Goal: Task Accomplishment & Management: Manage account settings

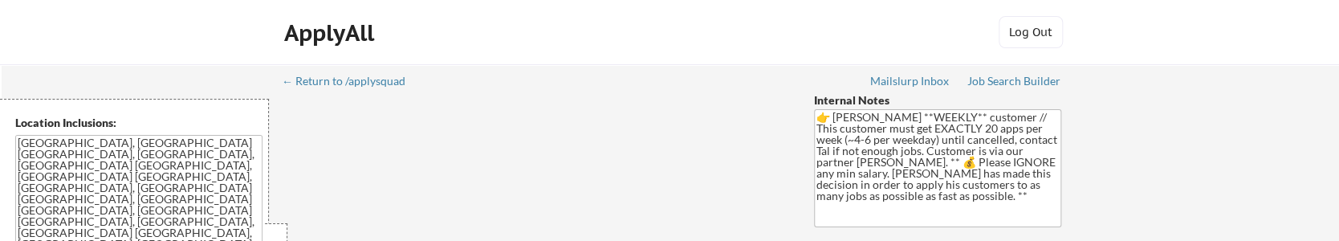
select select ""pending""
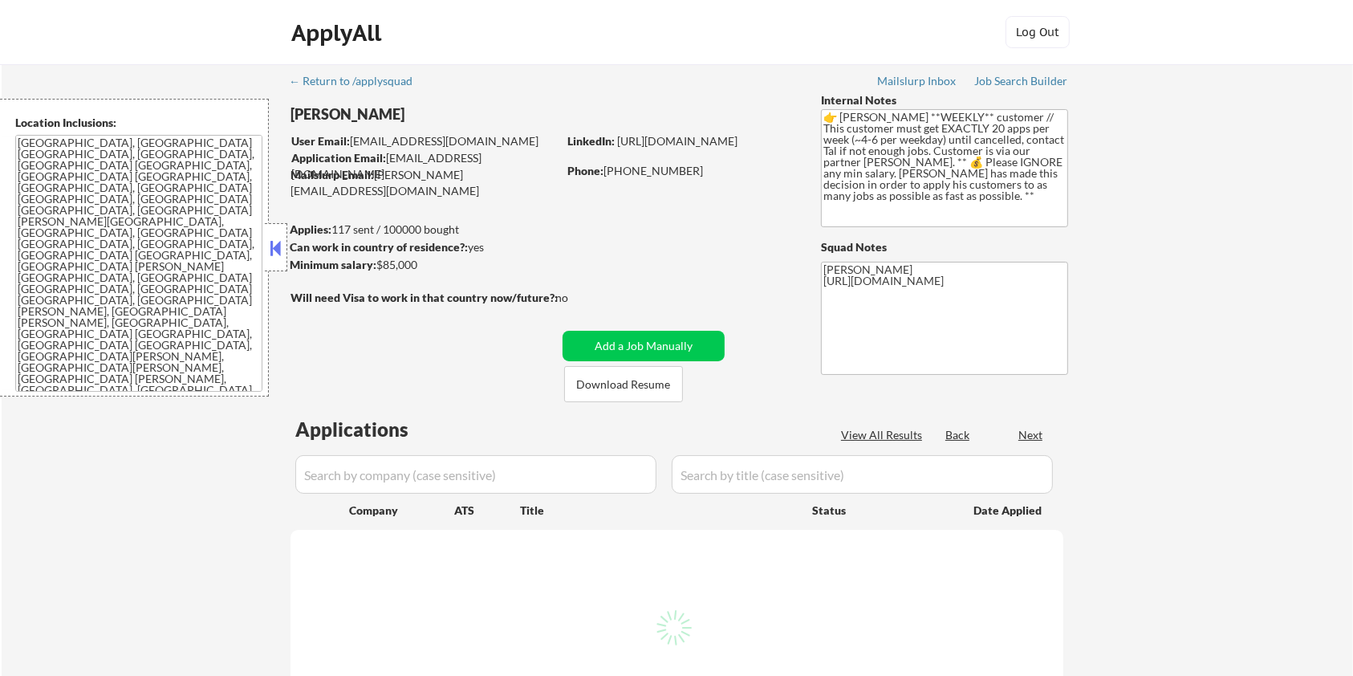
select select ""pending""
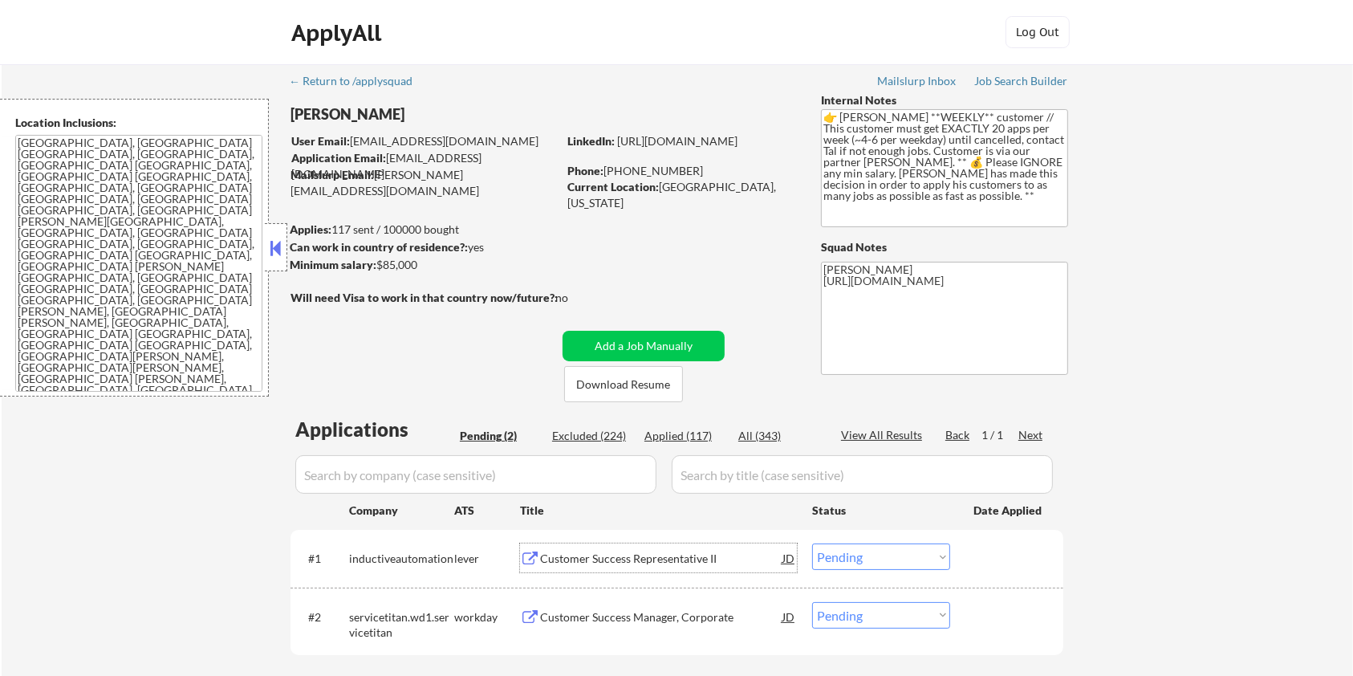
click at [570, 562] on div "Customer Success Representative II" at bounding box center [661, 559] width 242 height 16
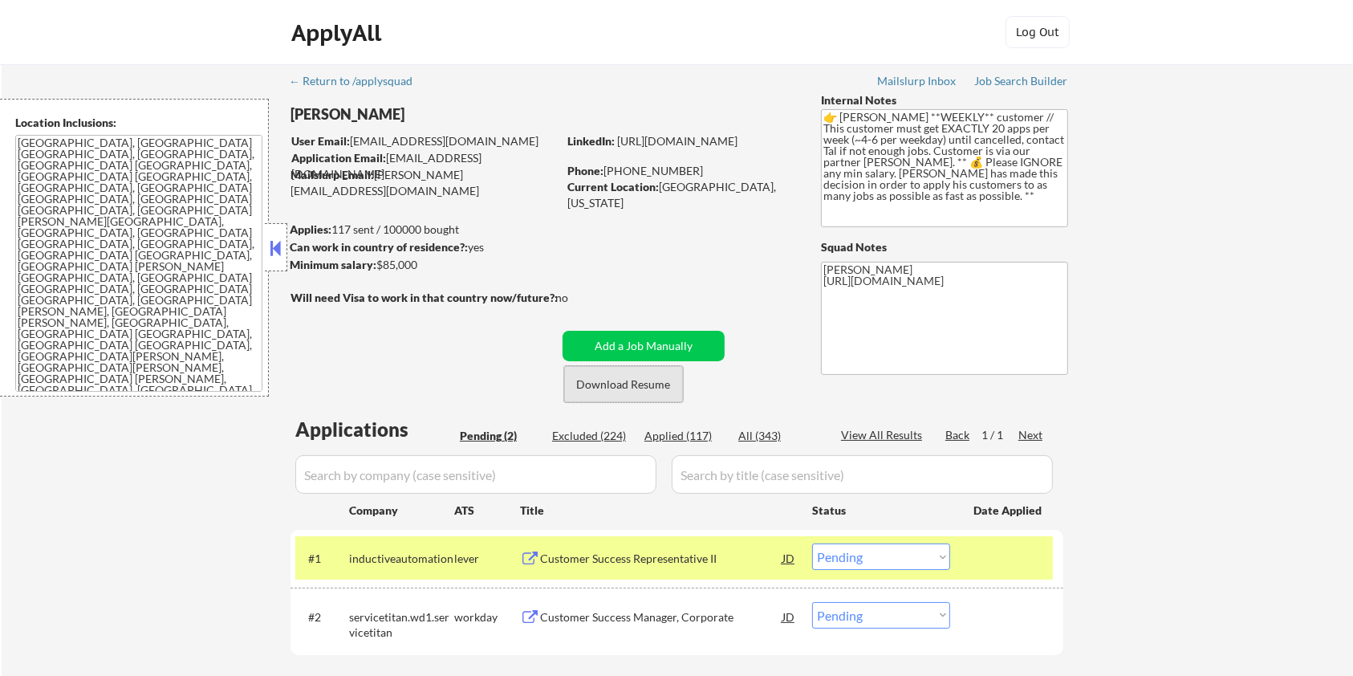
click at [636, 386] on button "Download Resume" at bounding box center [623, 384] width 119 height 36
click at [880, 561] on select "Choose an option... Pending Applied Excluded (Questions) Excluded (Expired) Exc…" at bounding box center [881, 556] width 138 height 26
click at [812, 543] on select "Choose an option... Pending Applied Excluded (Questions) Excluded (Expired) Exc…" at bounding box center [881, 556] width 138 height 26
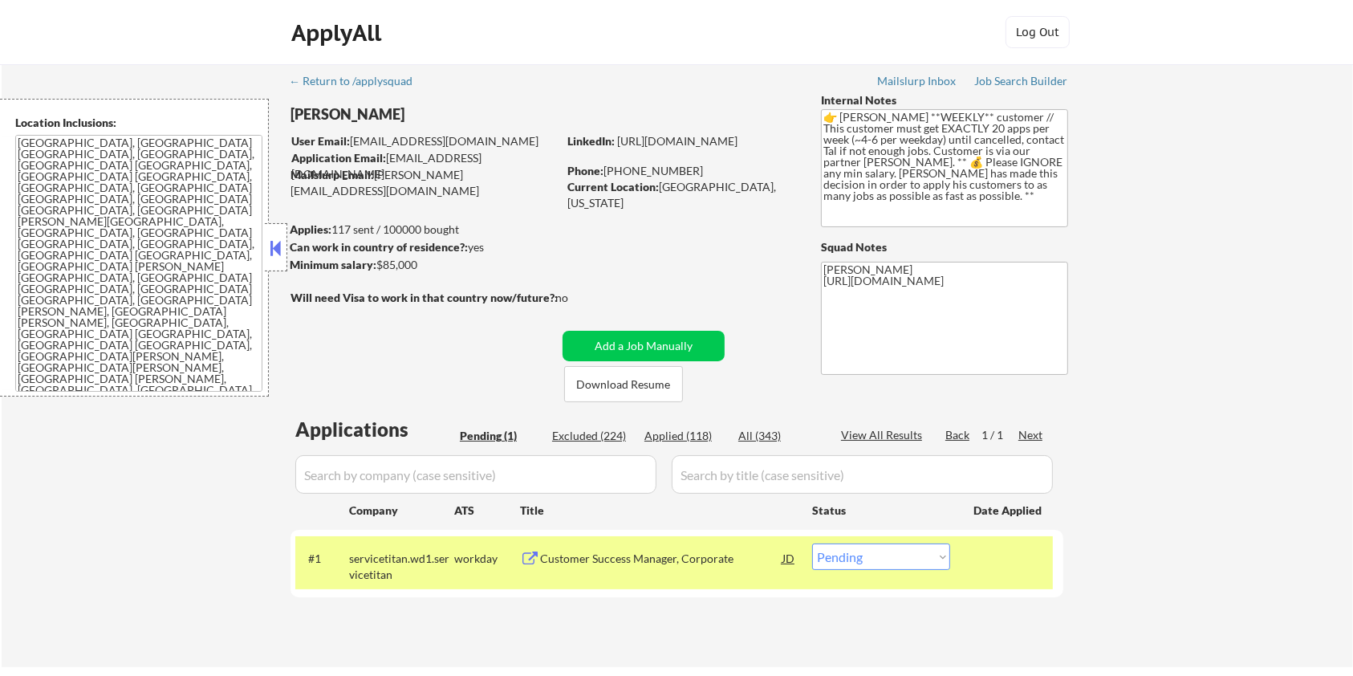
click at [577, 563] on div "Customer Success Manager, Corporate" at bounding box center [661, 559] width 242 height 16
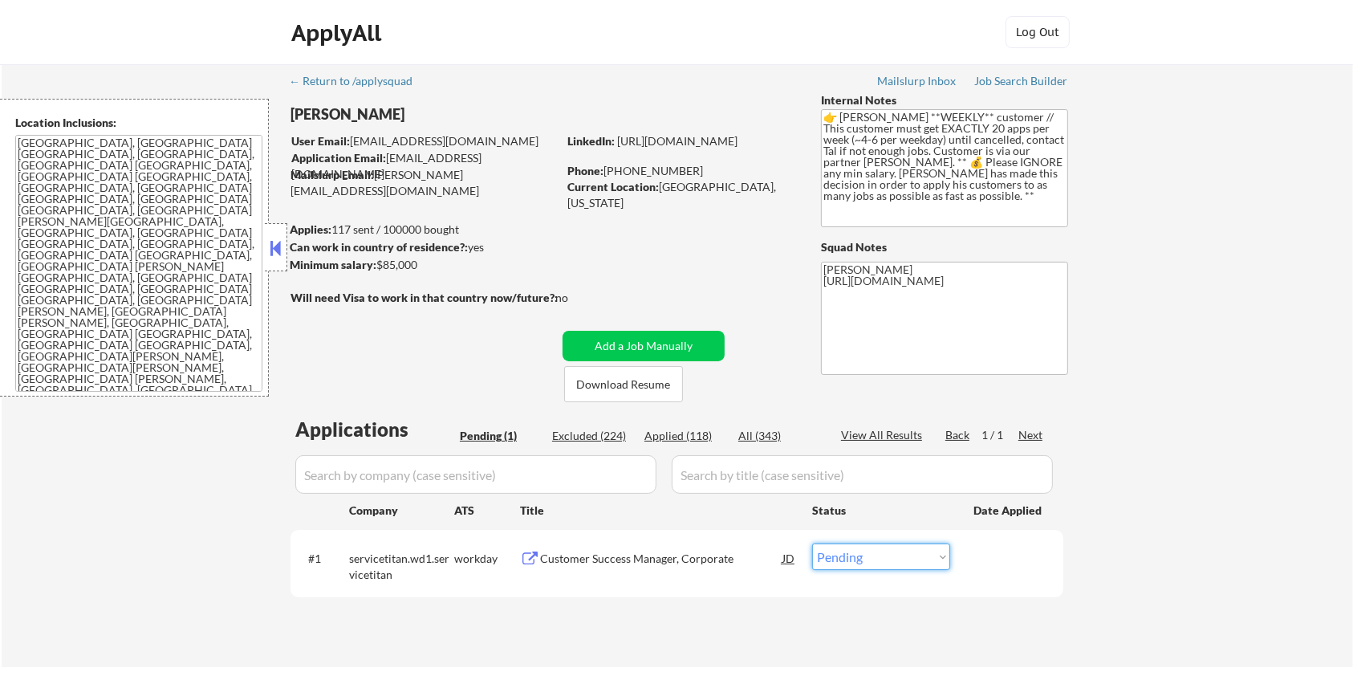
click at [901, 565] on select "Choose an option... Pending Applied Excluded (Questions) Excluded (Expired) Exc…" at bounding box center [881, 556] width 138 height 26
select select ""applied""
click at [812, 543] on select "Choose an option... Pending Applied Excluded (Questions) Excluded (Expired) Exc…" at bounding box center [881, 556] width 138 height 26
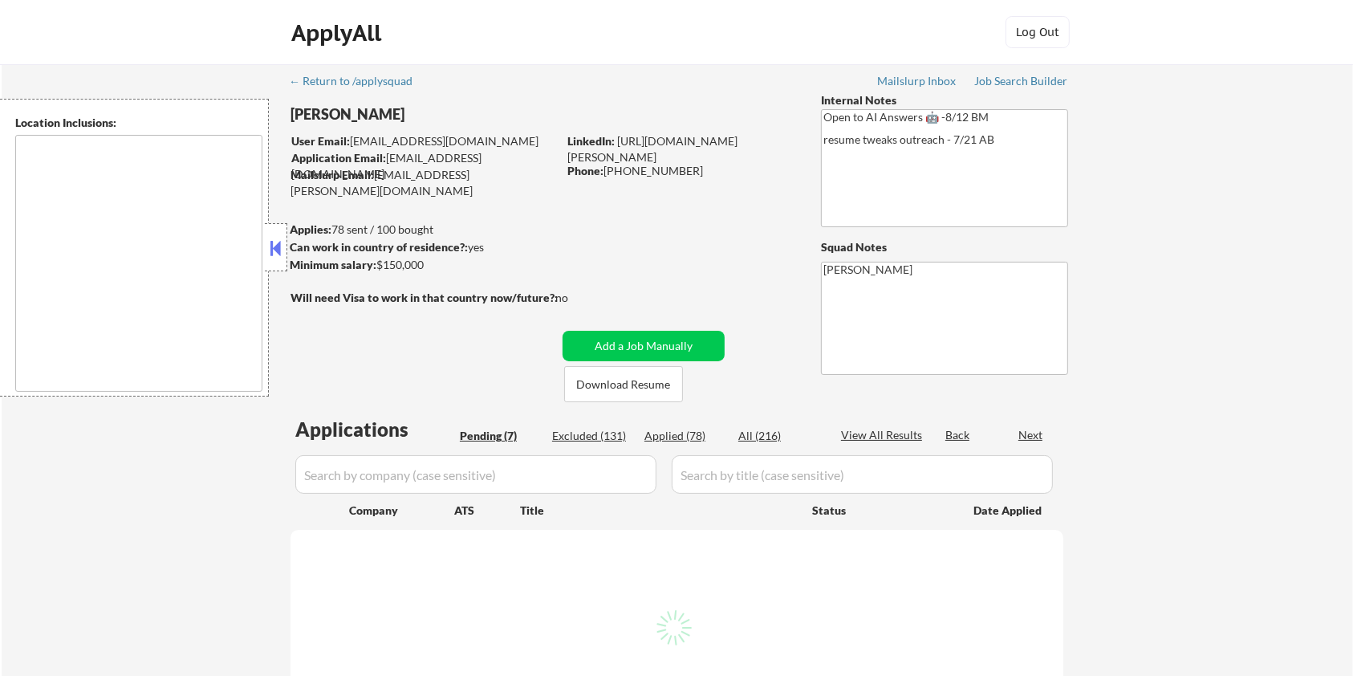
type textarea "remote"
select select ""pending""
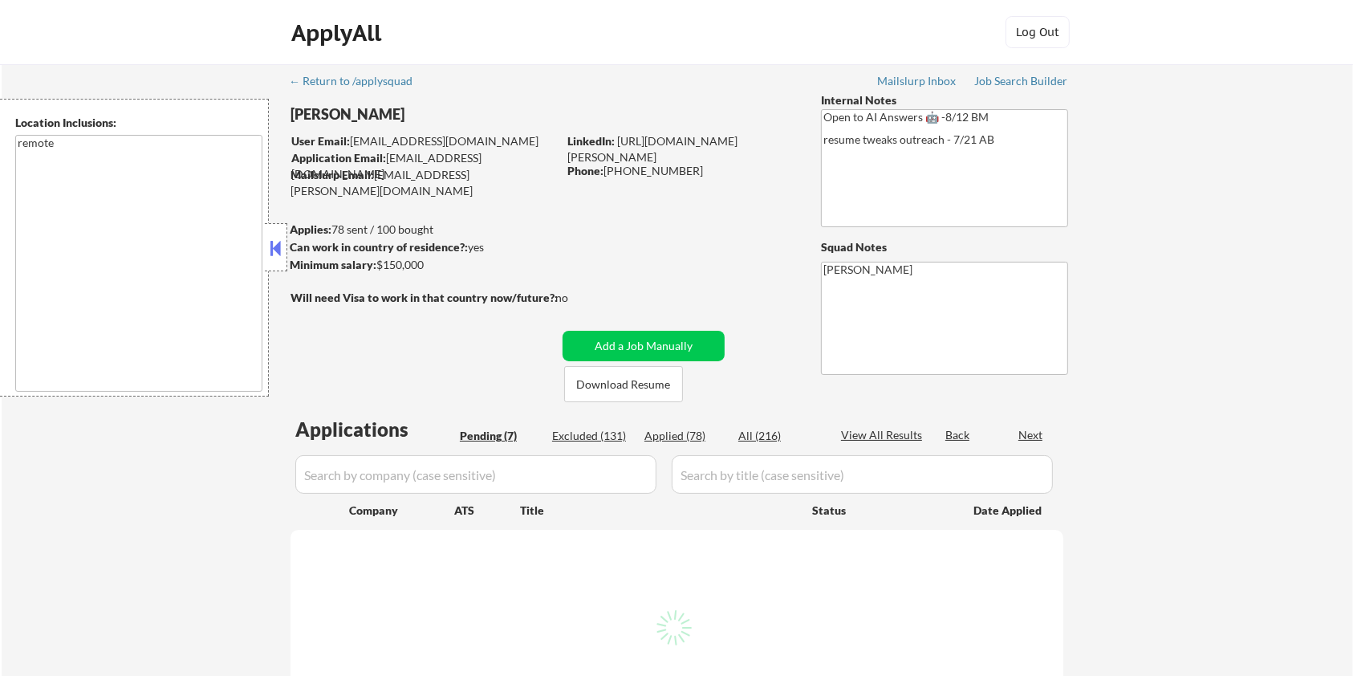
select select ""pending""
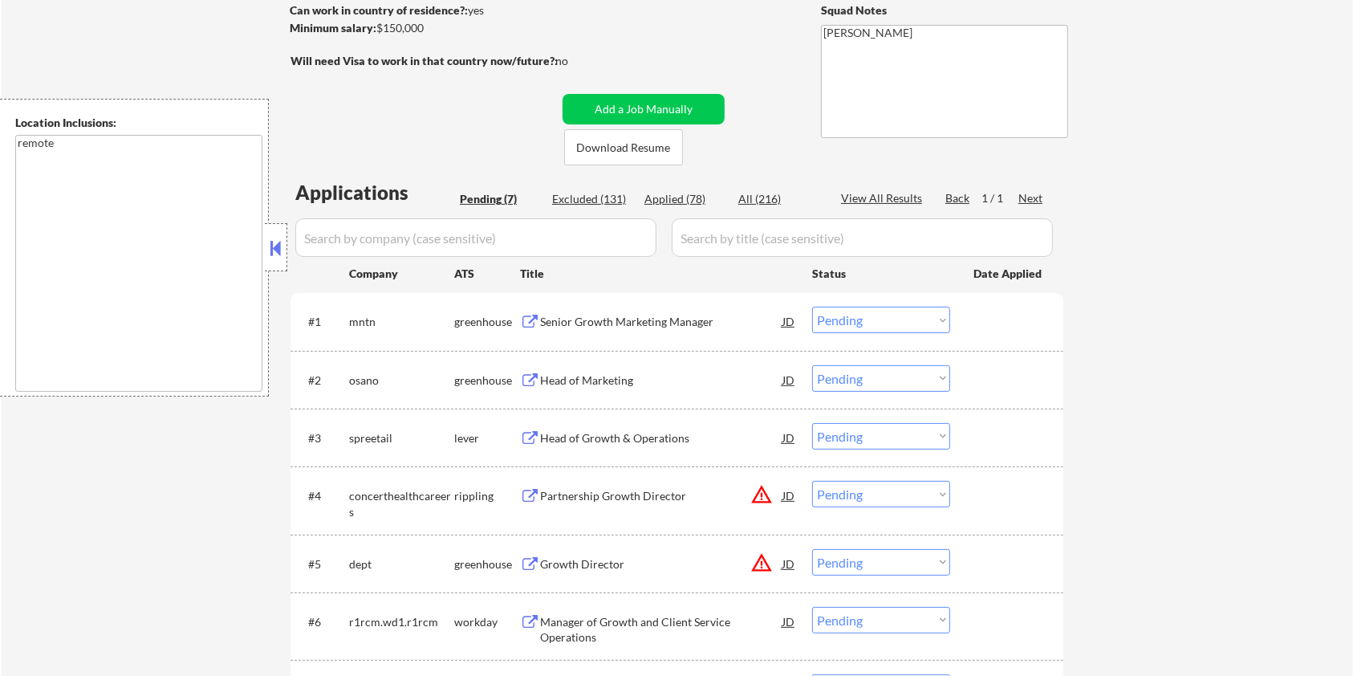
scroll to position [213, 0]
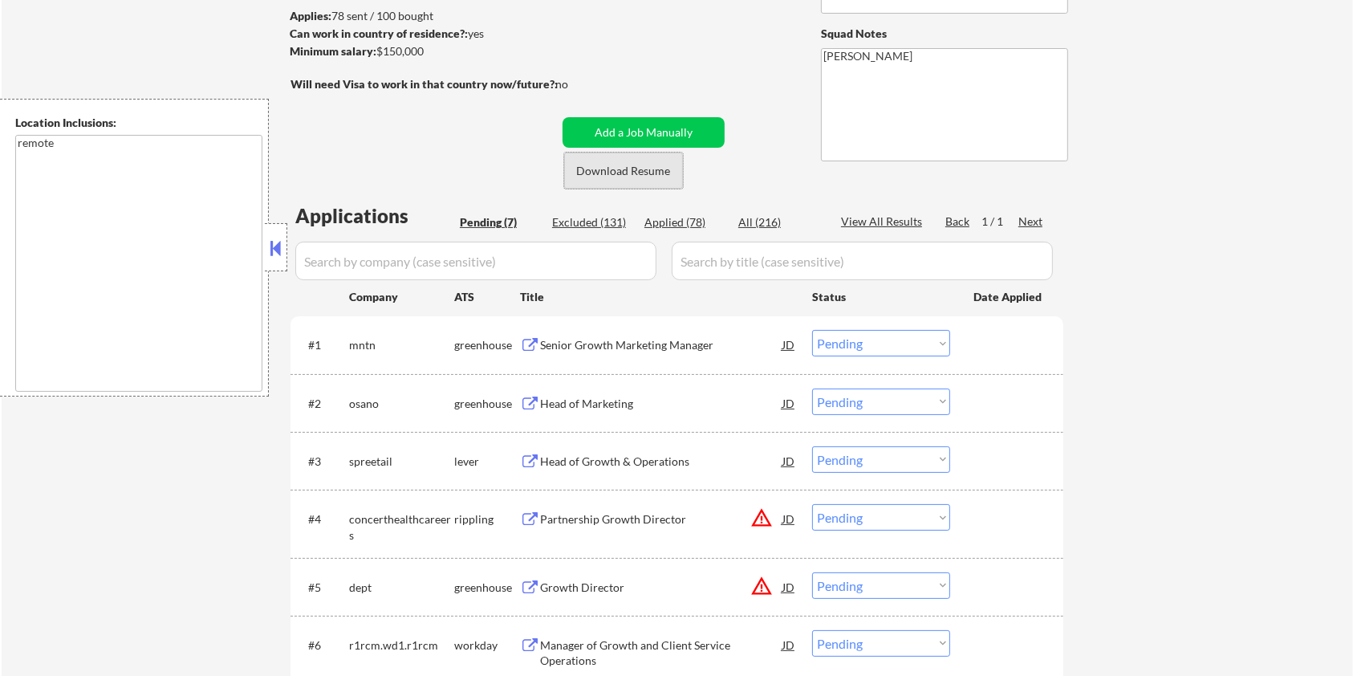
click at [636, 176] on button "Download Resume" at bounding box center [623, 170] width 119 height 36
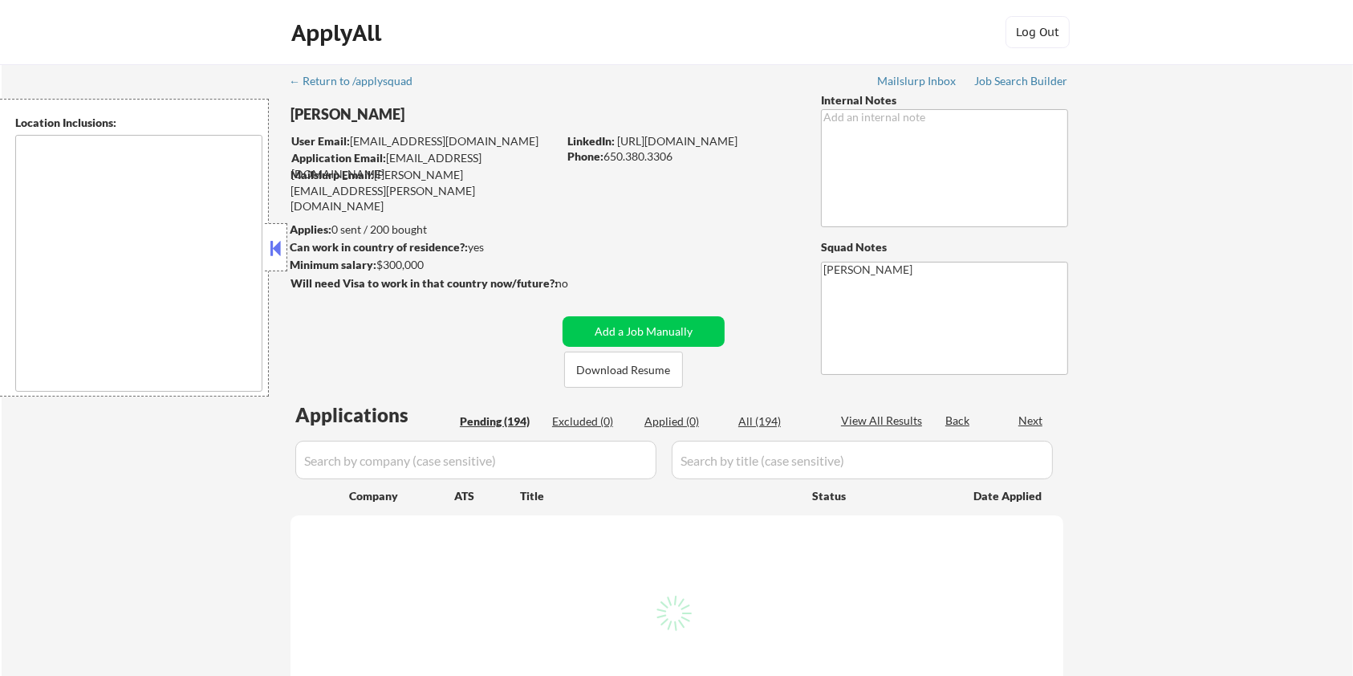
type textarea "San Francisco, CA Daly City, CA South San Francisco, CA Brisbane, CA Colma, CA …"
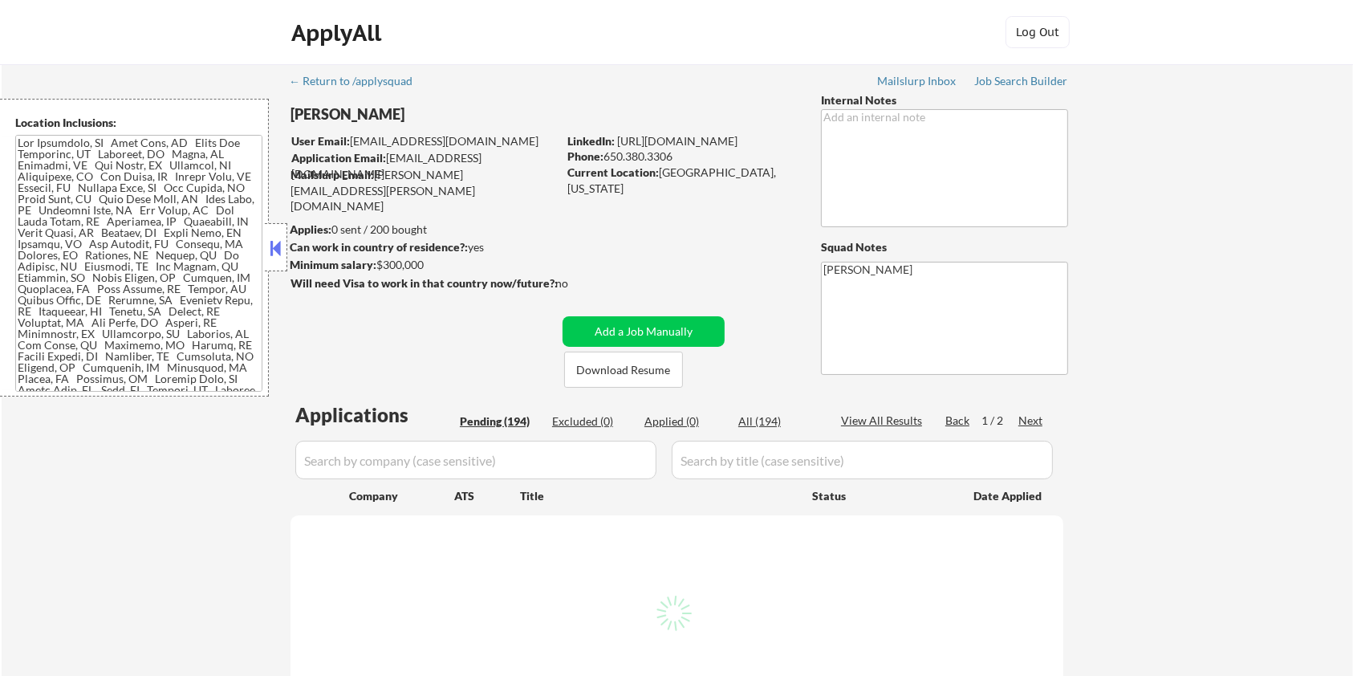
select select ""pending""
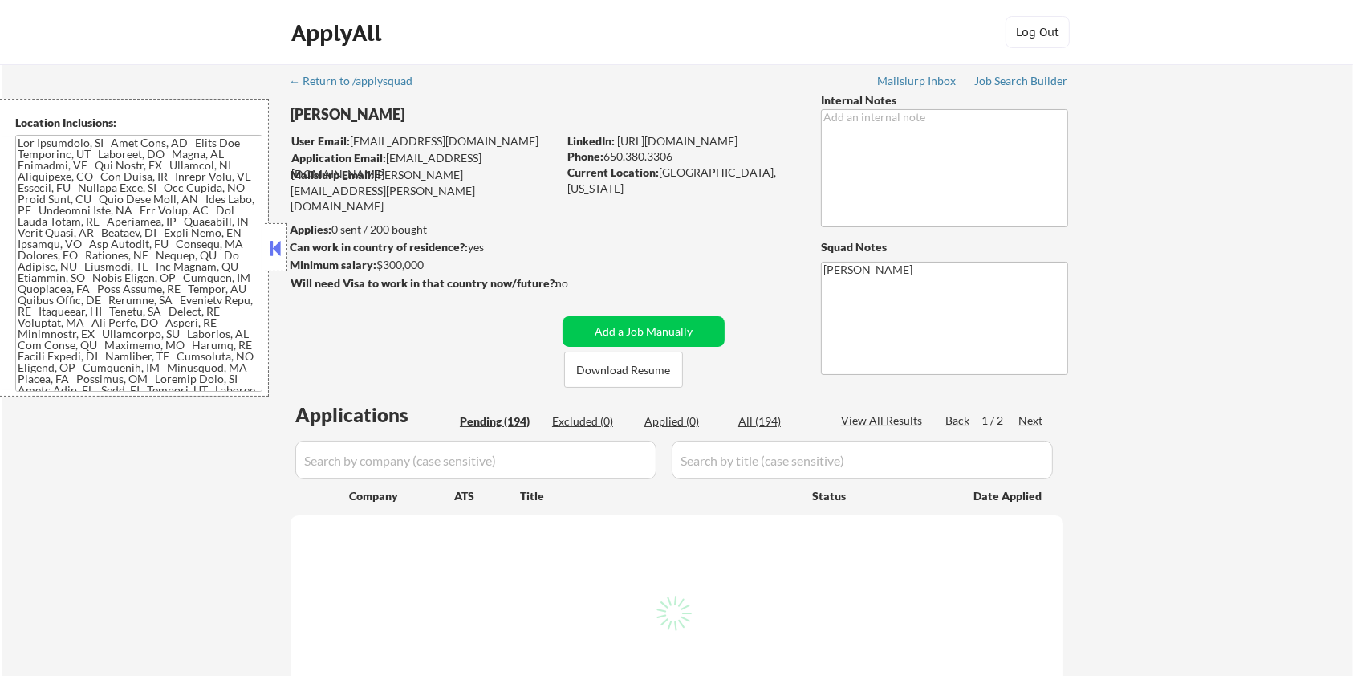
select select ""pending""
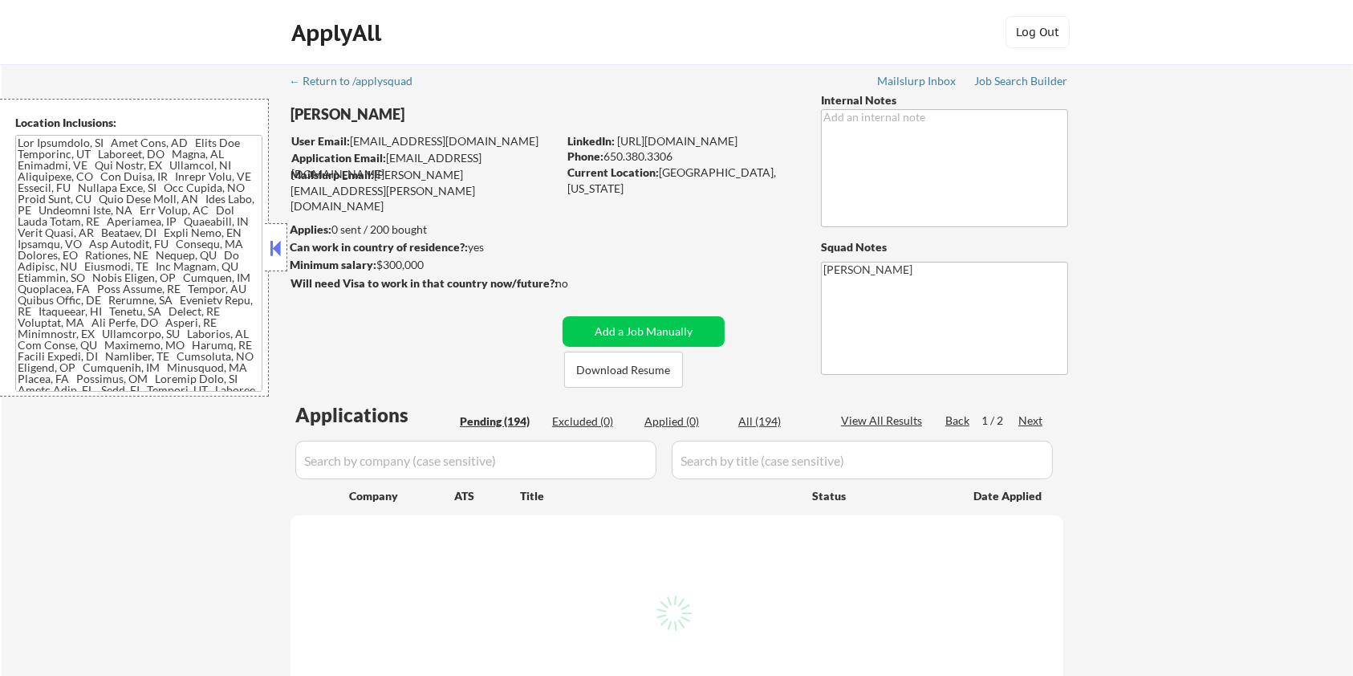
select select ""pending""
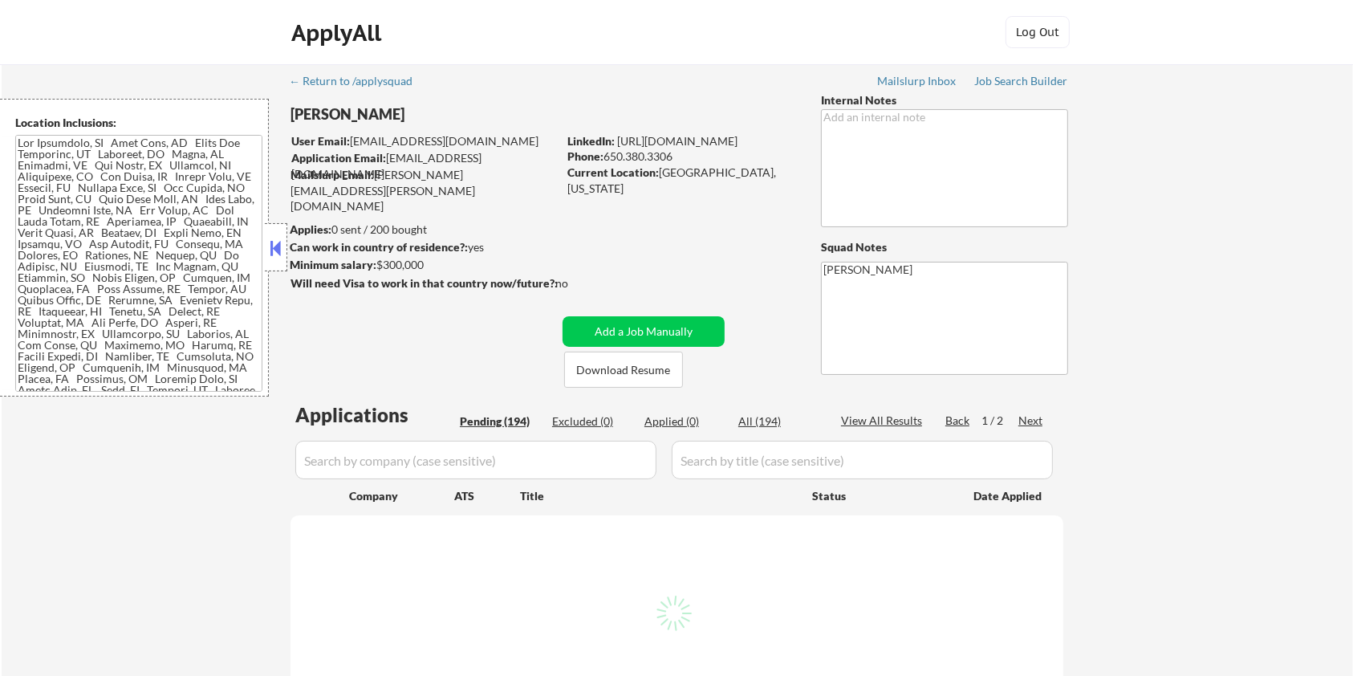
select select ""pending""
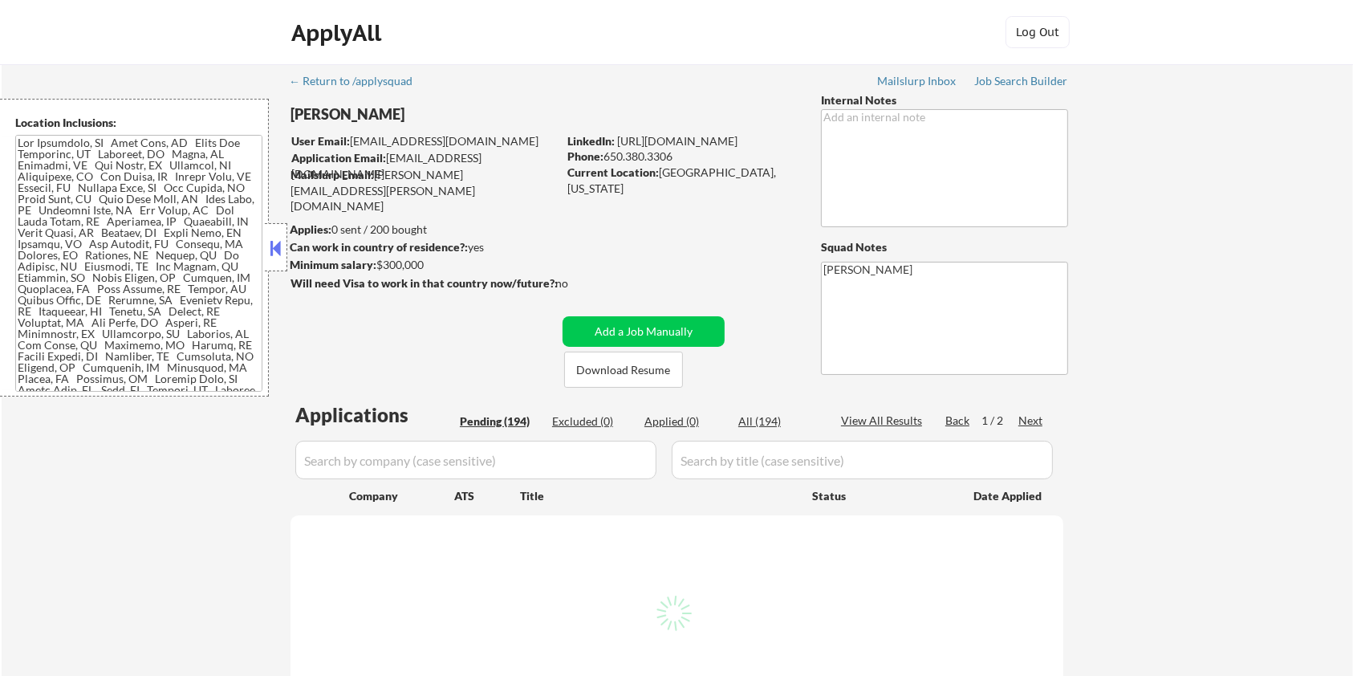
select select ""pending""
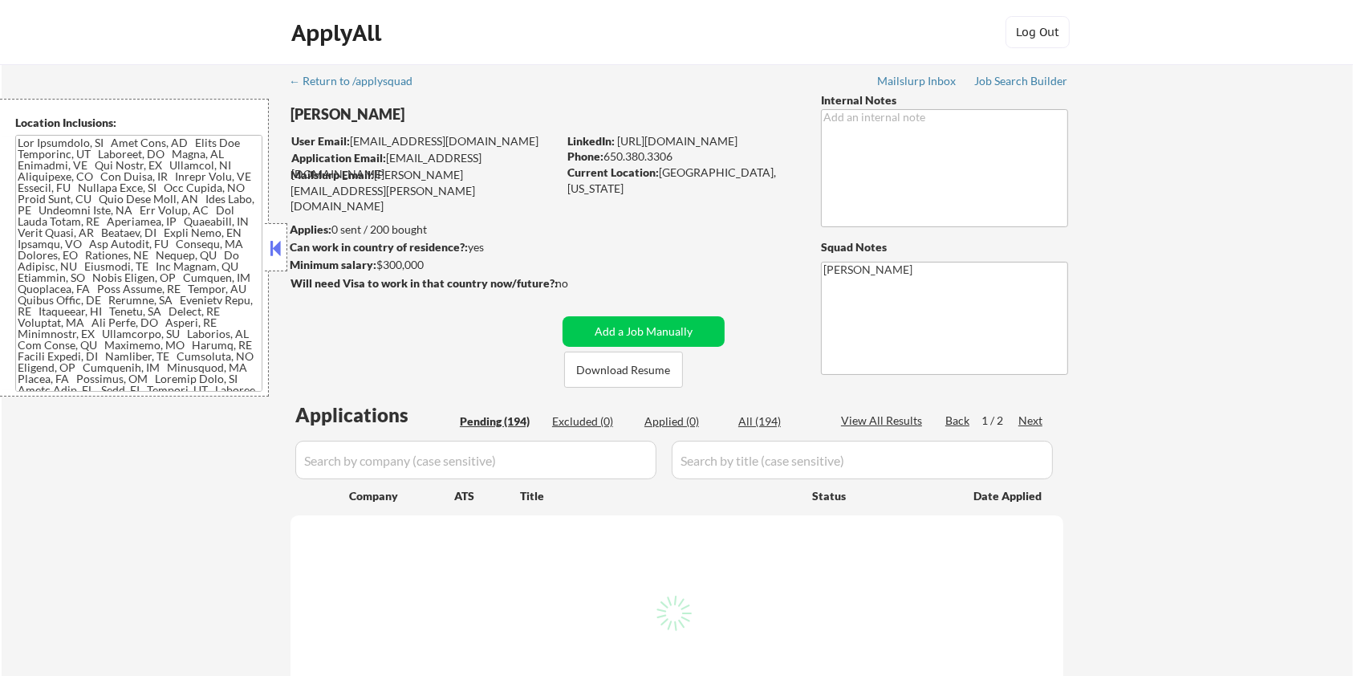
select select ""pending""
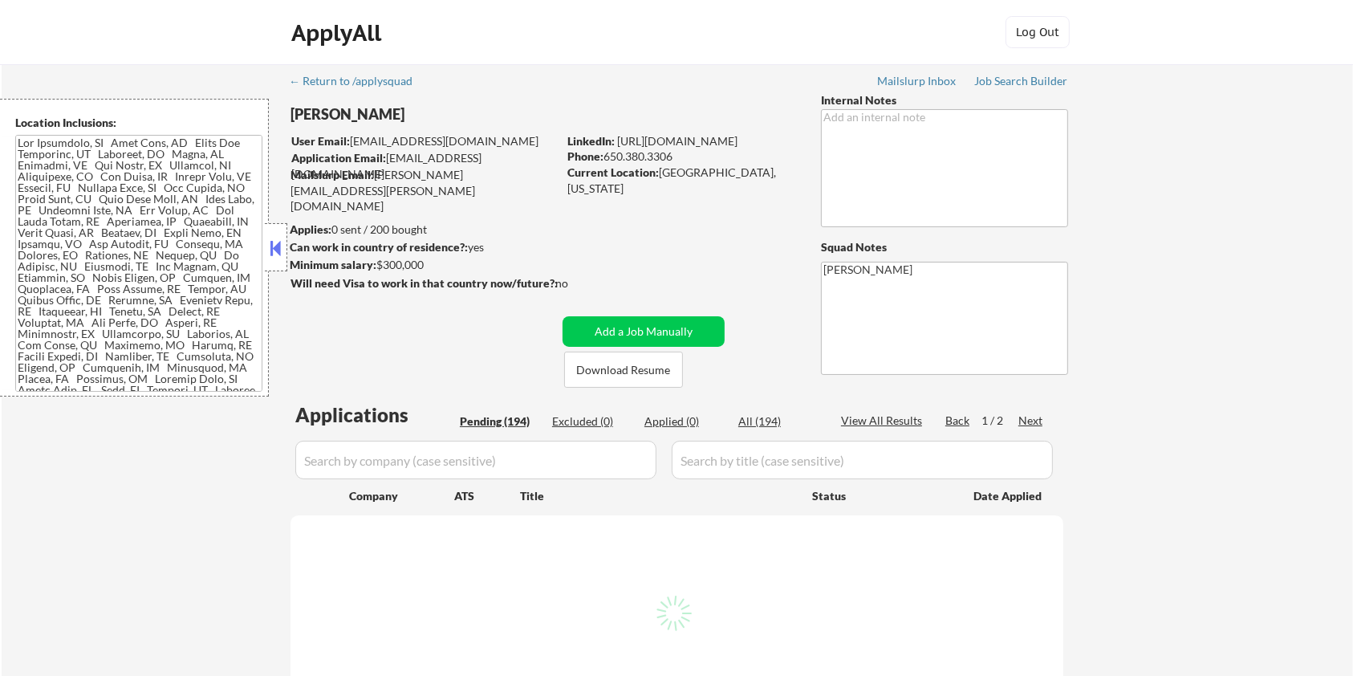
select select ""pending""
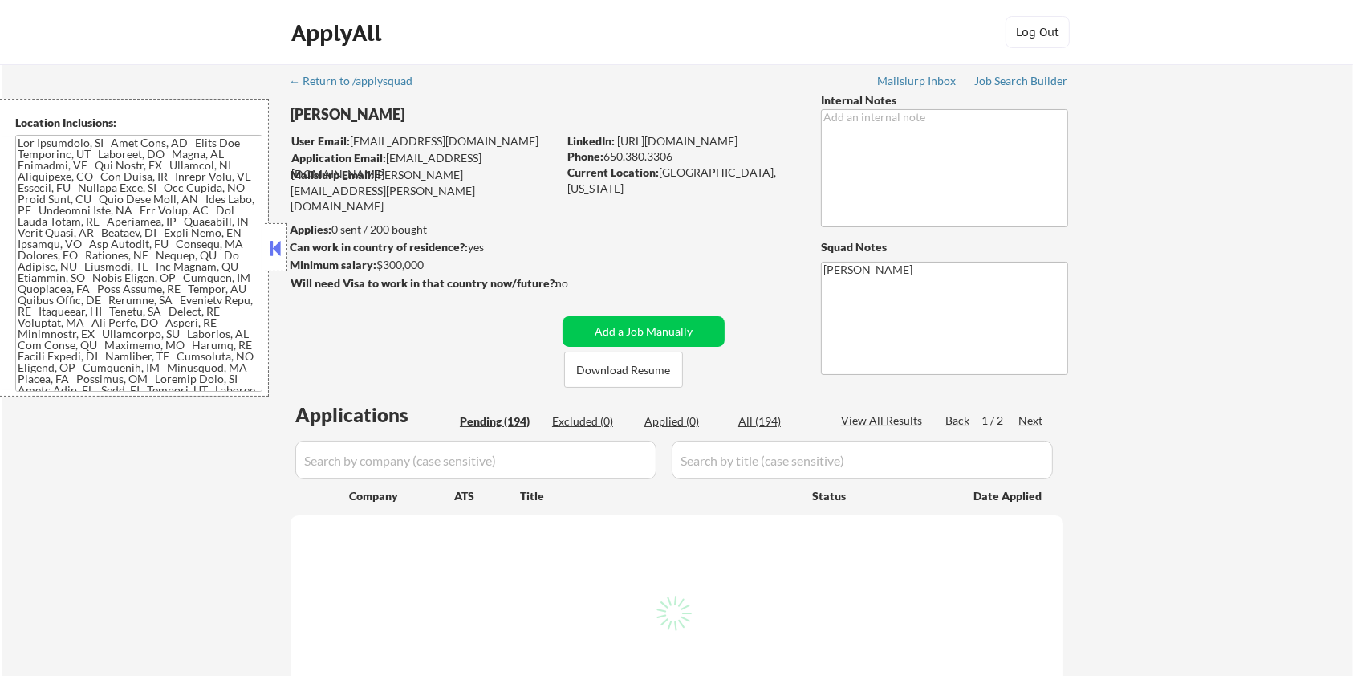
select select ""pending""
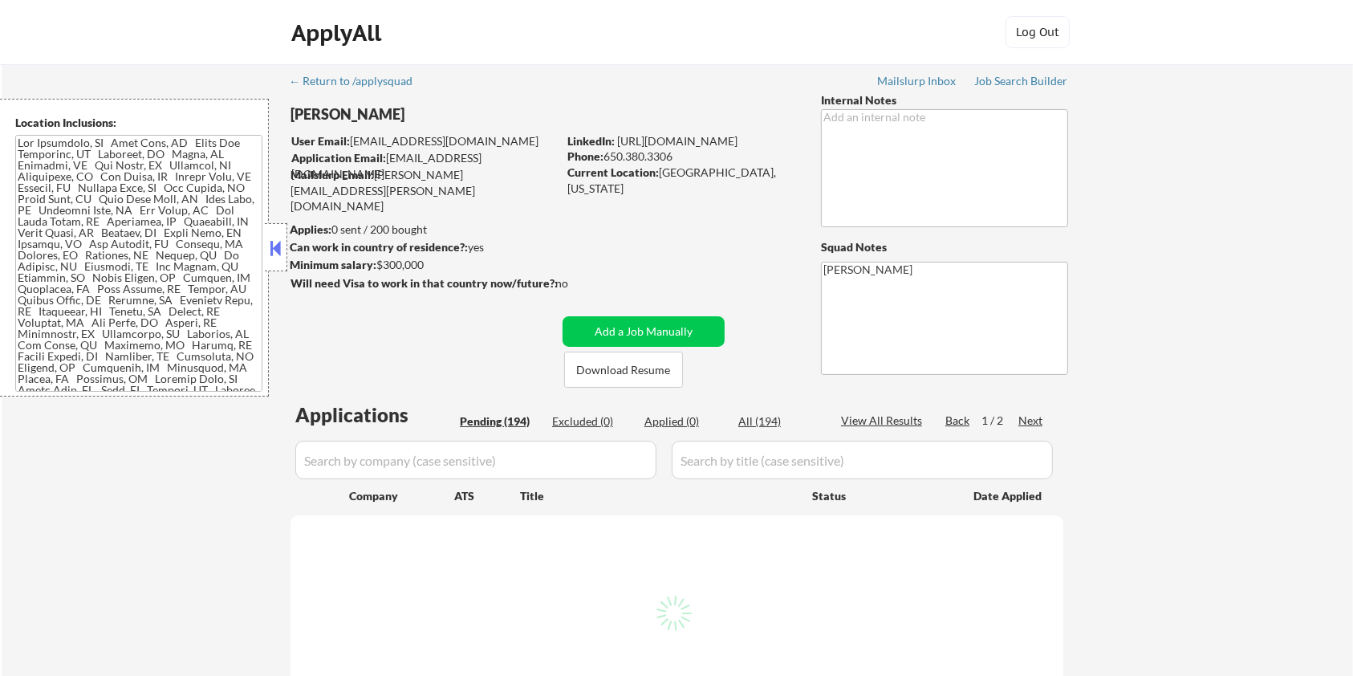
select select ""pending""
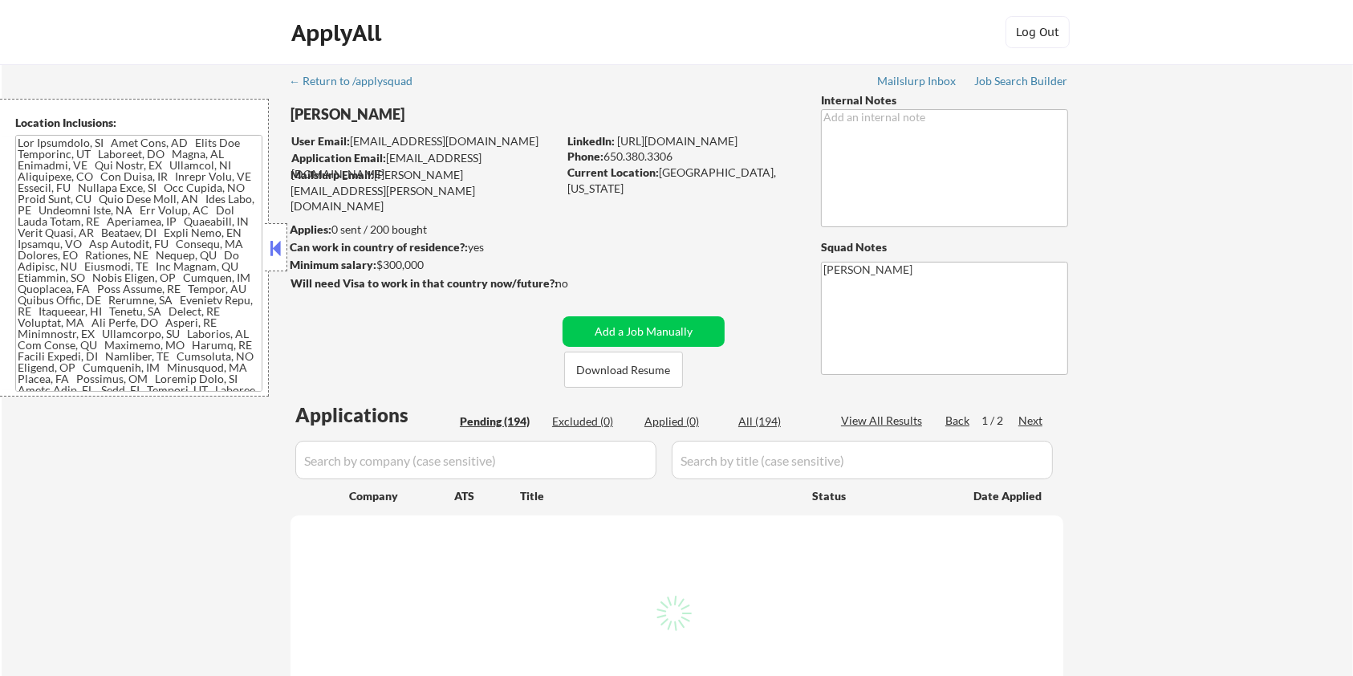
select select ""pending""
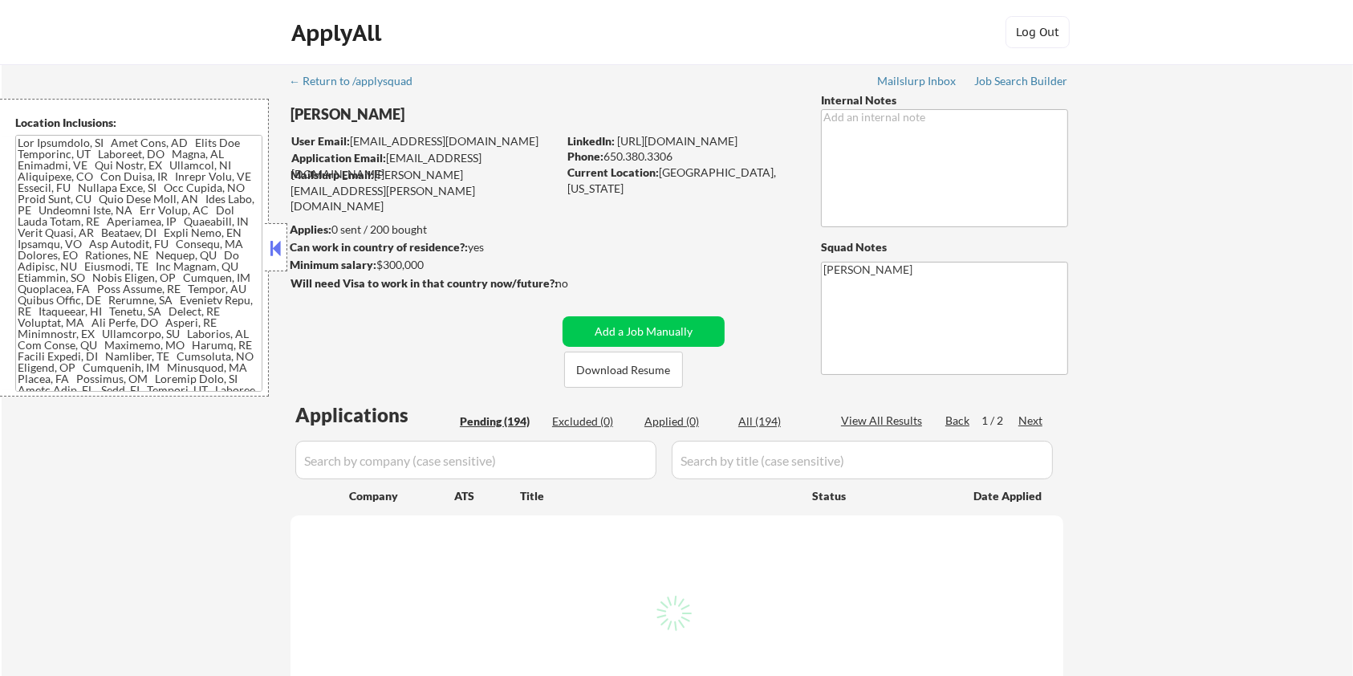
select select ""pending""
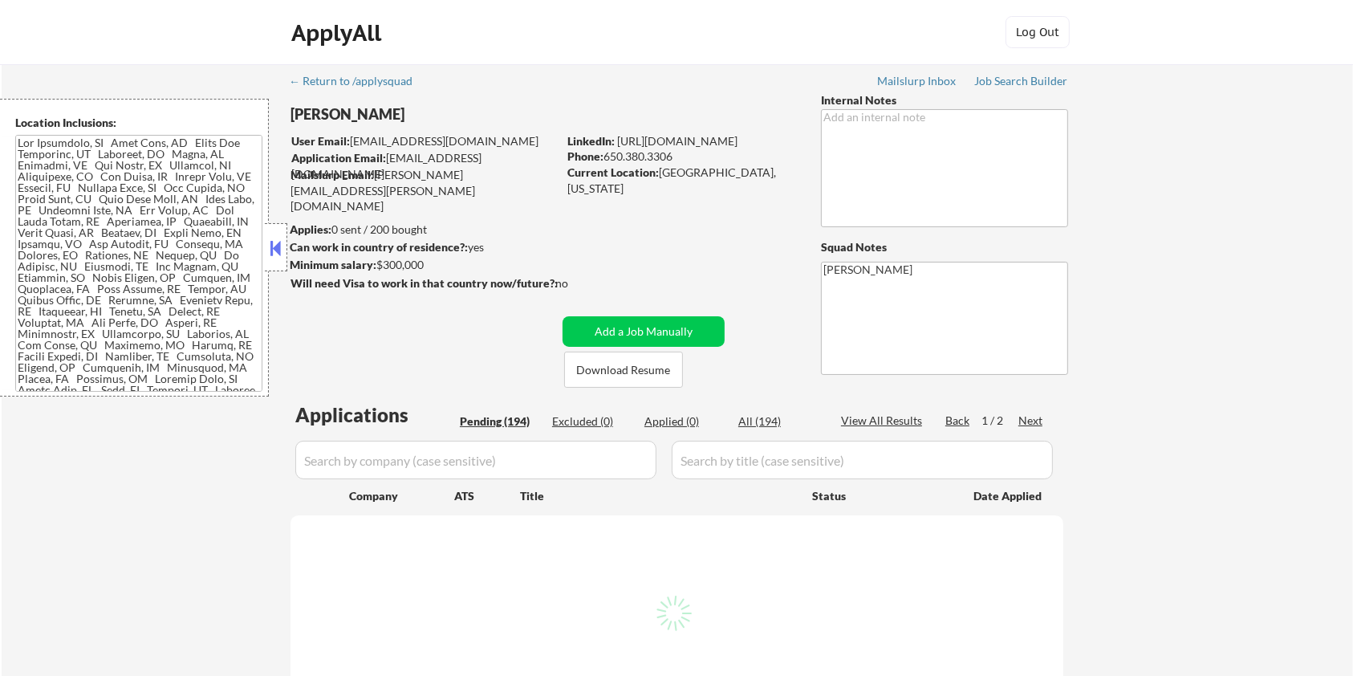
select select ""pending""
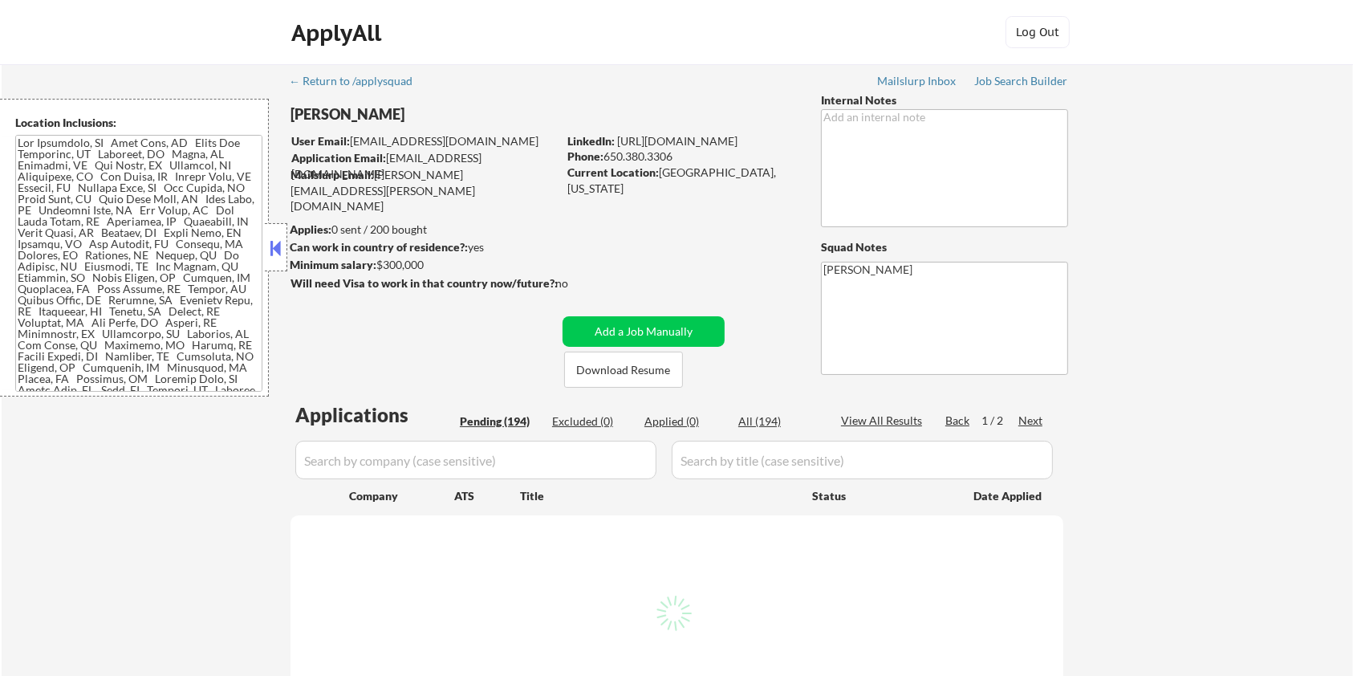
select select ""pending""
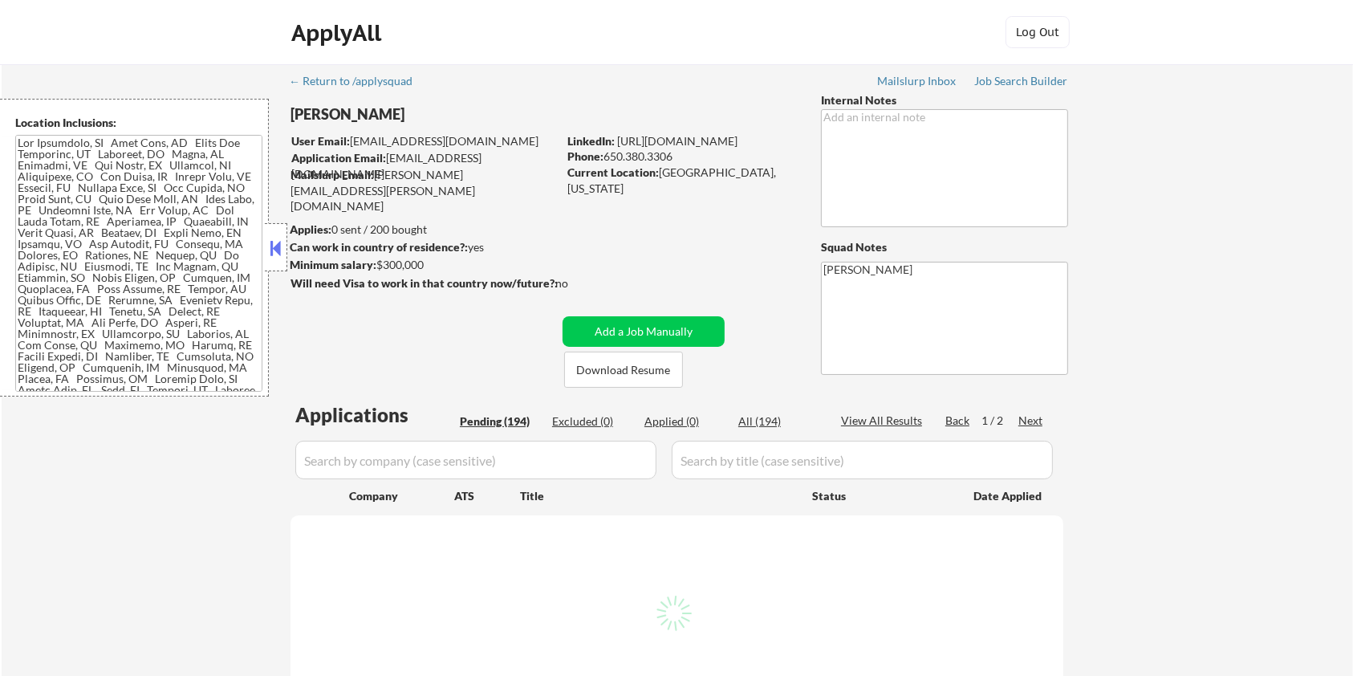
select select ""pending""
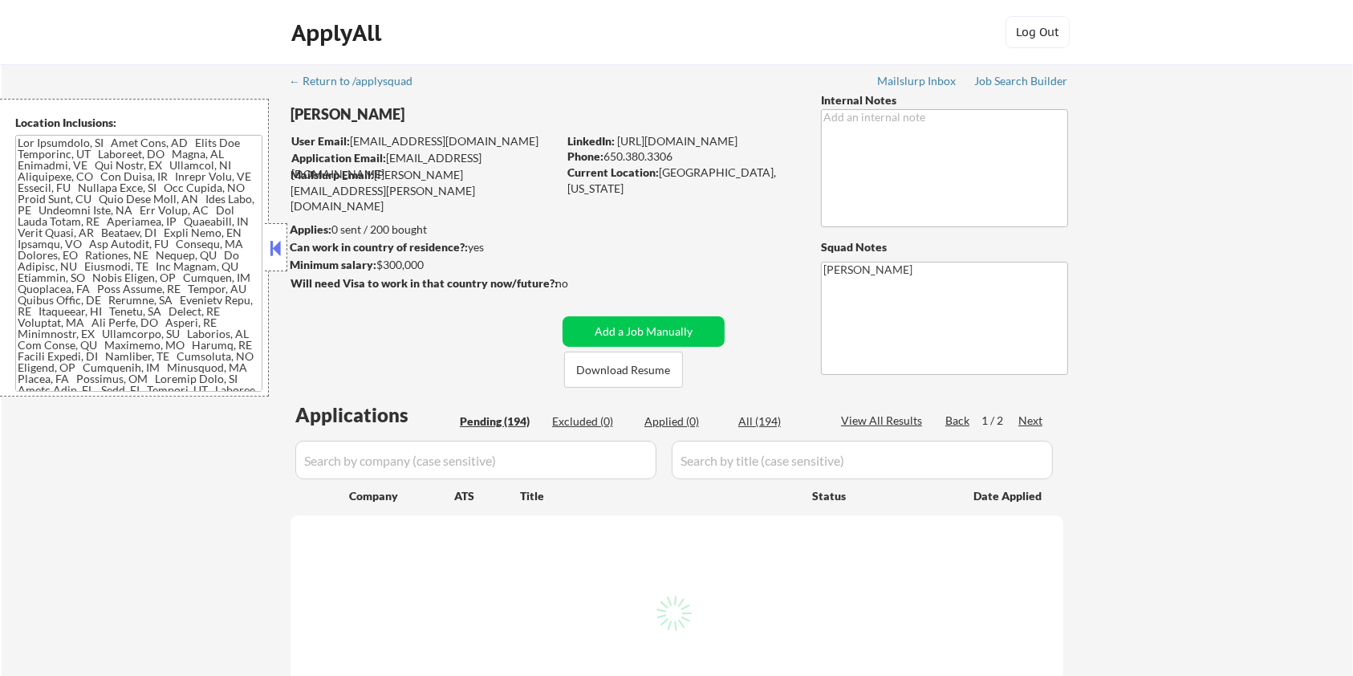
select select ""pending""
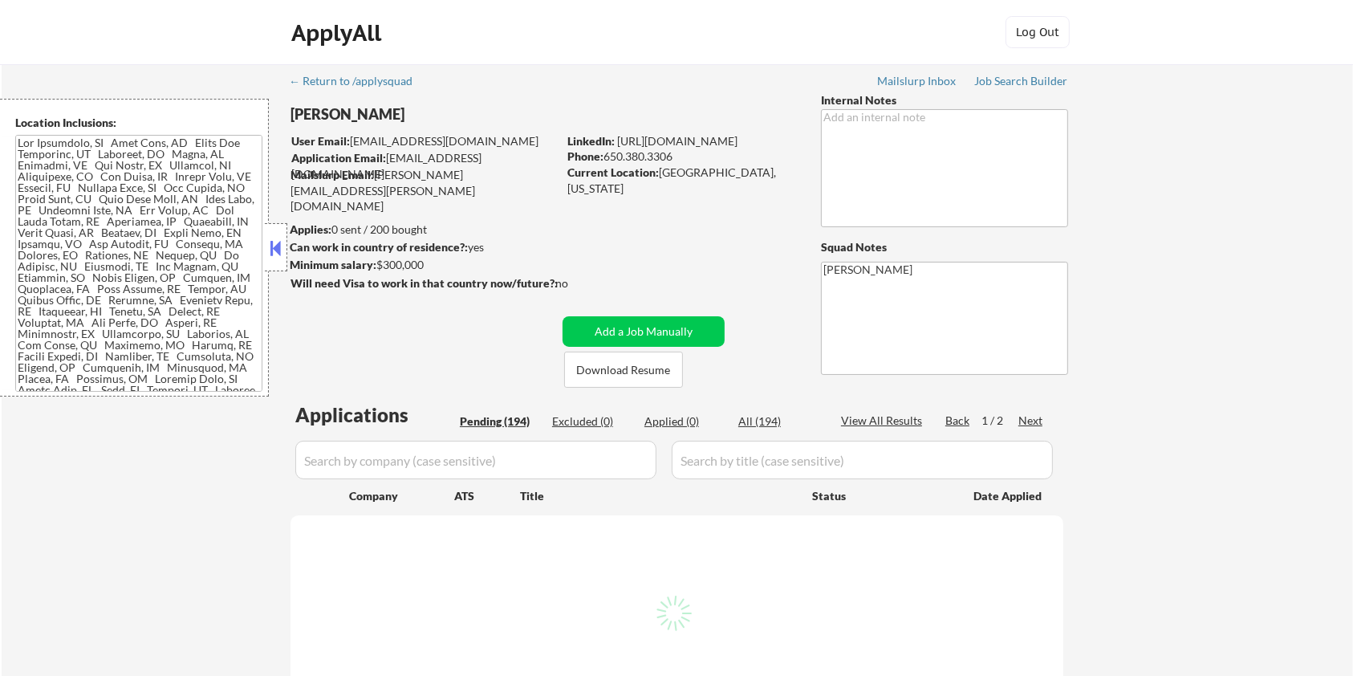
select select ""pending""
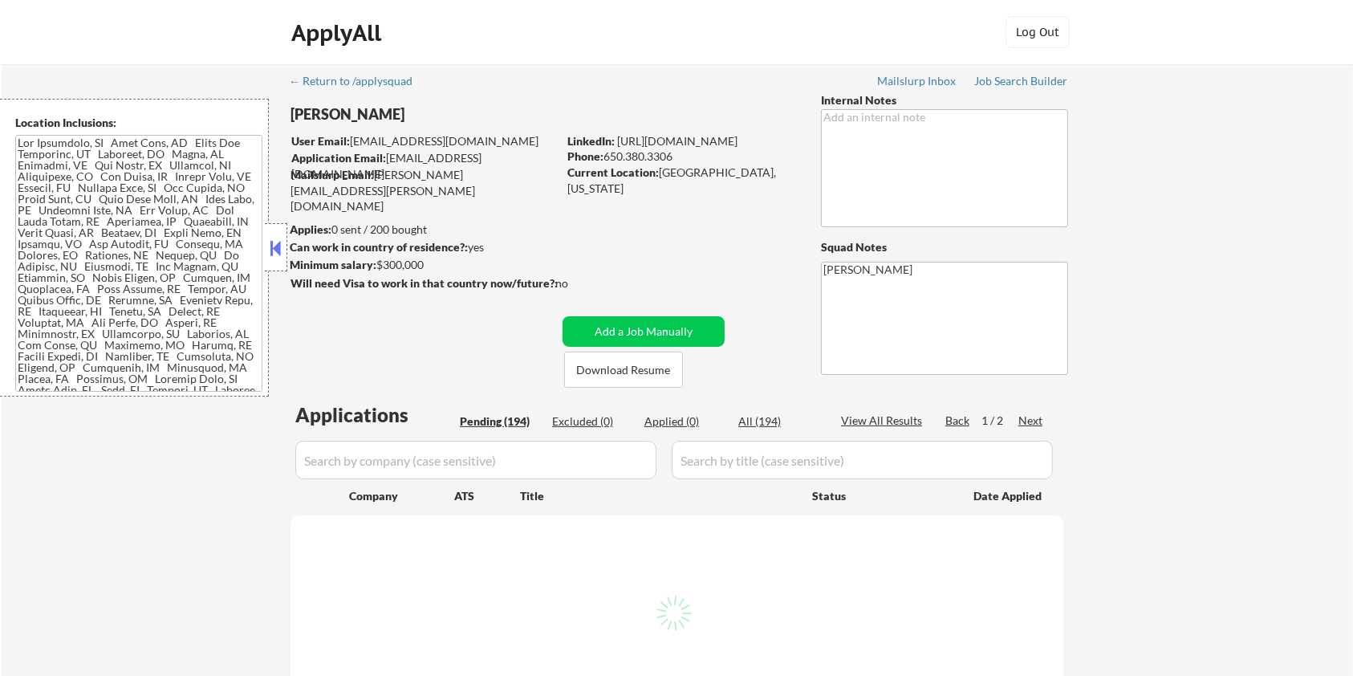
select select ""pending""
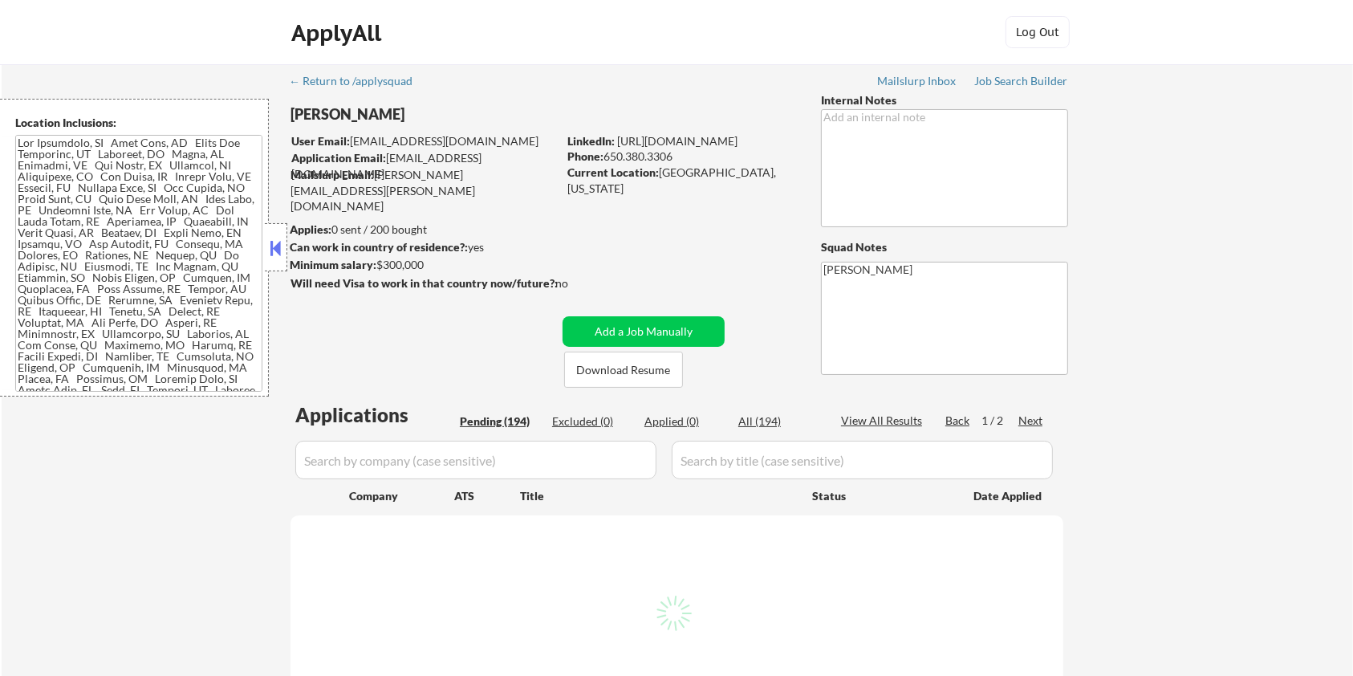
select select ""pending""
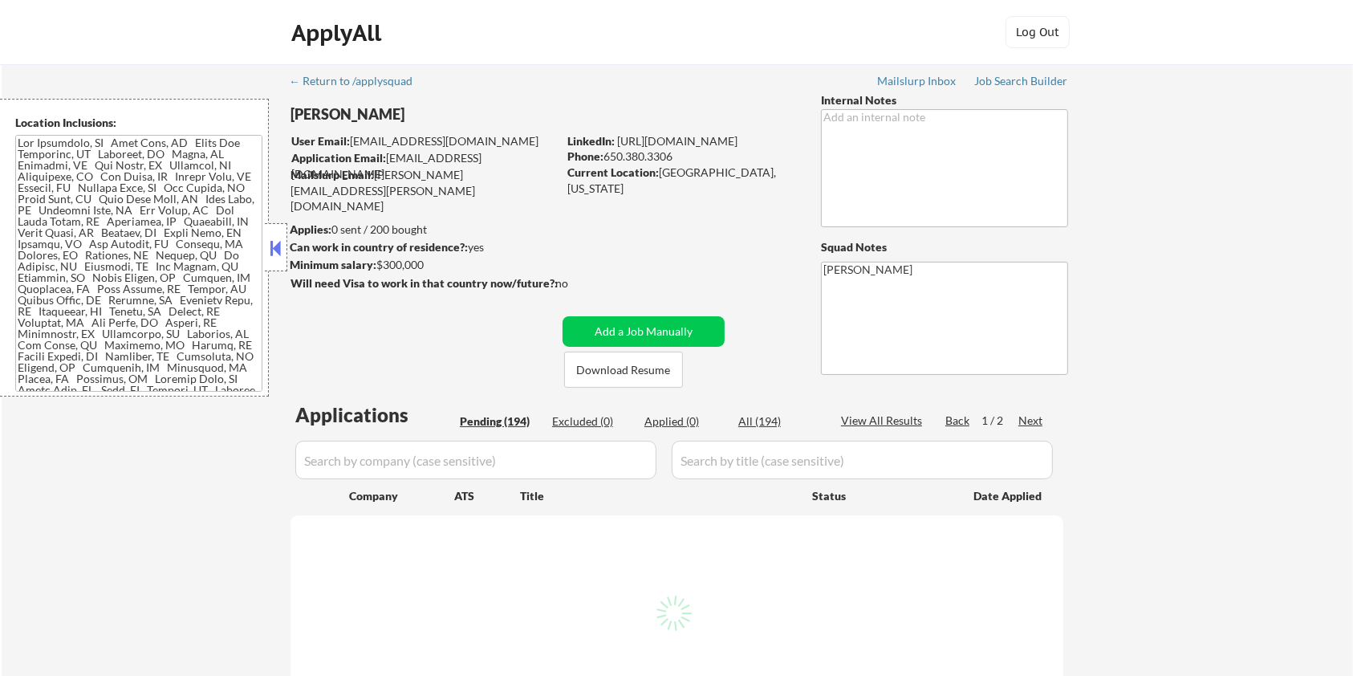
select select ""pending""
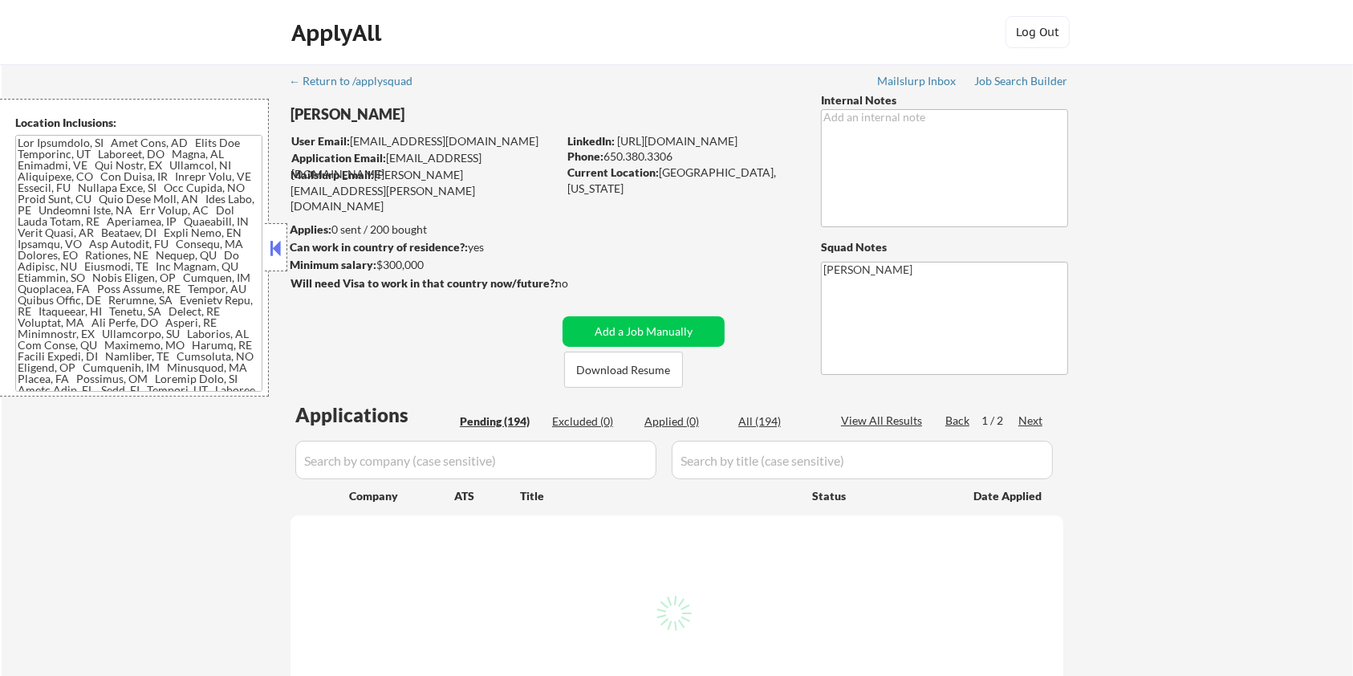
select select ""pending""
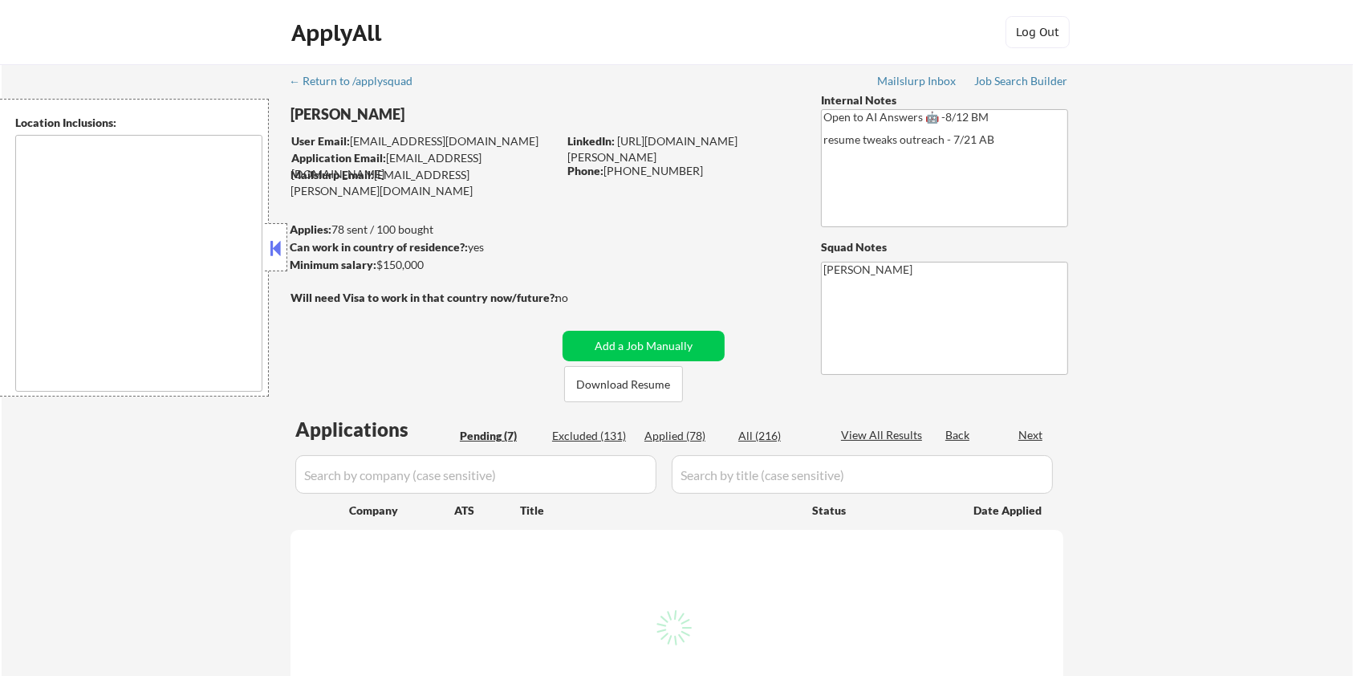
select select ""pending""
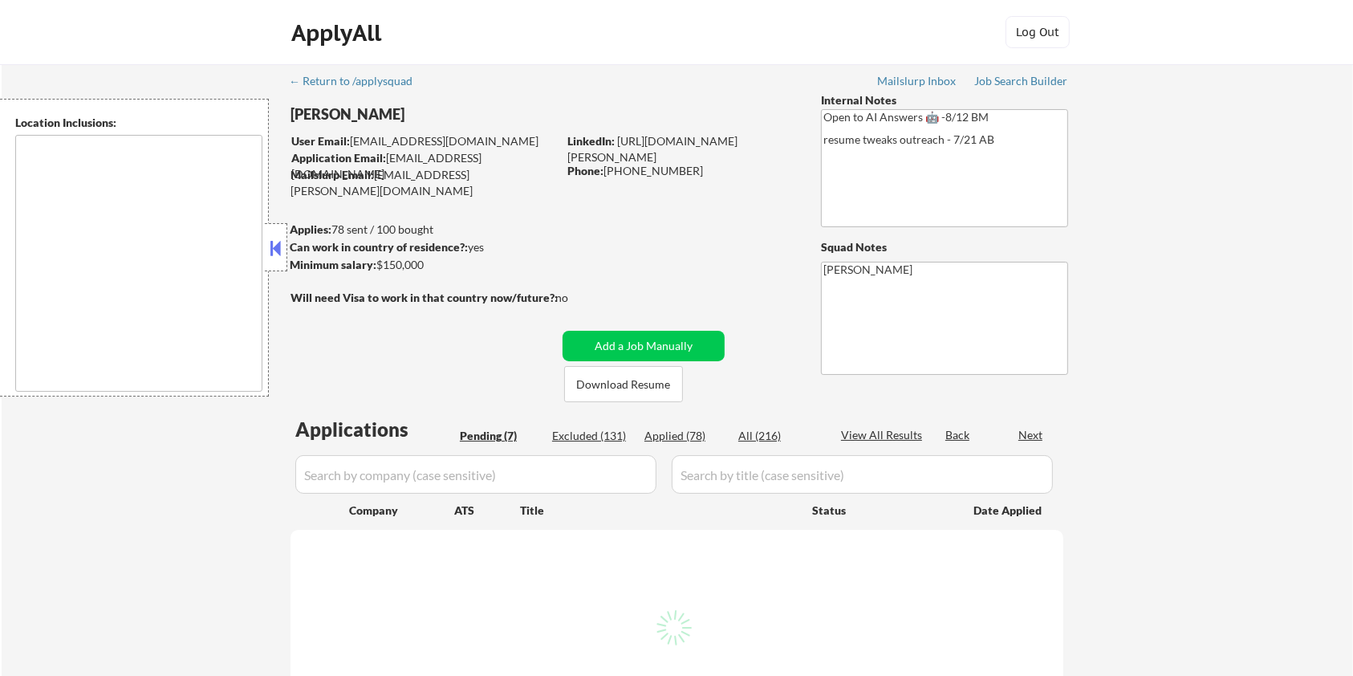
select select ""pending""
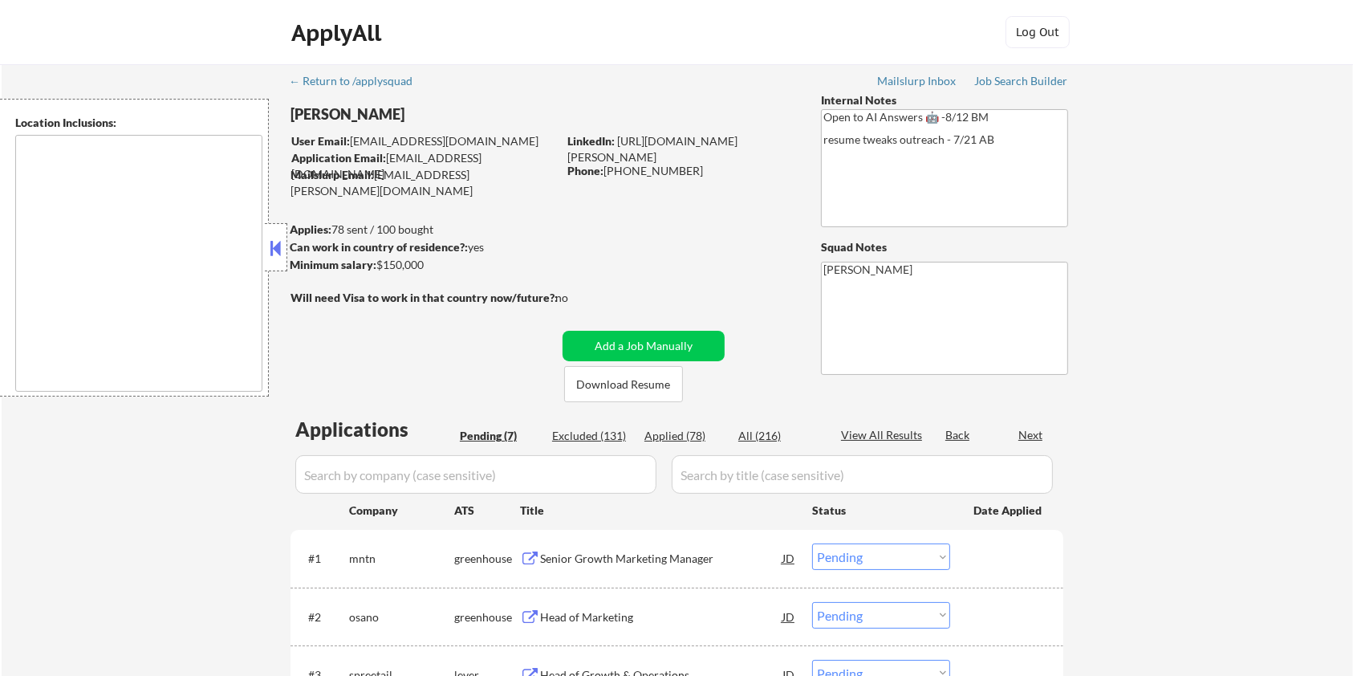
type textarea "remote"
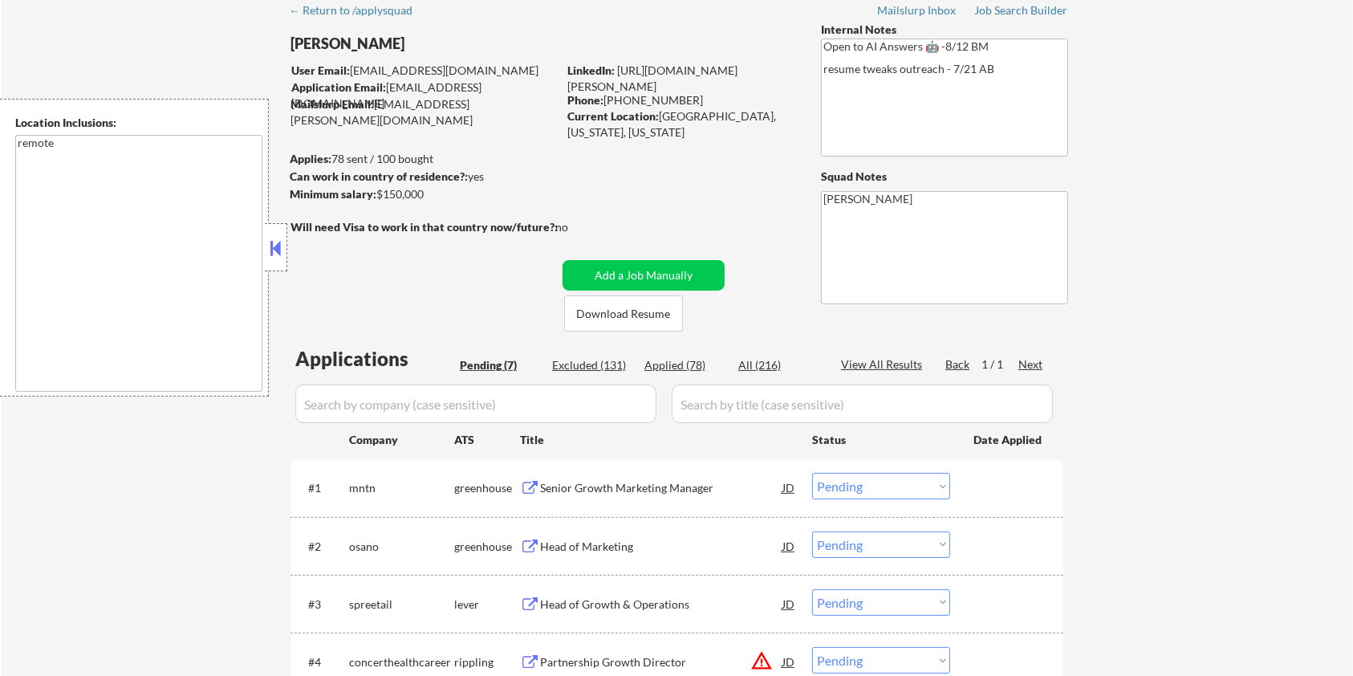
scroll to position [107, 0]
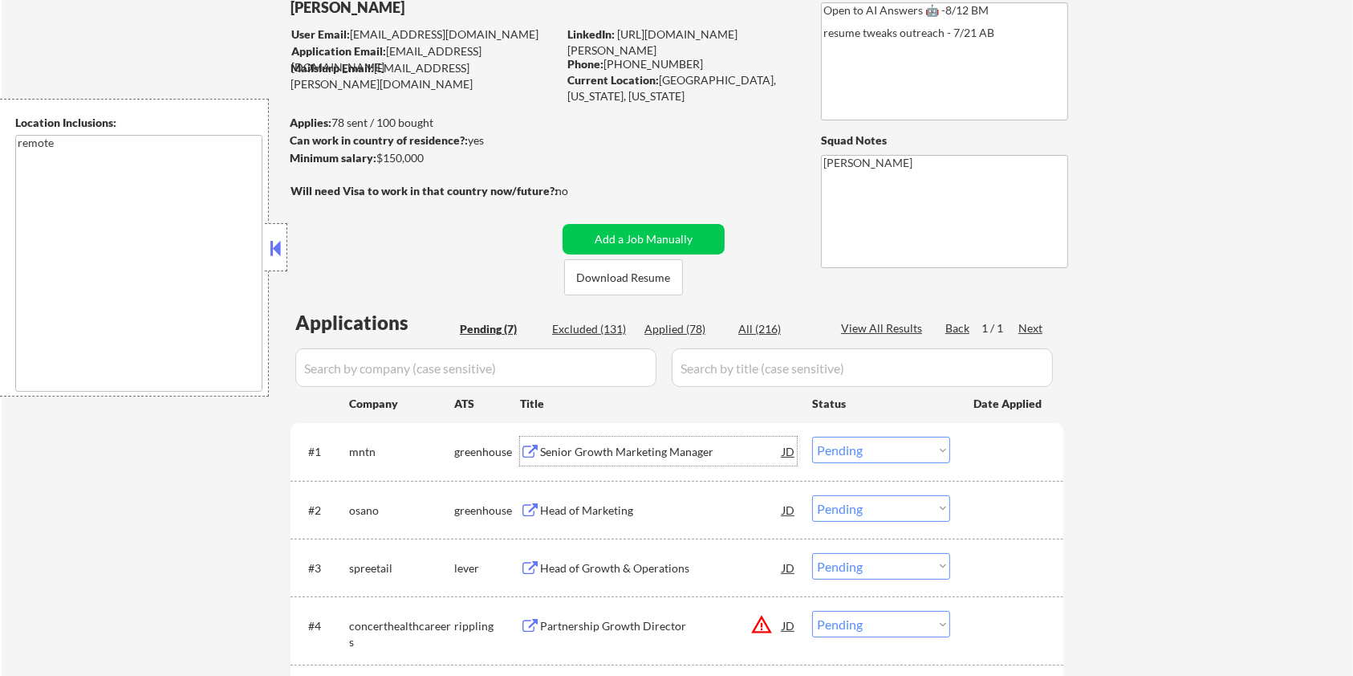
click at [608, 449] on div "Senior Growth Marketing Manager" at bounding box center [661, 452] width 242 height 16
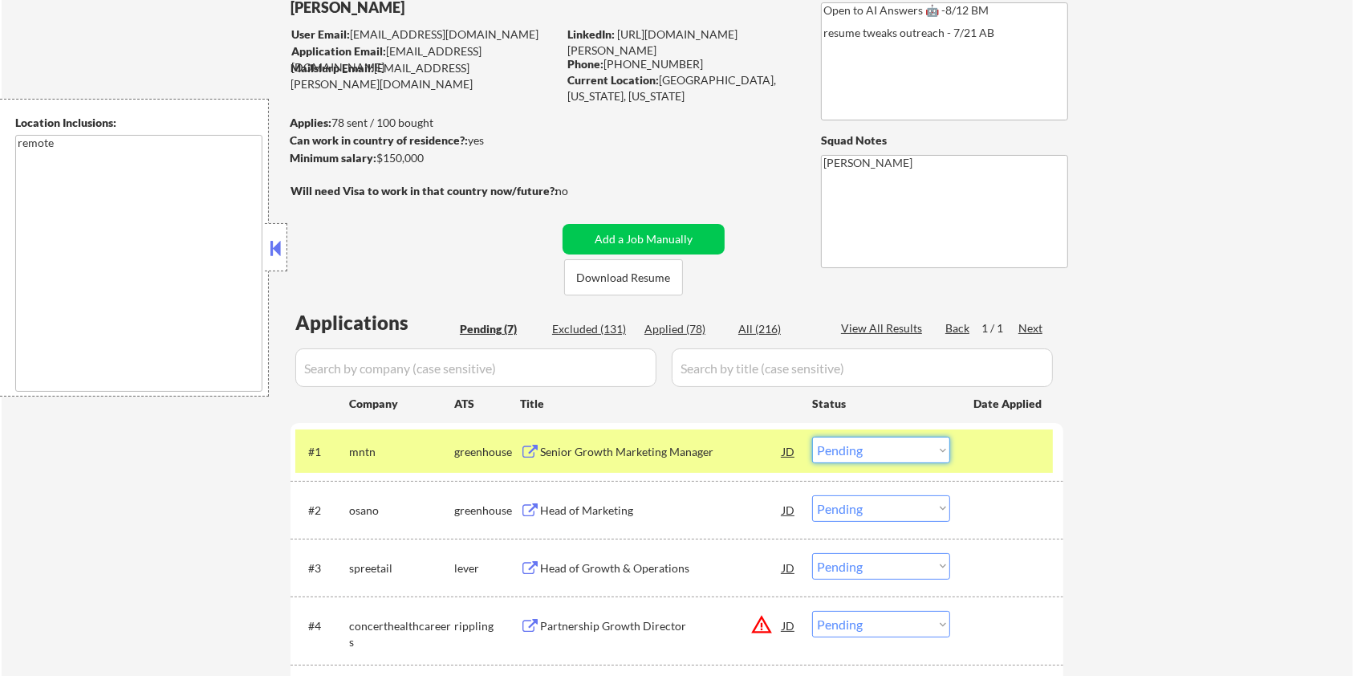
click at [875, 450] on select "Choose an option... Pending Applied Excluded (Questions) Excluded (Expired) Exc…" at bounding box center [881, 450] width 138 height 26
click at [812, 437] on select "Choose an option... Pending Applied Excluded (Questions) Excluded (Expired) Exc…" at bounding box center [881, 450] width 138 height 26
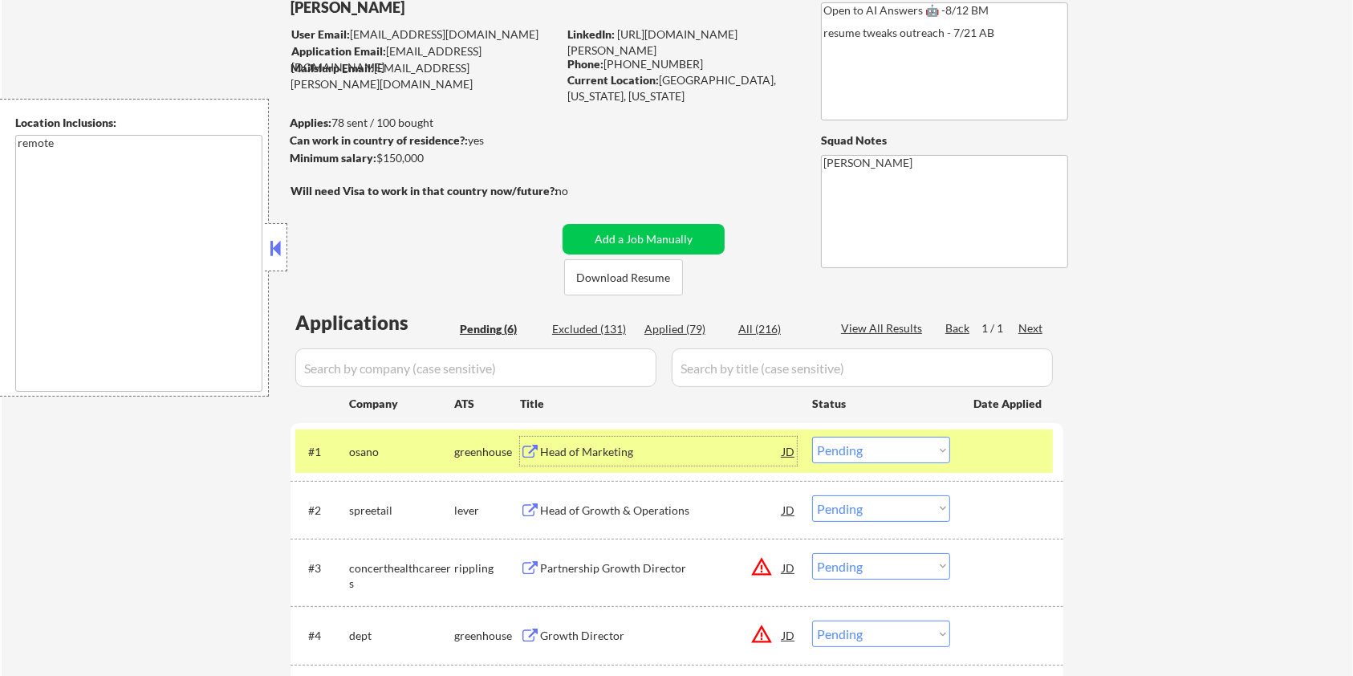
click at [576, 448] on div "Head of Marketing" at bounding box center [661, 452] width 242 height 16
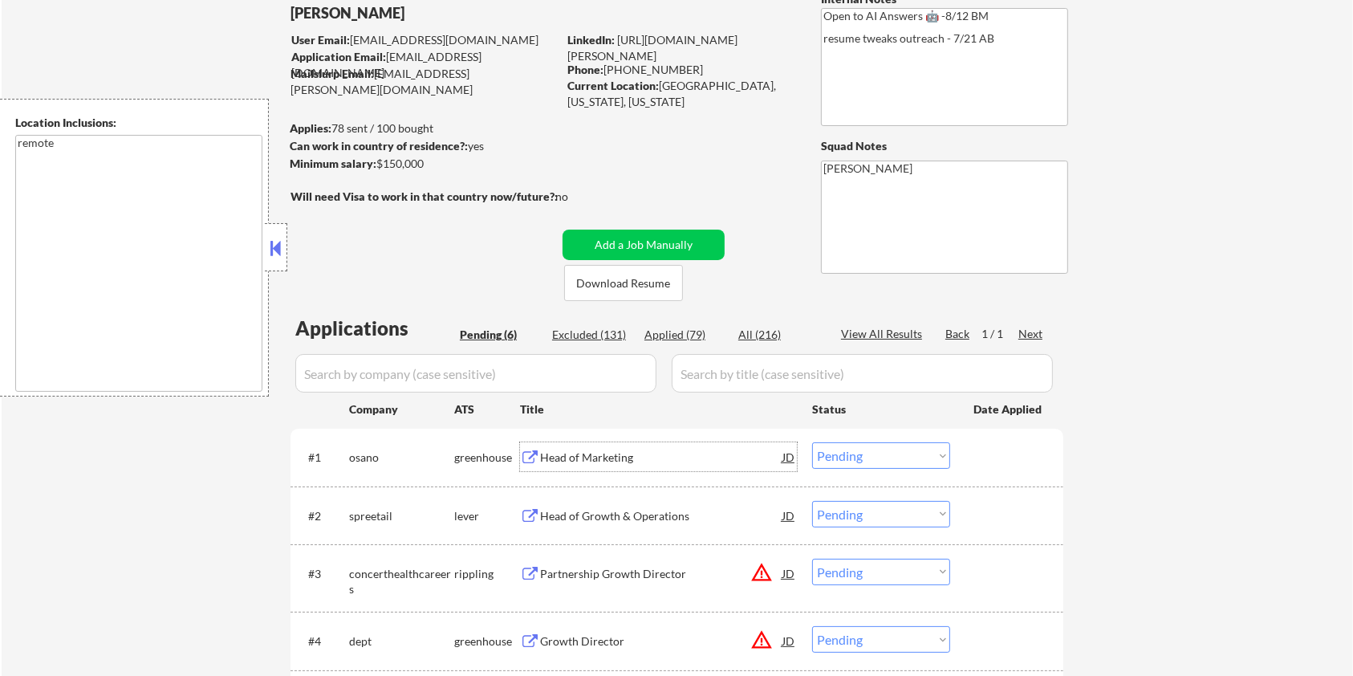
scroll to position [0, 0]
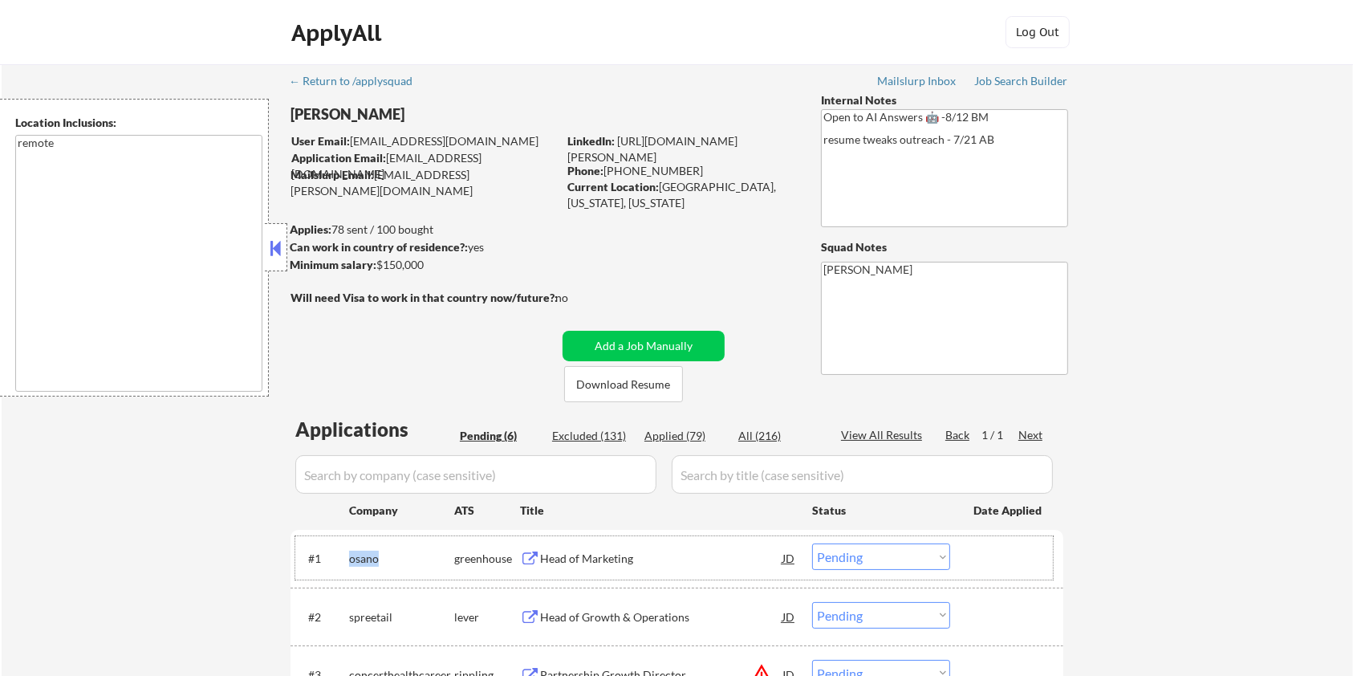
drag, startPoint x: 396, startPoint y: 555, endPoint x: 348, endPoint y: 553, distance: 48.2
click at [348, 553] on div "#1 osano greenhouse Head of Marketing JD Choose an option... Pending Applied Ex…" at bounding box center [674, 557] width 758 height 43
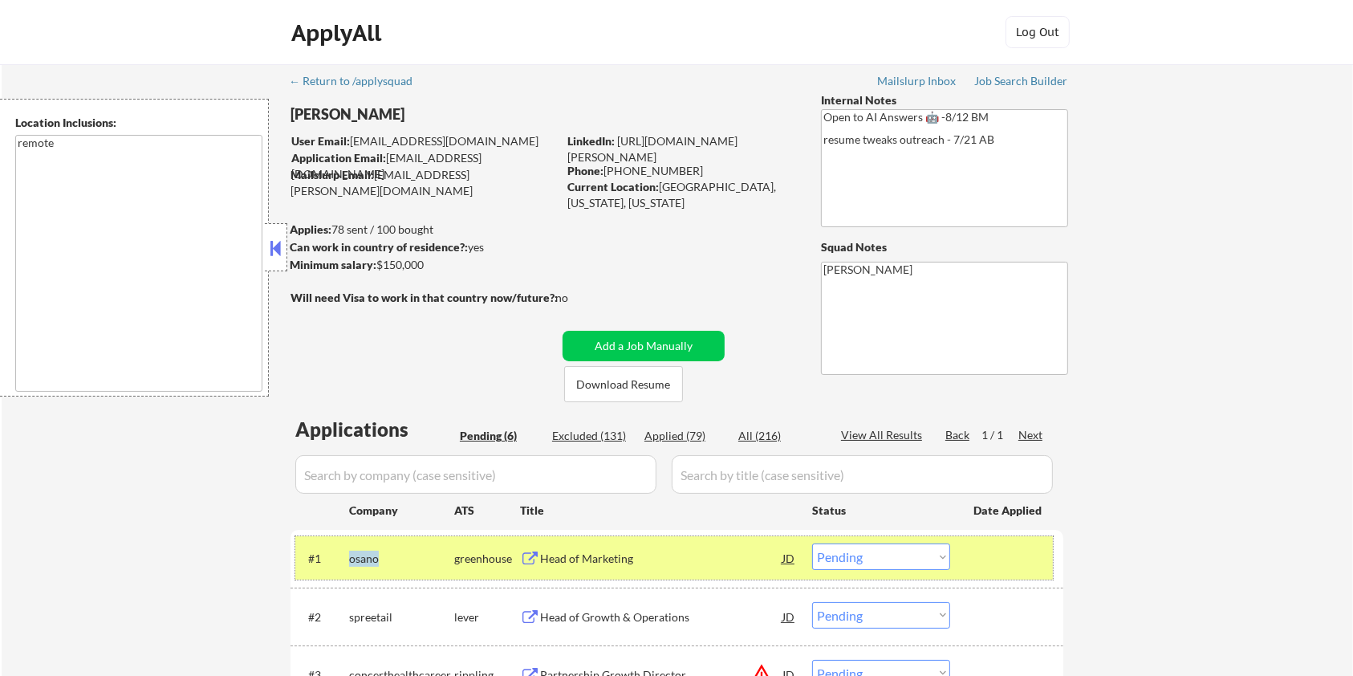
click at [402, 548] on div "osano" at bounding box center [401, 557] width 105 height 29
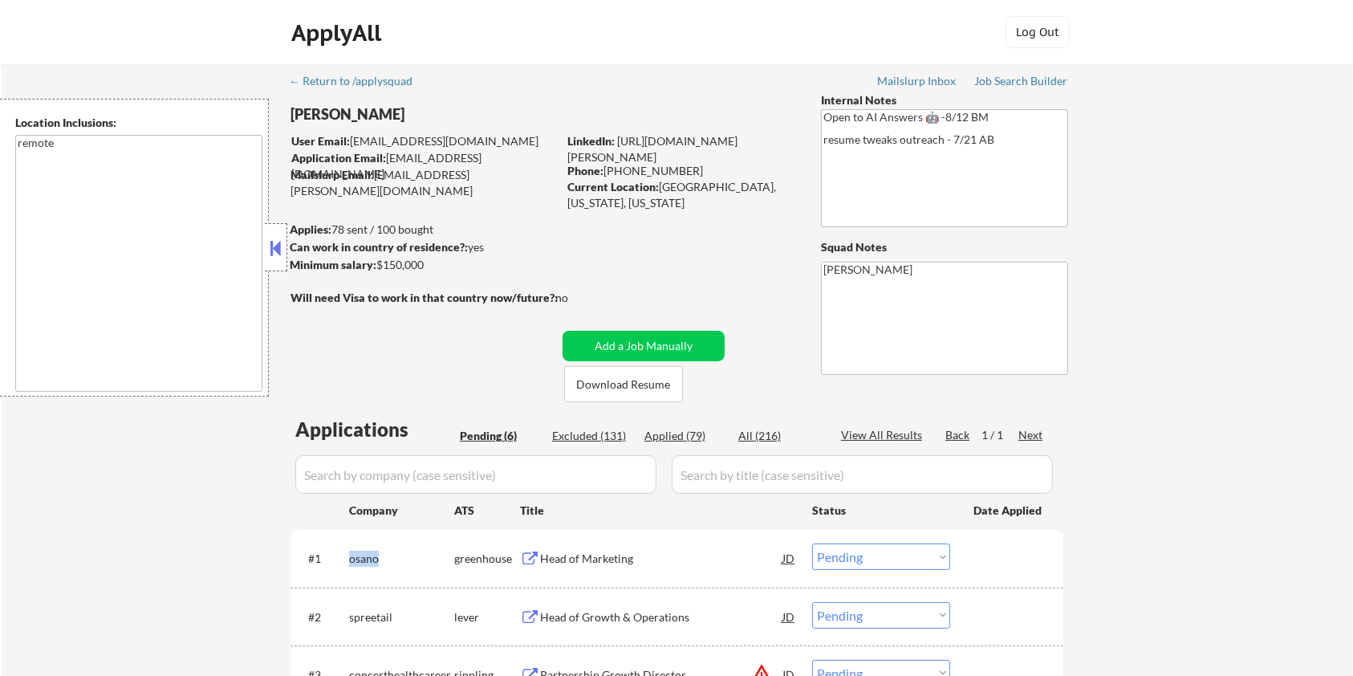
click at [397, 568] on div "osano" at bounding box center [401, 557] width 105 height 29
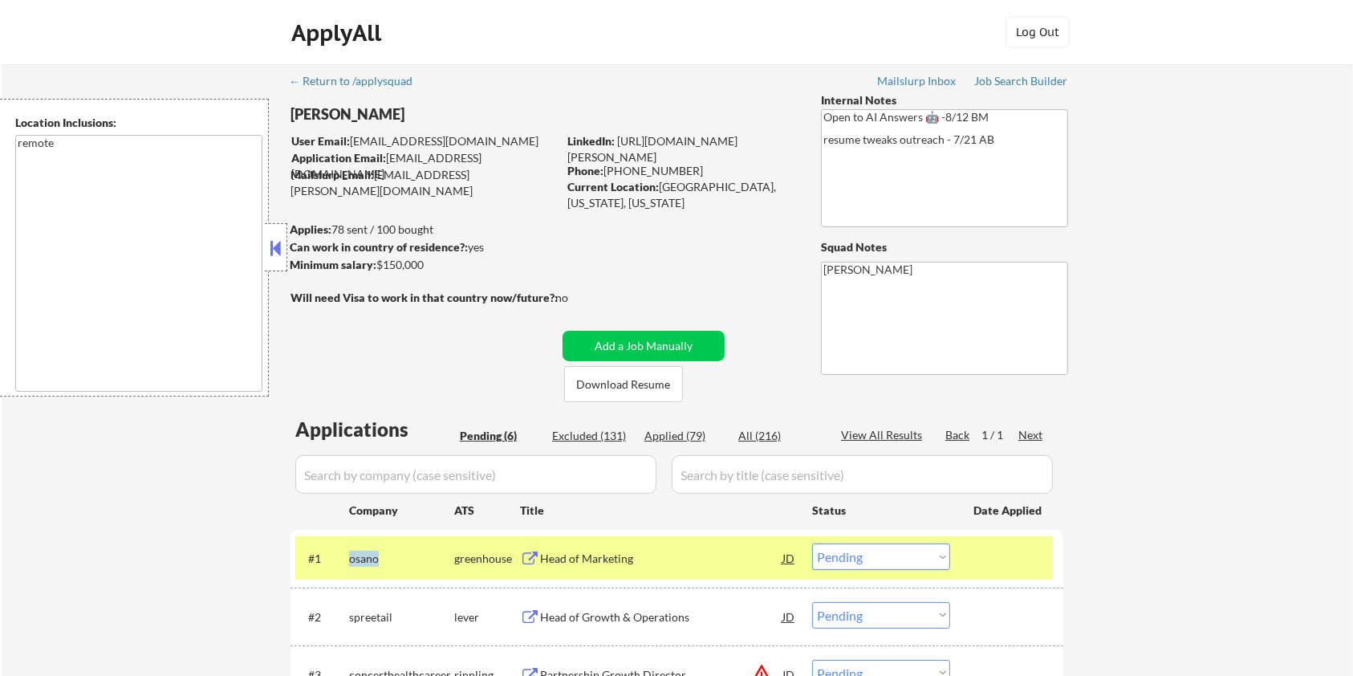
drag, startPoint x: 396, startPoint y: 560, endPoint x: 349, endPoint y: 554, distance: 47.0
click at [349, 554] on div "osano" at bounding box center [401, 559] width 105 height 16
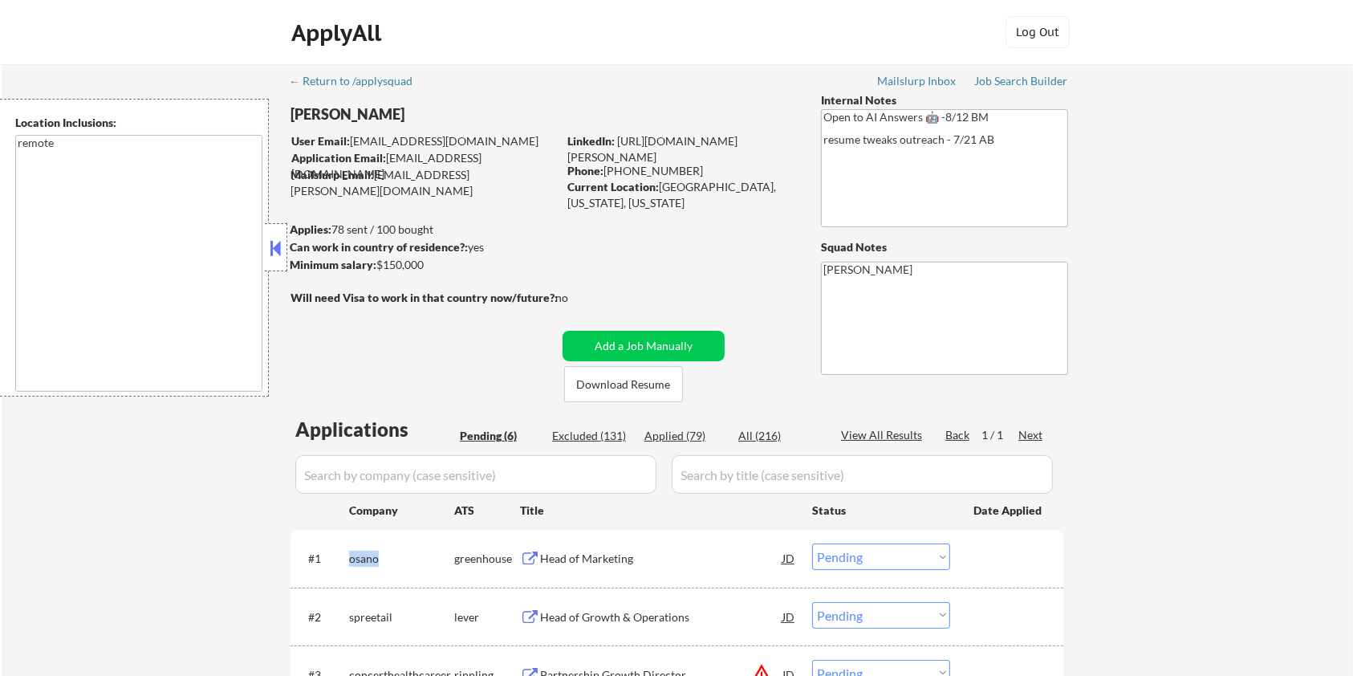
copy div "osano"
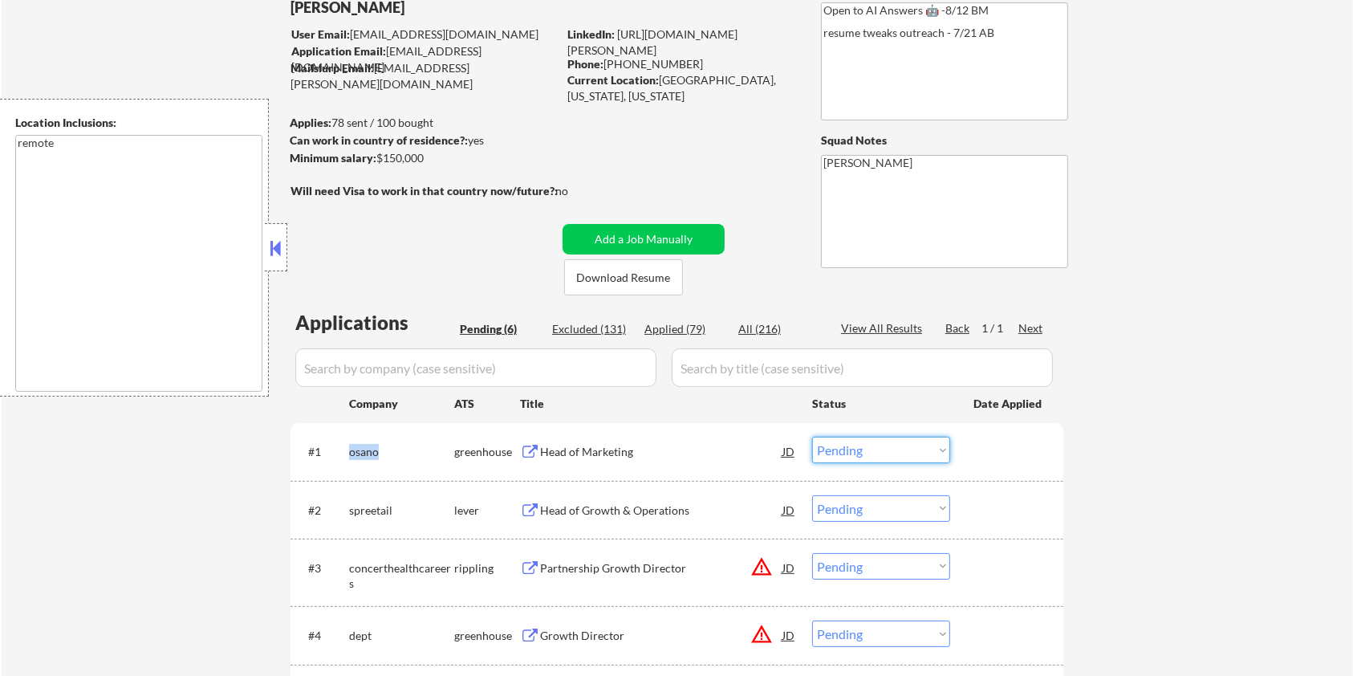
click at [912, 449] on select "Choose an option... Pending Applied Excluded (Questions) Excluded (Expired) Exc…" at bounding box center [881, 450] width 138 height 26
click at [812, 437] on select "Choose an option... Pending Applied Excluded (Questions) Excluded (Expired) Exc…" at bounding box center [881, 450] width 138 height 26
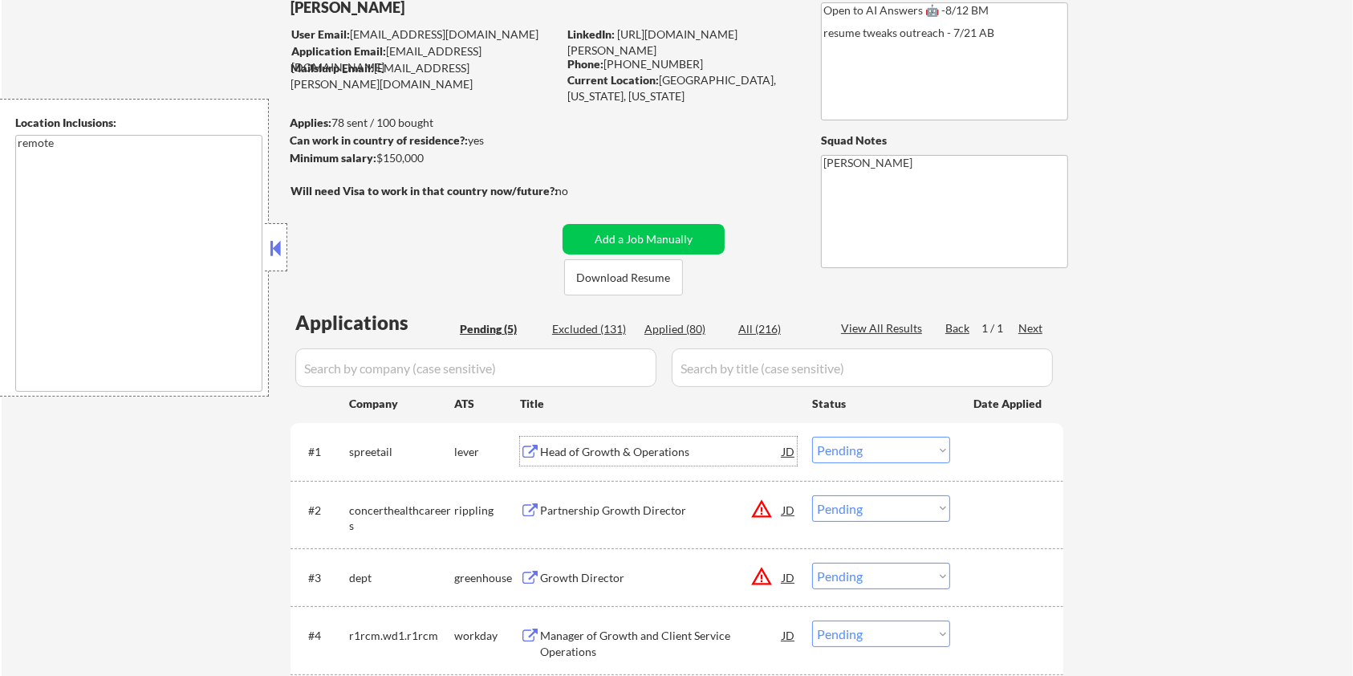
click at [616, 446] on div "Head of Growth & Operations" at bounding box center [661, 452] width 242 height 16
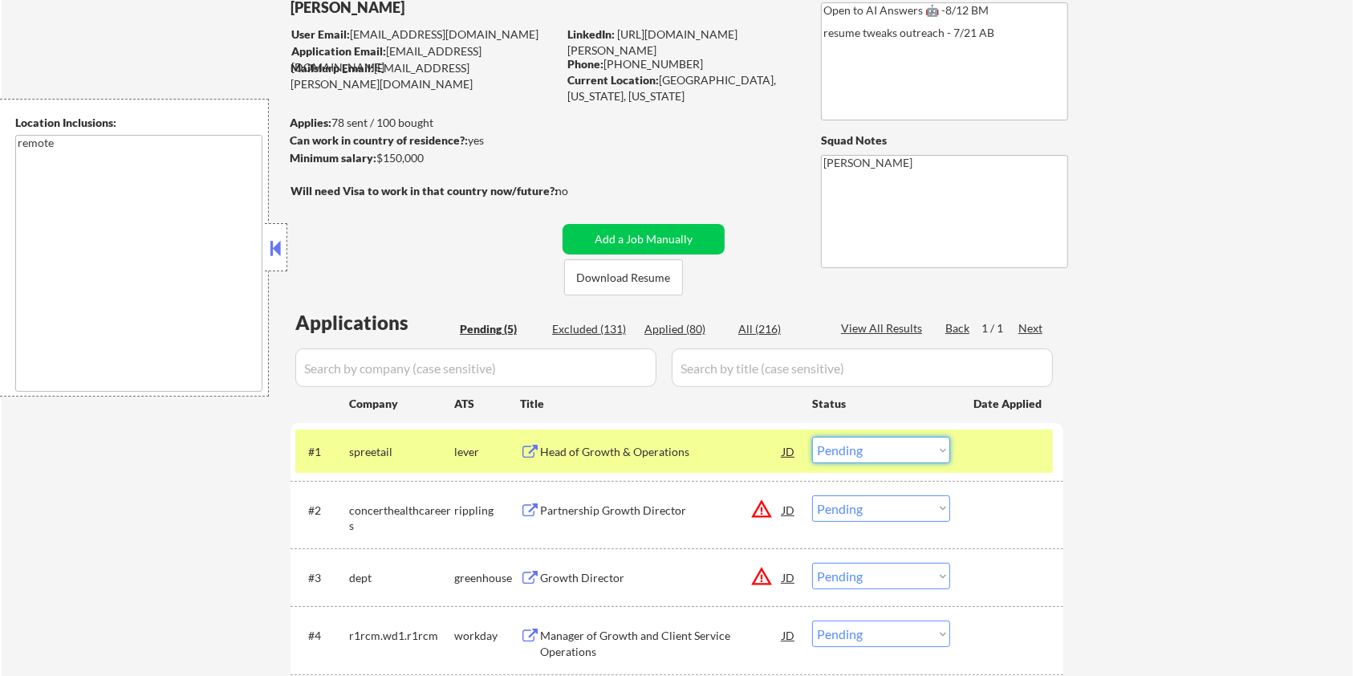
click at [871, 444] on select "Choose an option... Pending Applied Excluded (Questions) Excluded (Expired) Exc…" at bounding box center [881, 450] width 138 height 26
click at [812, 437] on select "Choose an option... Pending Applied Excluded (Questions) Excluded (Expired) Exc…" at bounding box center [881, 450] width 138 height 26
select select ""pending""
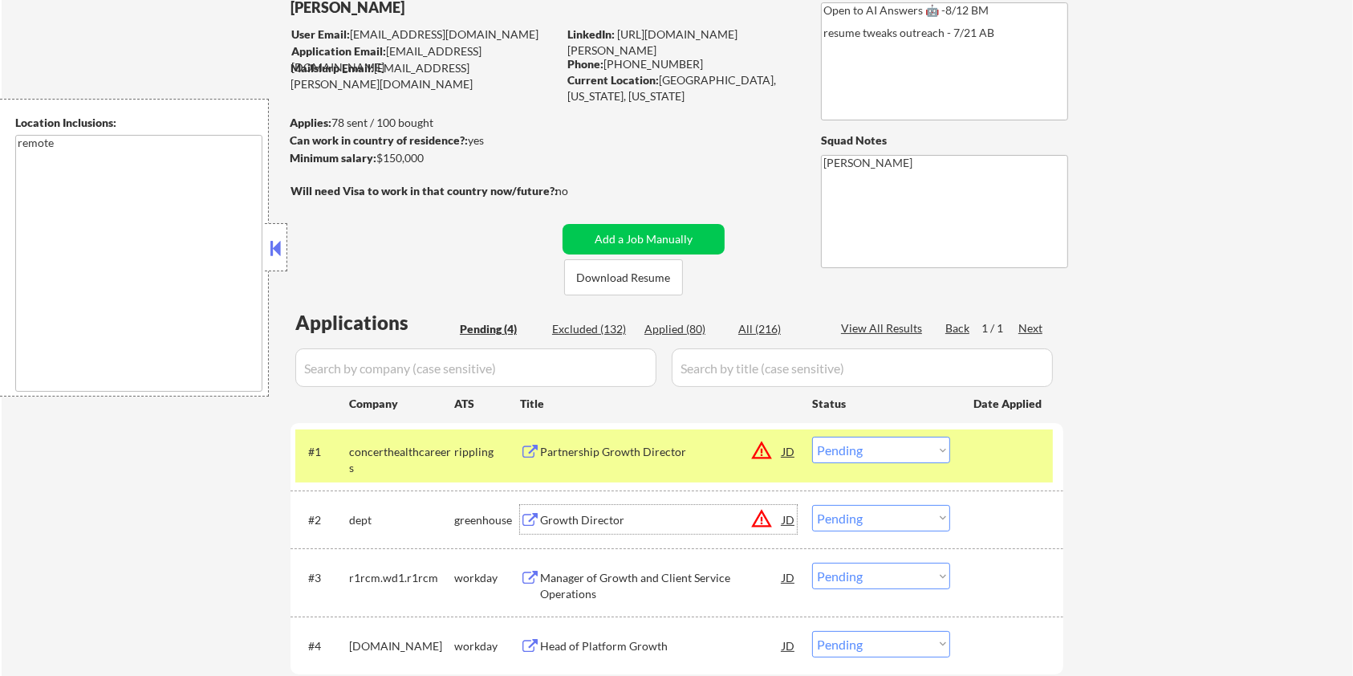
click at [627, 514] on div "Growth Director" at bounding box center [661, 520] width 242 height 16
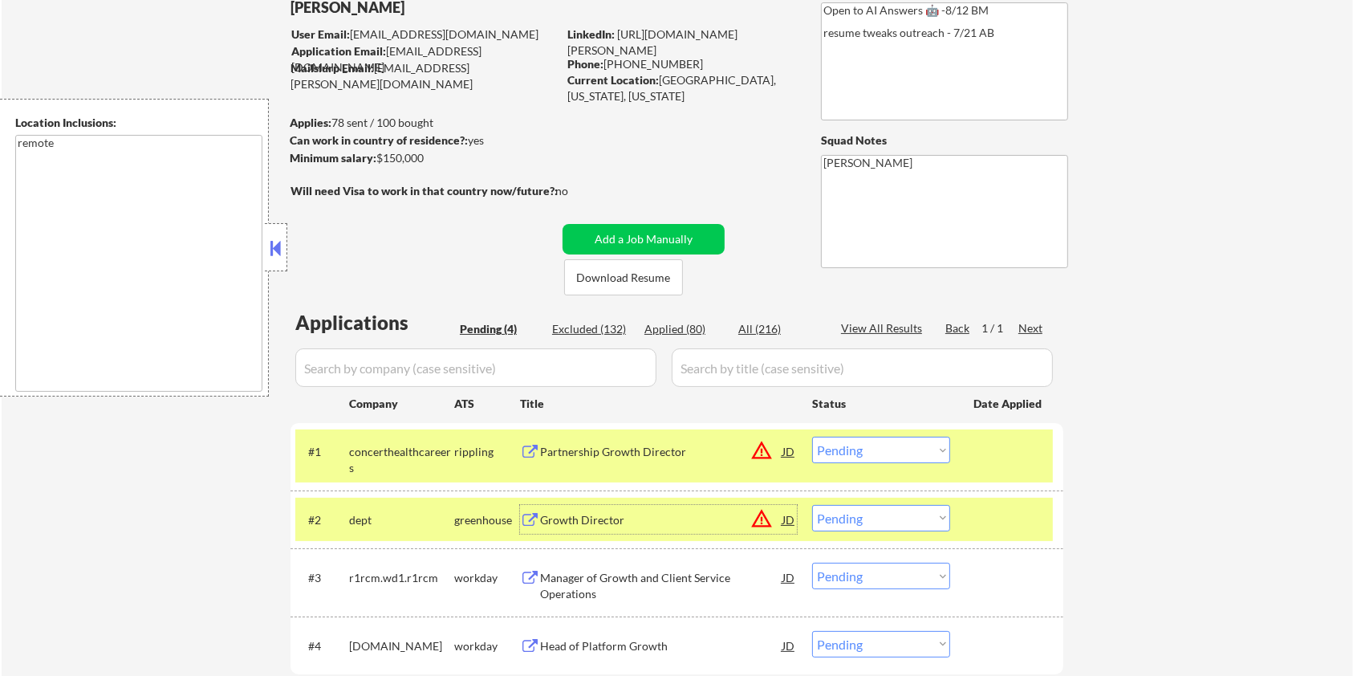
click at [899, 514] on select "Choose an option... Pending Applied Excluded (Questions) Excluded (Expired) Exc…" at bounding box center [881, 518] width 138 height 26
click at [812, 505] on select "Choose an option... Pending Applied Excluded (Questions) Excluded (Expired) Exc…" at bounding box center [881, 518] width 138 height 26
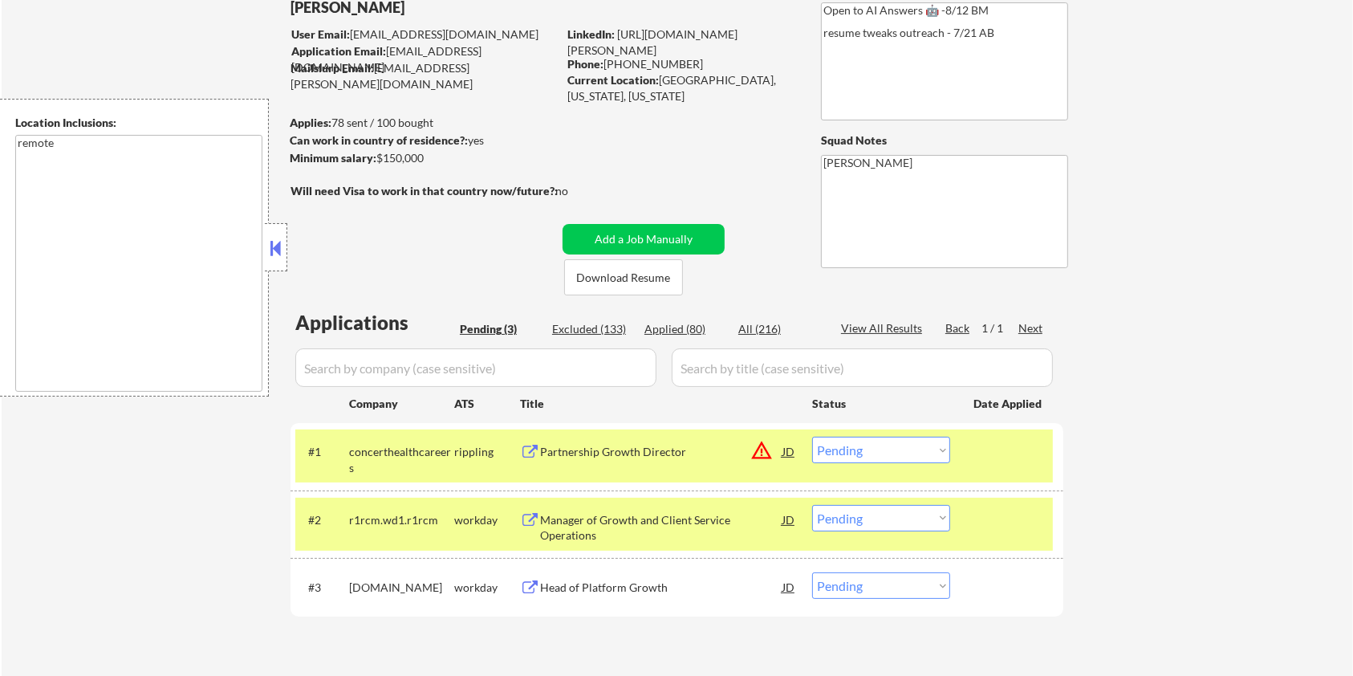
click at [602, 518] on div "Manager of Growth and Client Service Operations" at bounding box center [661, 527] width 242 height 31
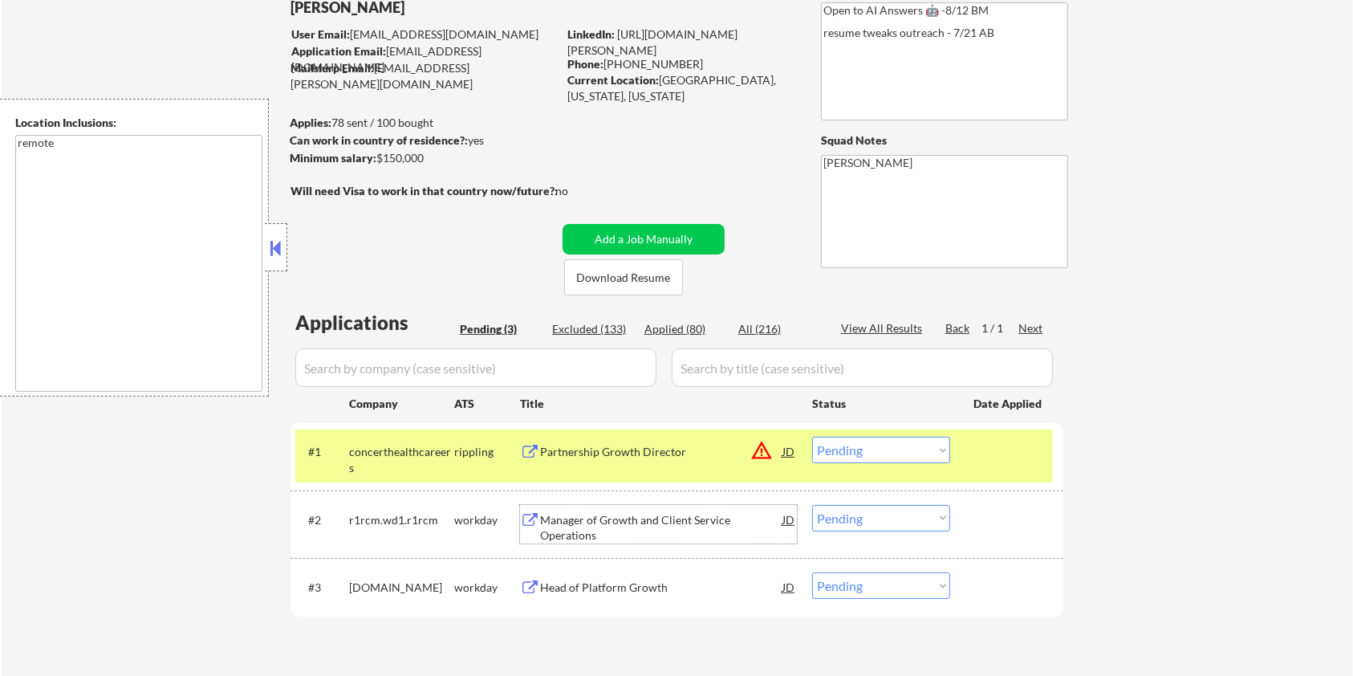
click at [913, 522] on select "Choose an option... Pending Applied Excluded (Questions) Excluded (Expired) Exc…" at bounding box center [881, 518] width 138 height 26
click at [812, 505] on select "Choose an option... Pending Applied Excluded (Questions) Excluded (Expired) Exc…" at bounding box center [881, 518] width 138 height 26
select select ""pending""
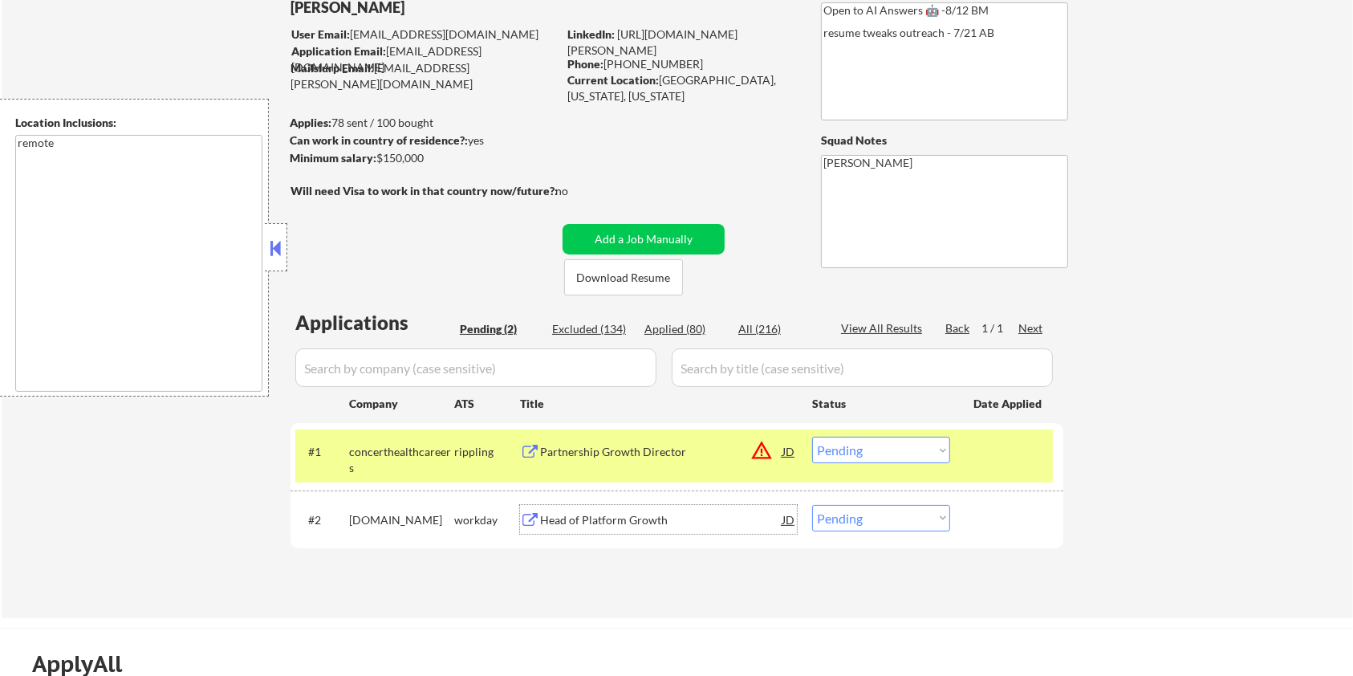
click at [616, 526] on div "Head of Platform Growth" at bounding box center [661, 520] width 242 height 16
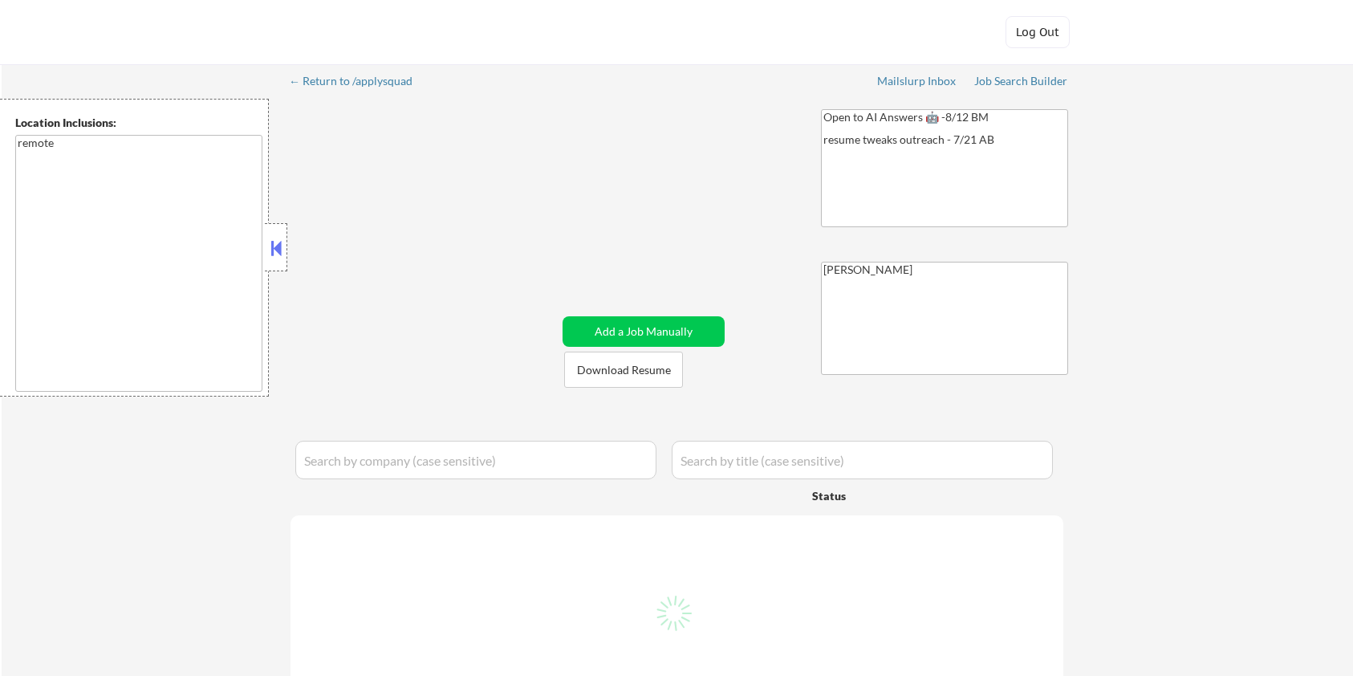
select select ""pending""
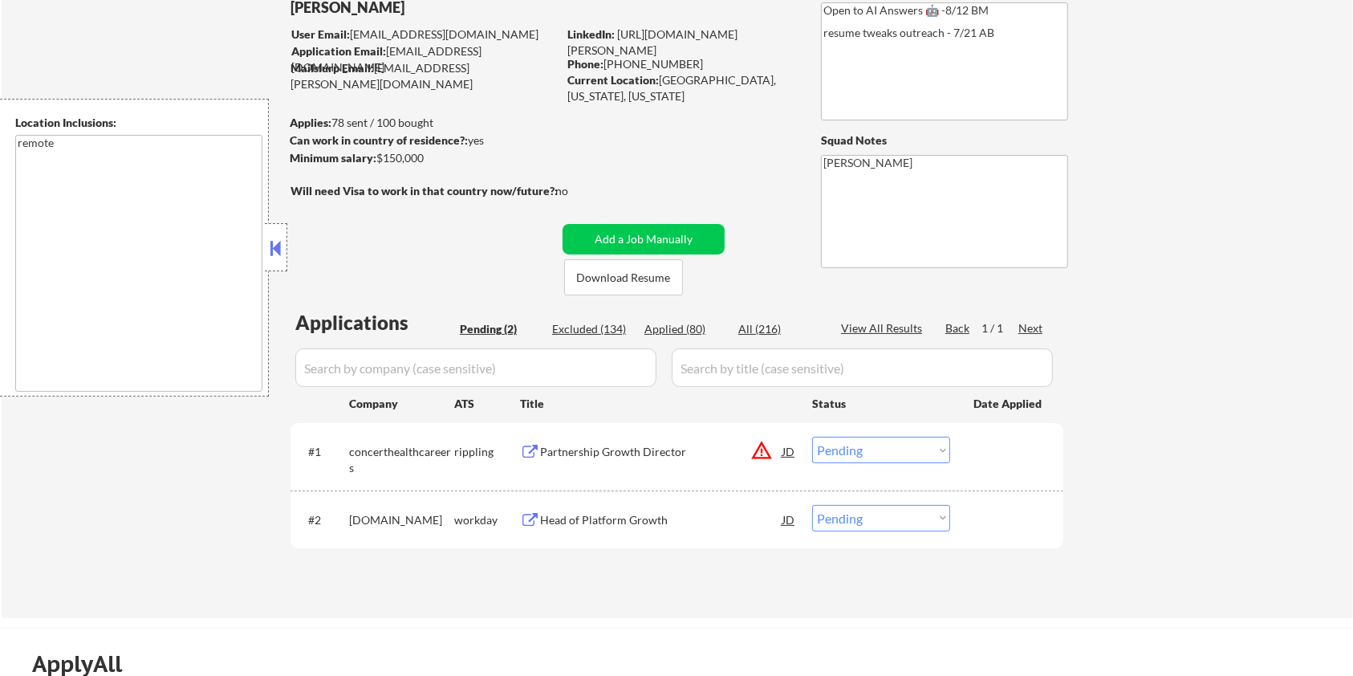
scroll to position [107, 0]
click at [904, 525] on select "Choose an option... Pending Applied Excluded (Questions) Excluded (Expired) Exc…" at bounding box center [881, 518] width 138 height 26
select select ""applied""
click at [812, 505] on select "Choose an option... Pending Applied Excluded (Questions) Excluded (Expired) Exc…" at bounding box center [881, 518] width 138 height 26
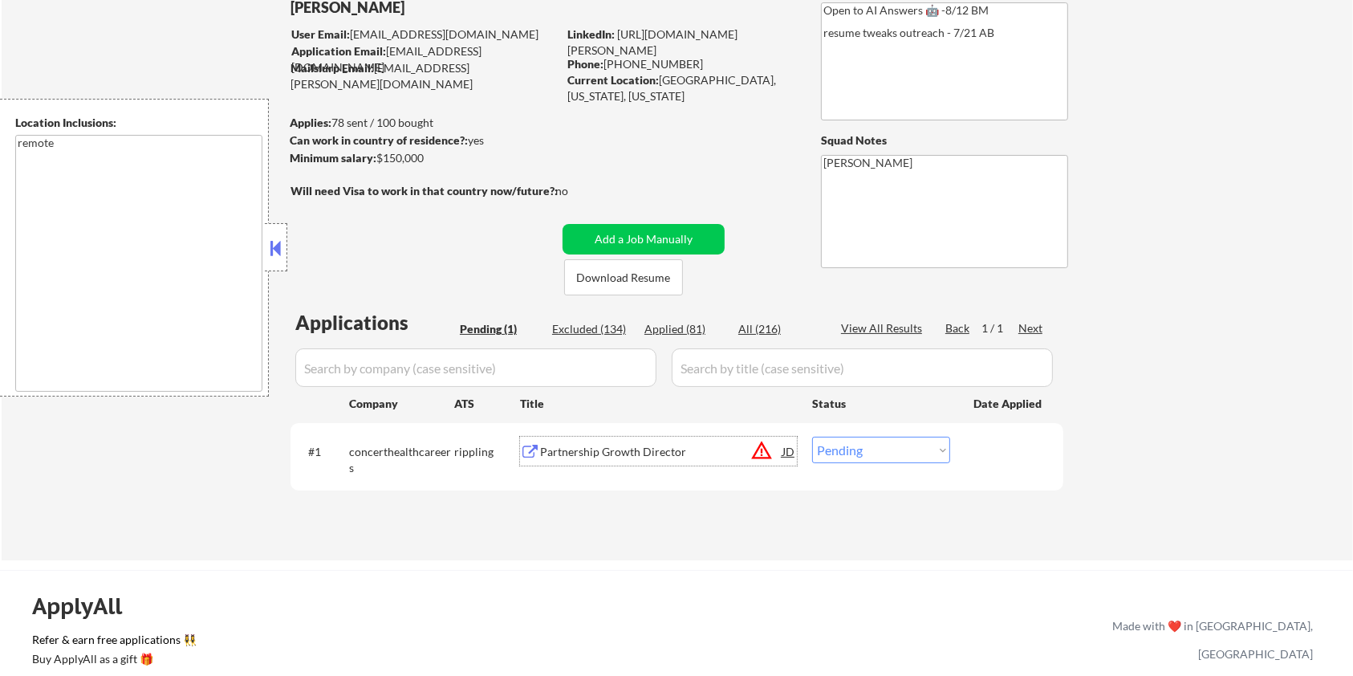
click at [593, 449] on div "Partnership Growth Director" at bounding box center [661, 452] width 242 height 16
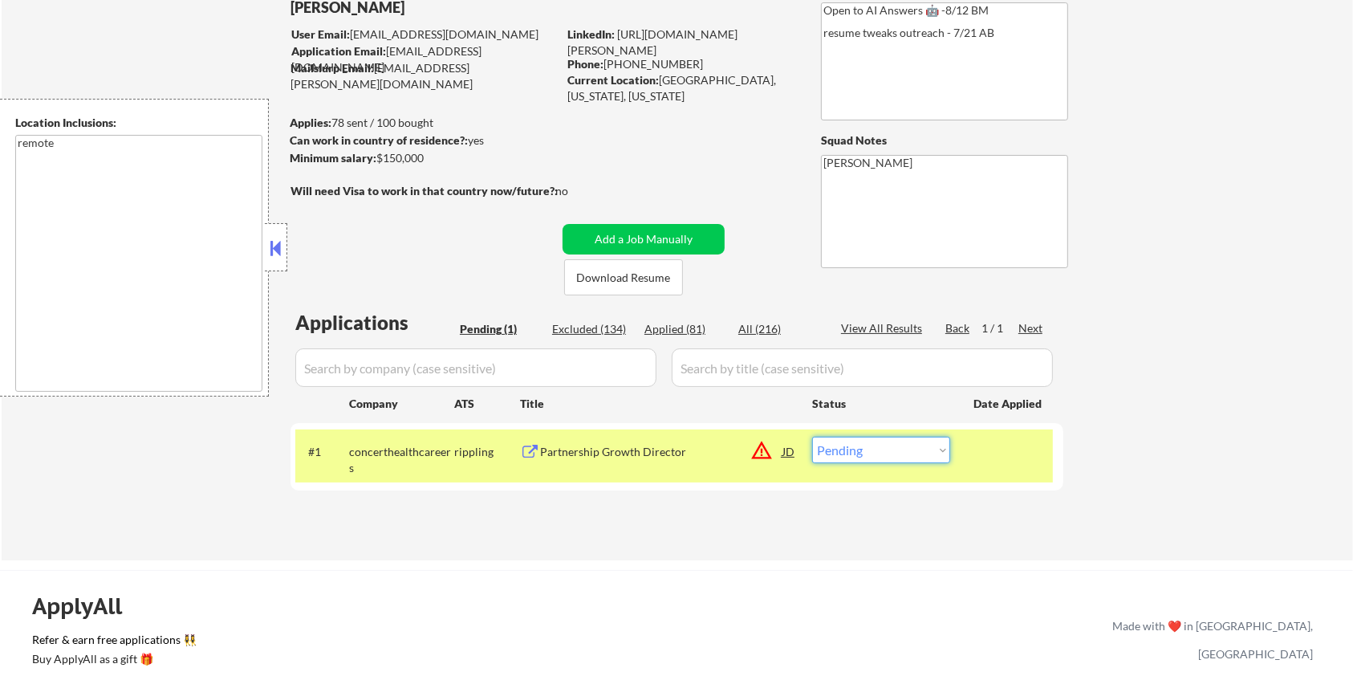
click at [891, 458] on select "Choose an option... Pending Applied Excluded (Questions) Excluded (Expired) Exc…" at bounding box center [881, 450] width 138 height 26
select select ""excluded__bad_match_""
click at [812, 437] on select "Choose an option... Pending Applied Excluded (Questions) Excluded (Expired) Exc…" at bounding box center [881, 450] width 138 height 26
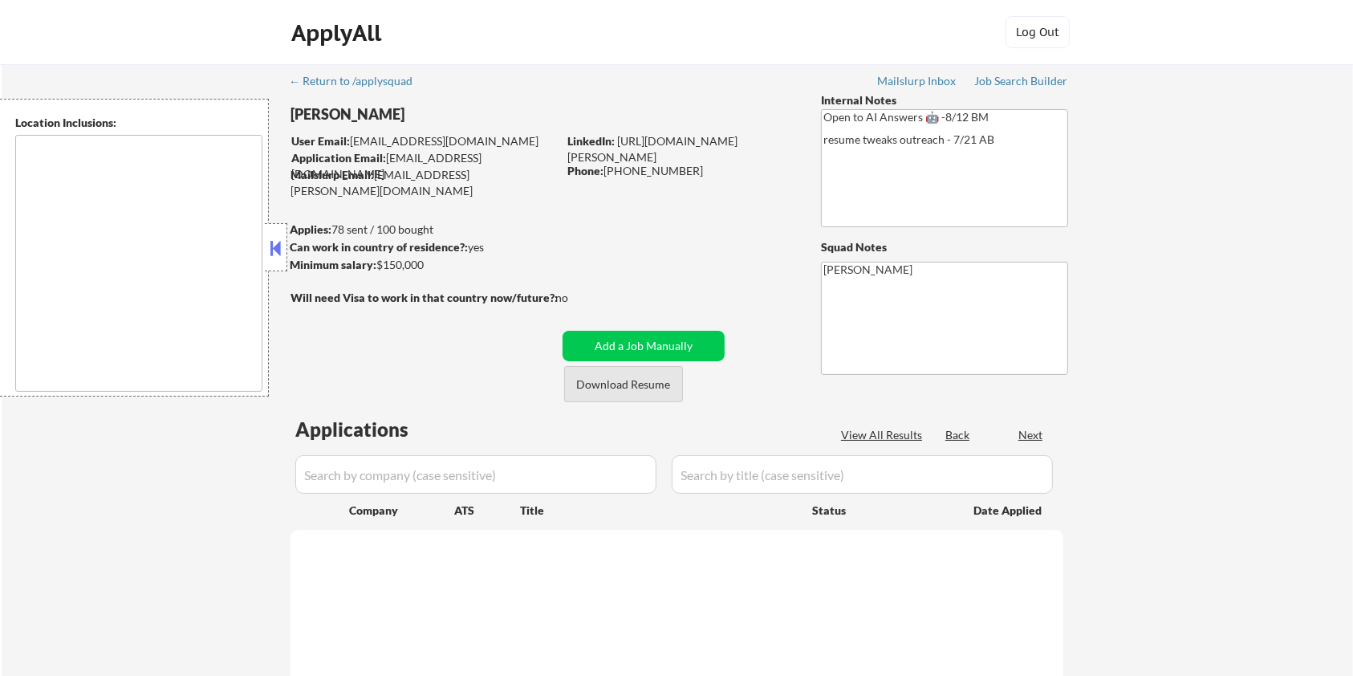
type textarea "remote"
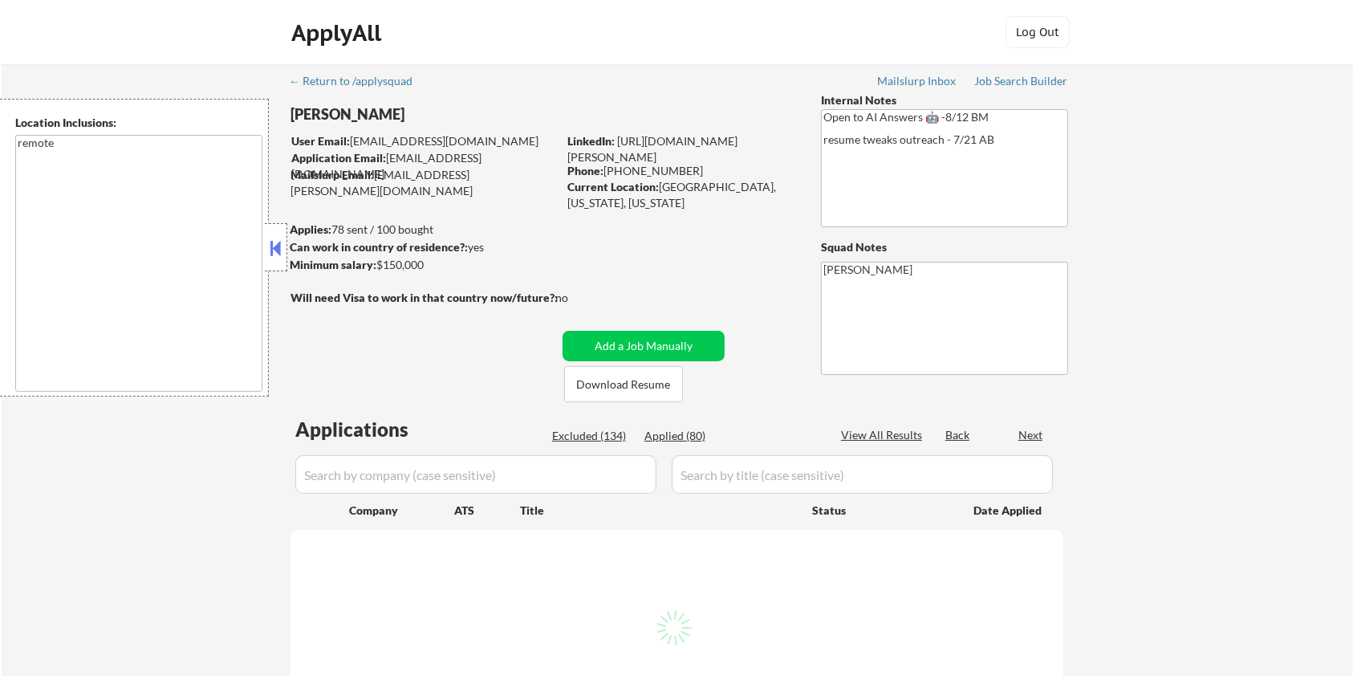
select select ""pending""
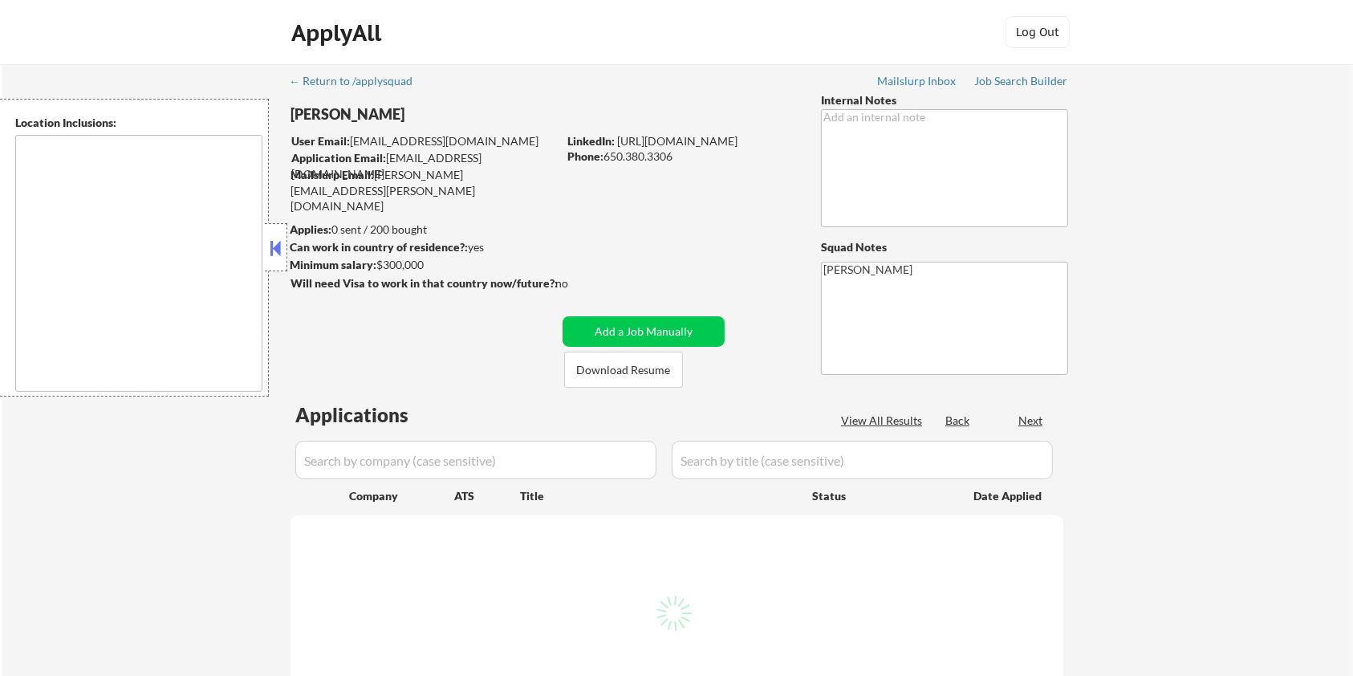
type textarea "[GEOGRAPHIC_DATA], [GEOGRAPHIC_DATA] [GEOGRAPHIC_DATA], [GEOGRAPHIC_DATA] [GEOG…"
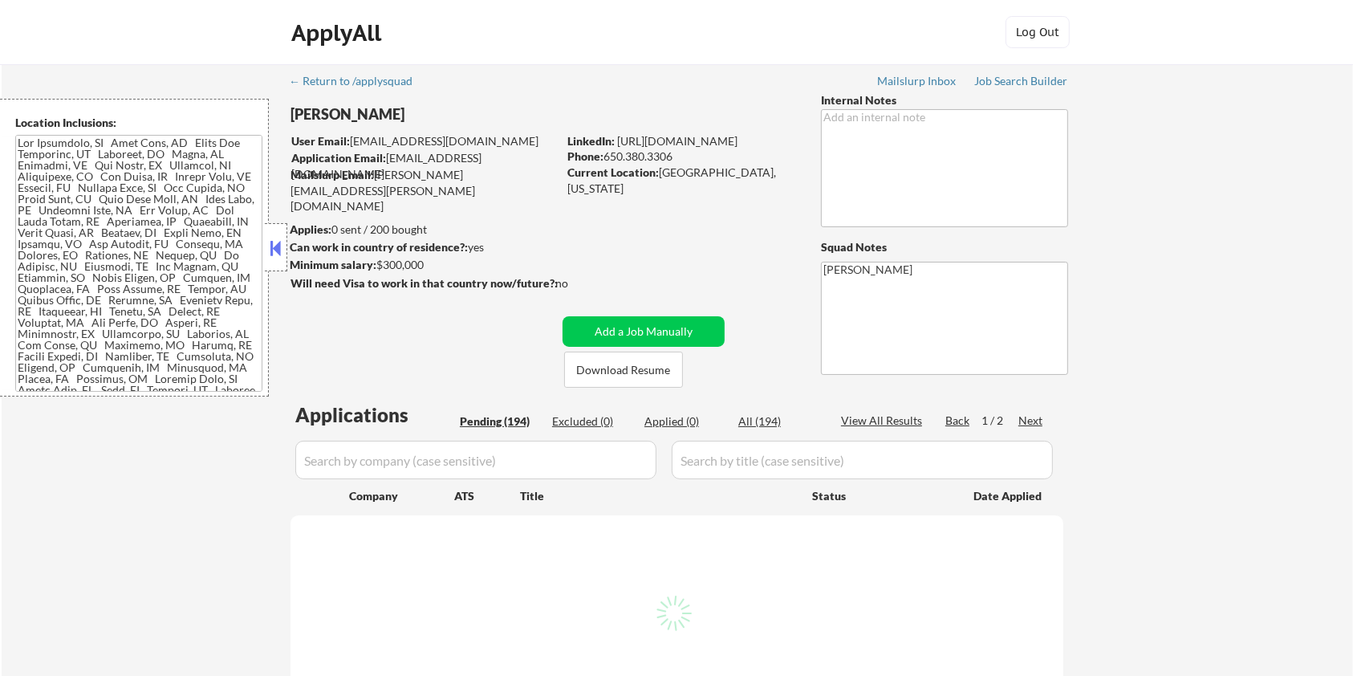
select select ""pending""
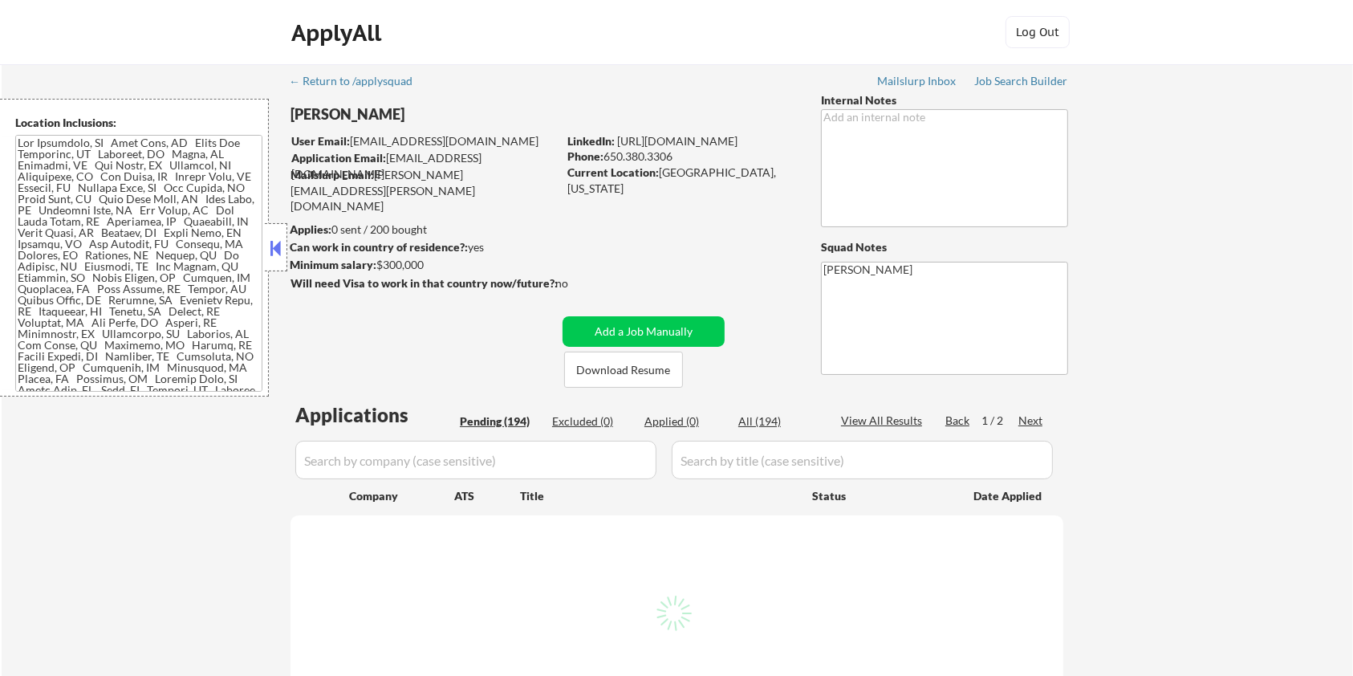
select select ""pending""
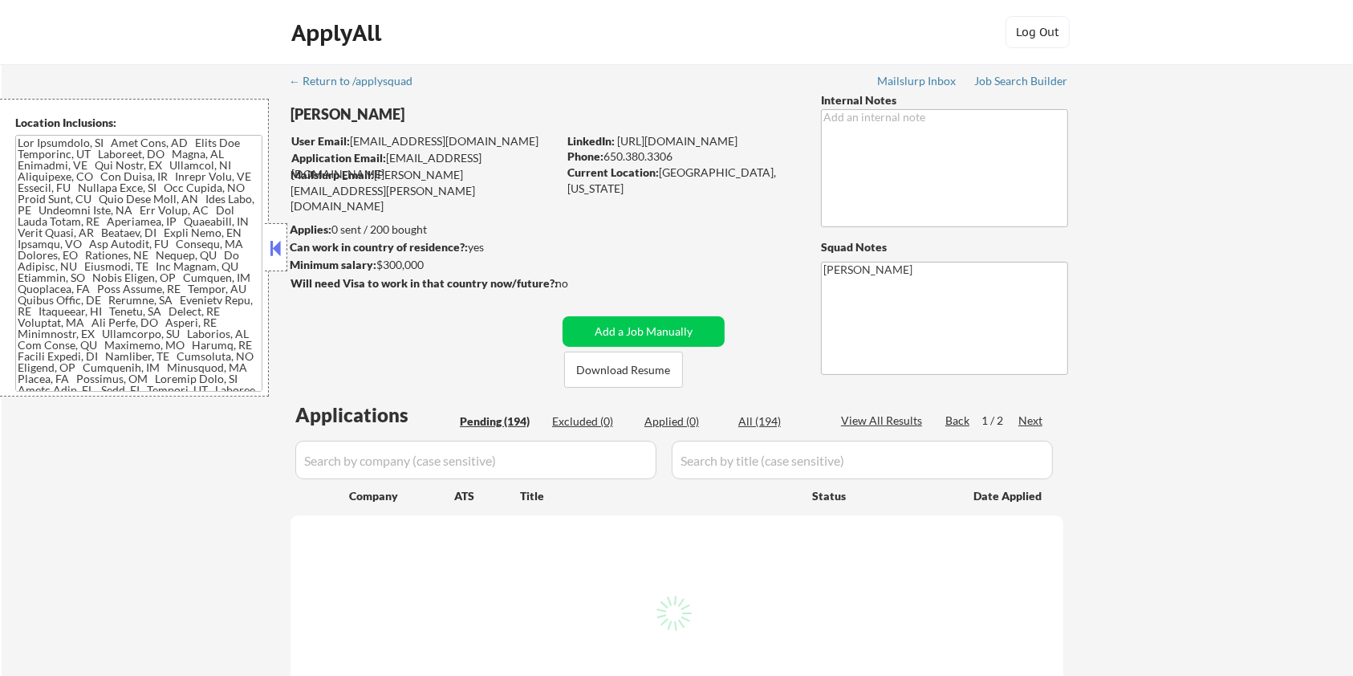
select select ""pending""
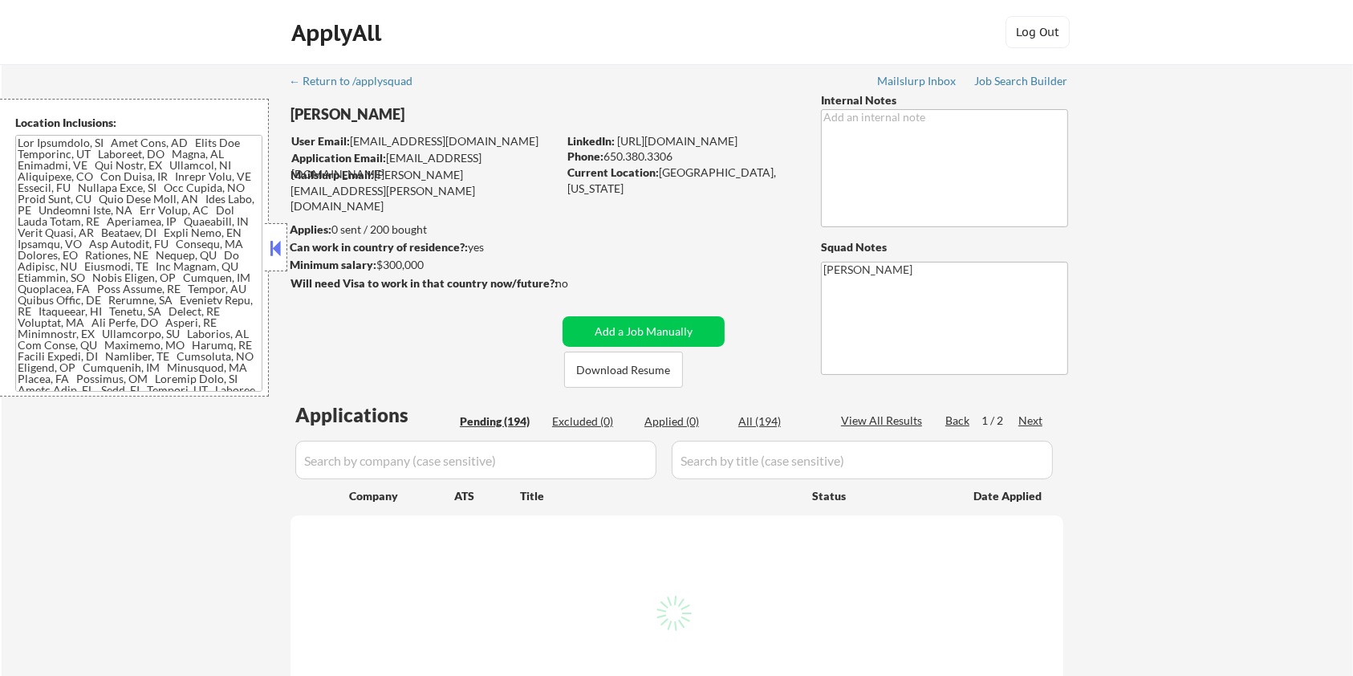
select select ""pending""
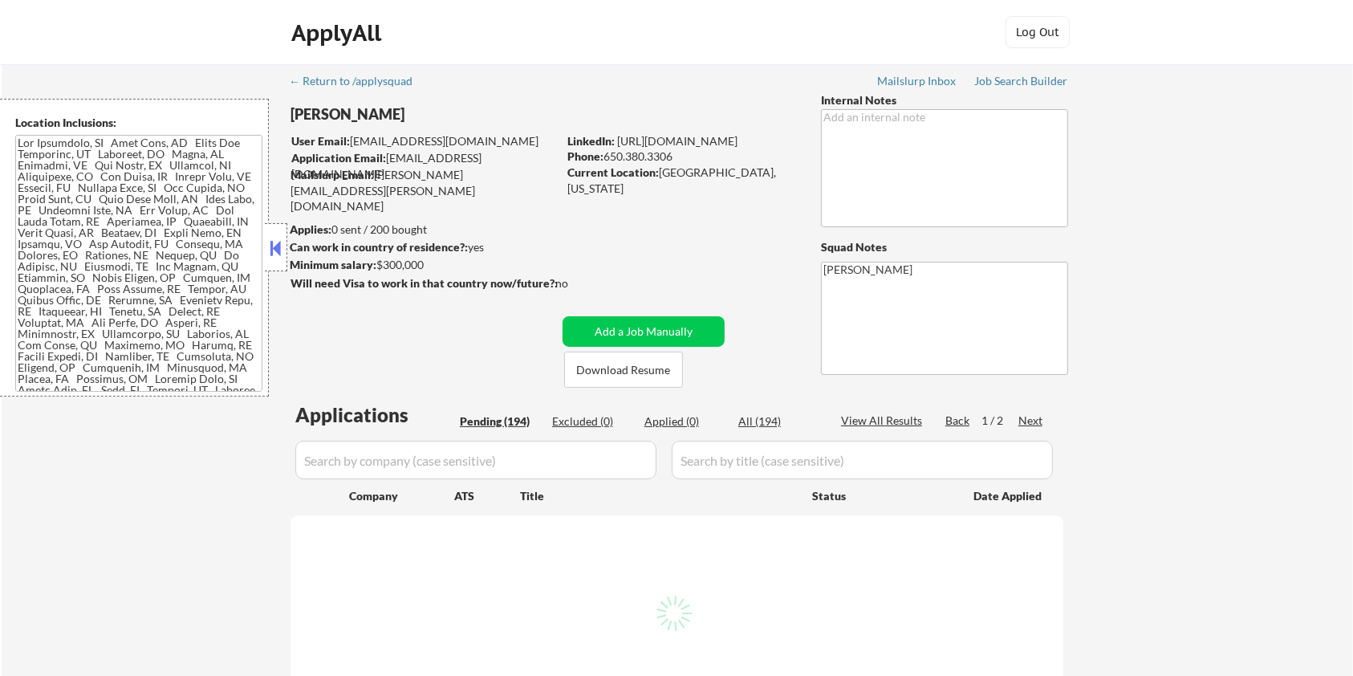
select select ""pending""
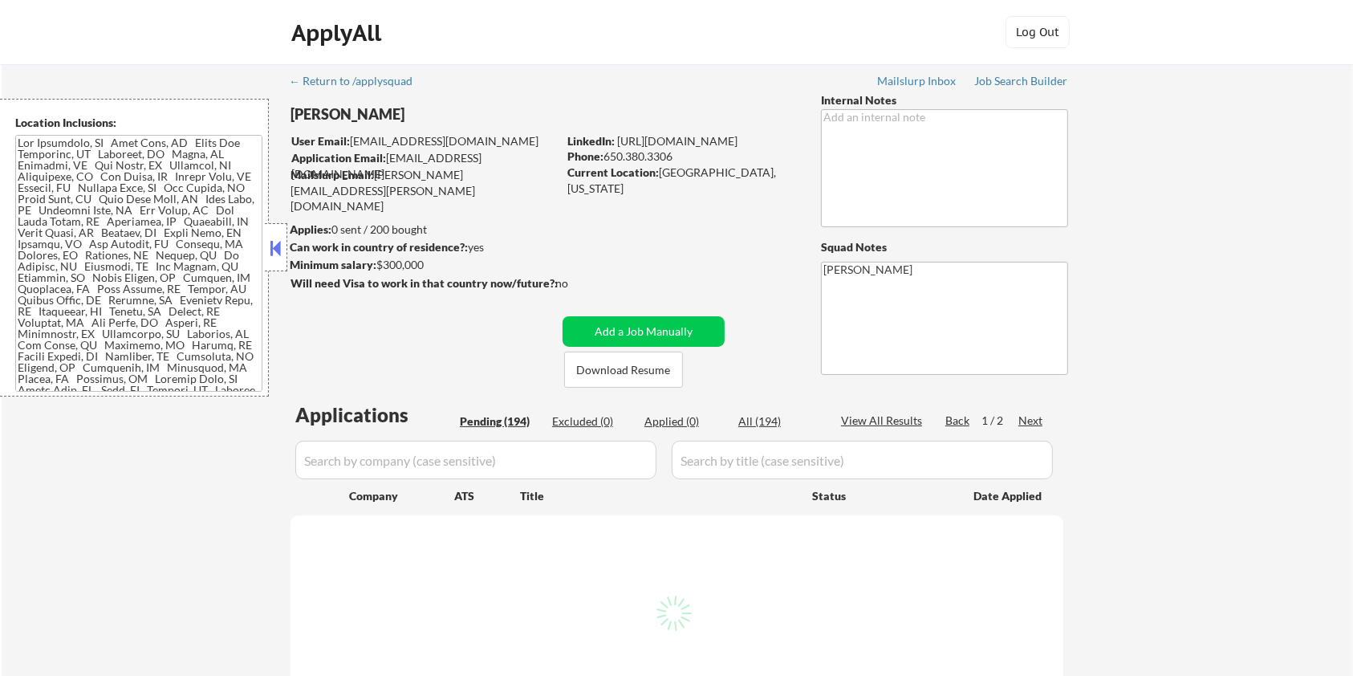
select select ""pending""
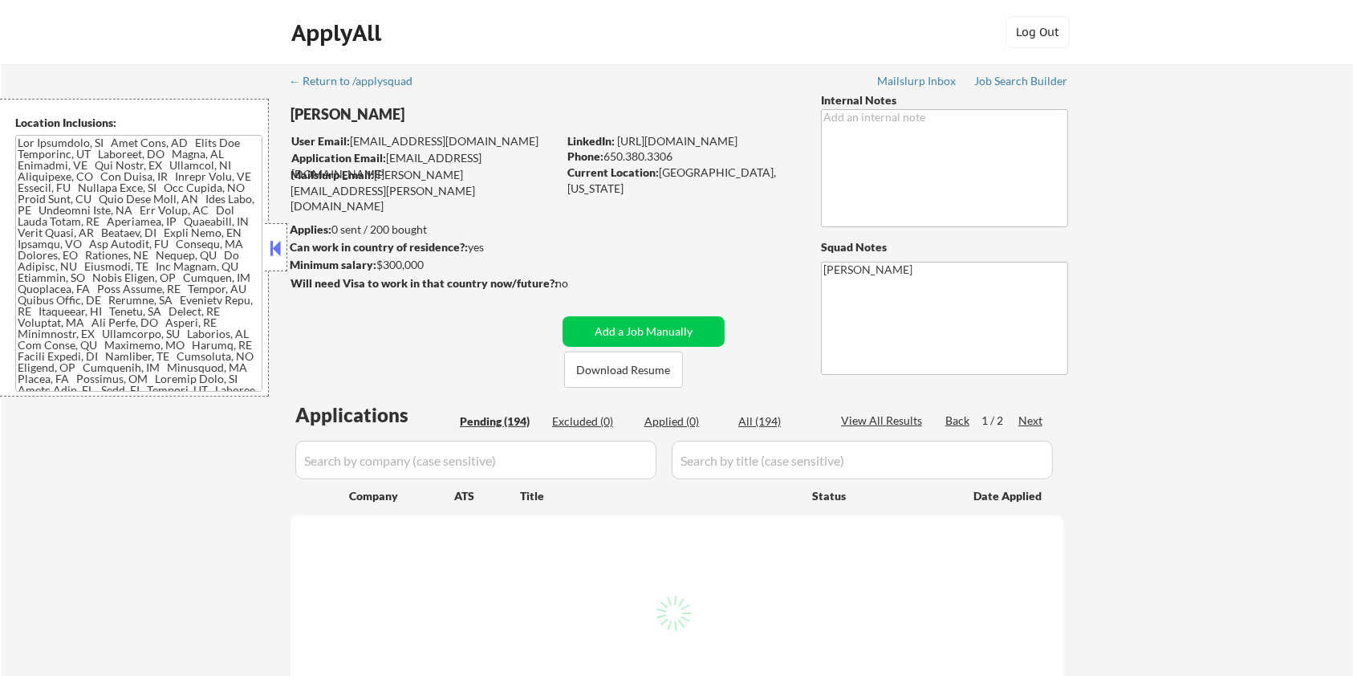
select select ""pending""
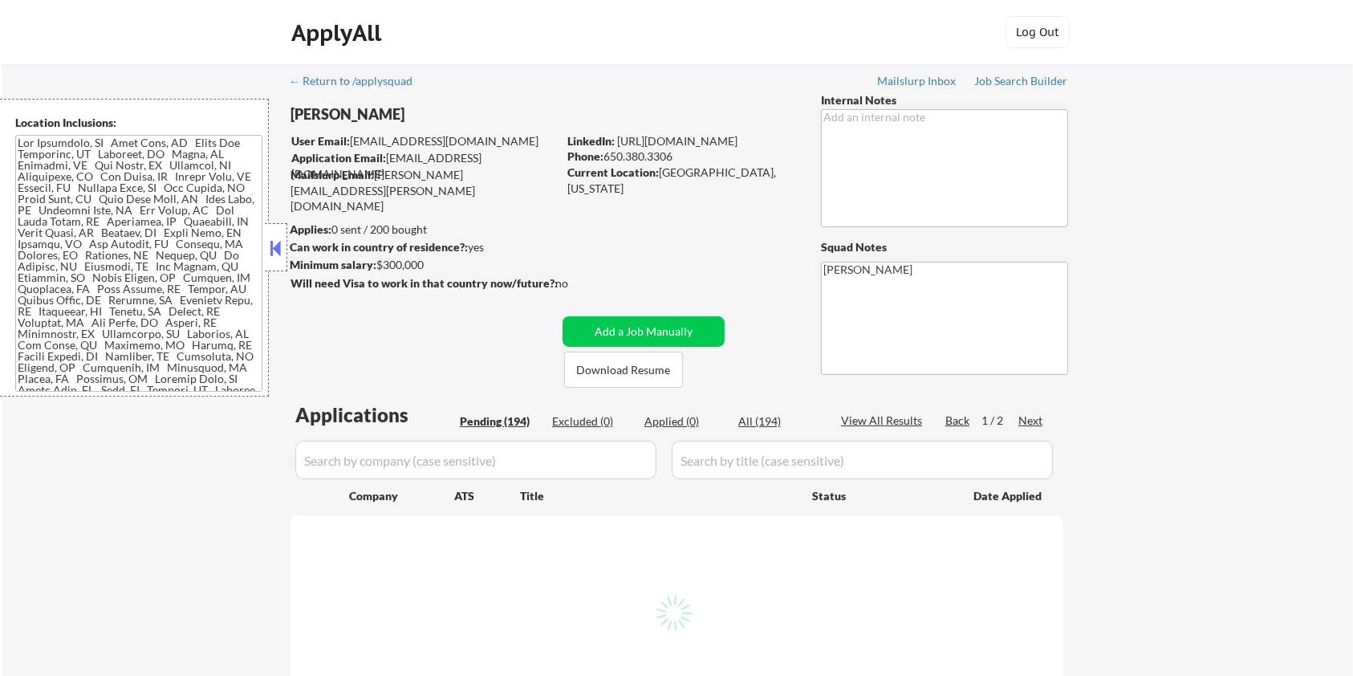
select select ""pending""
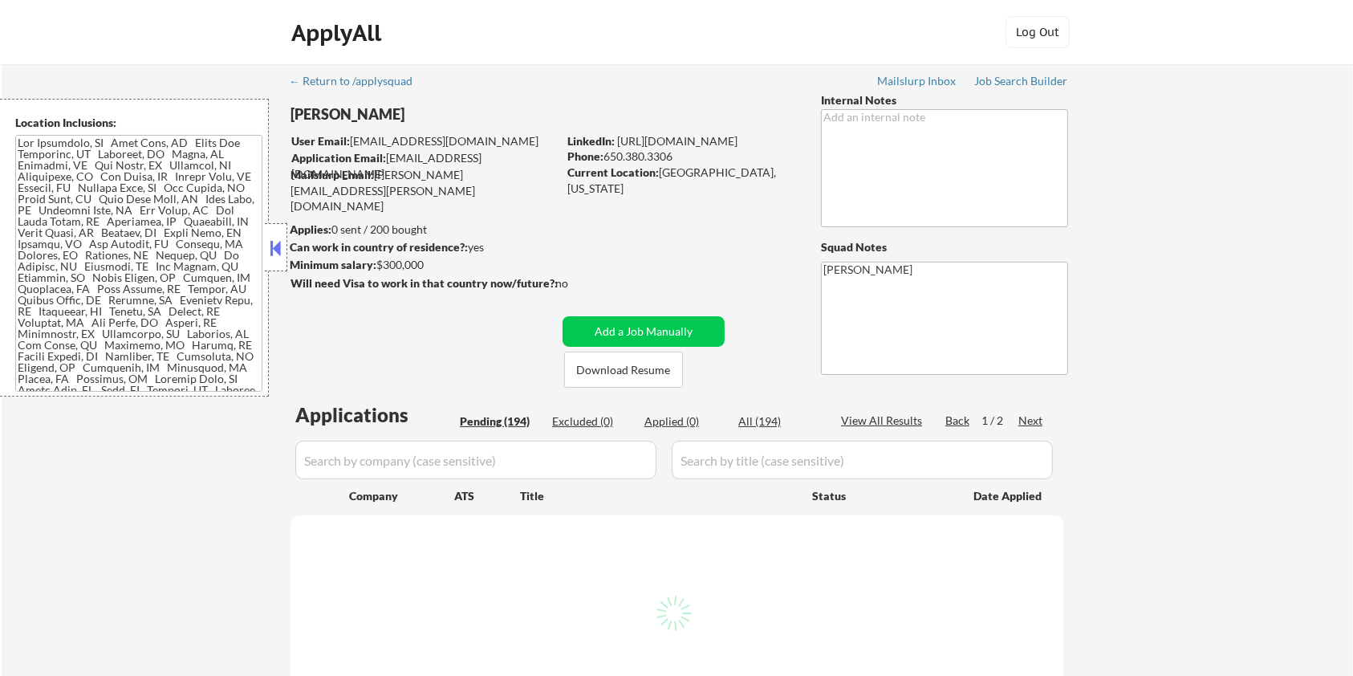
select select ""pending""
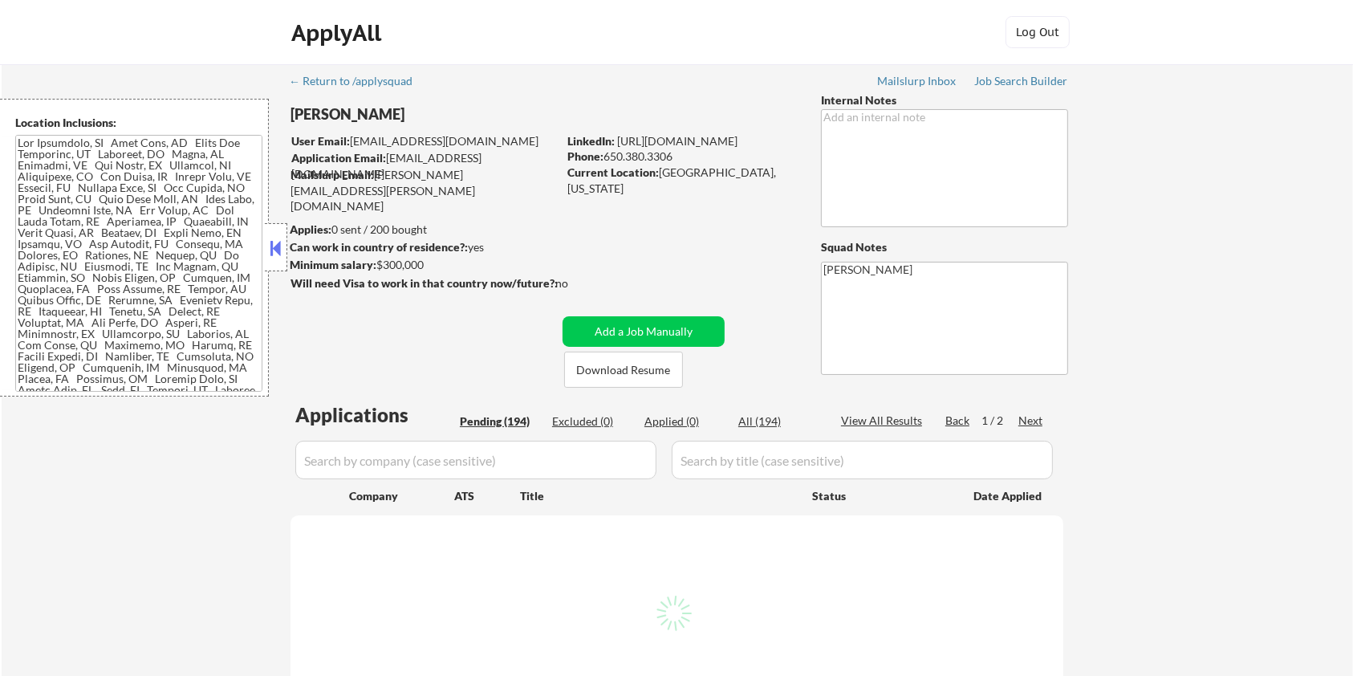
select select ""pending""
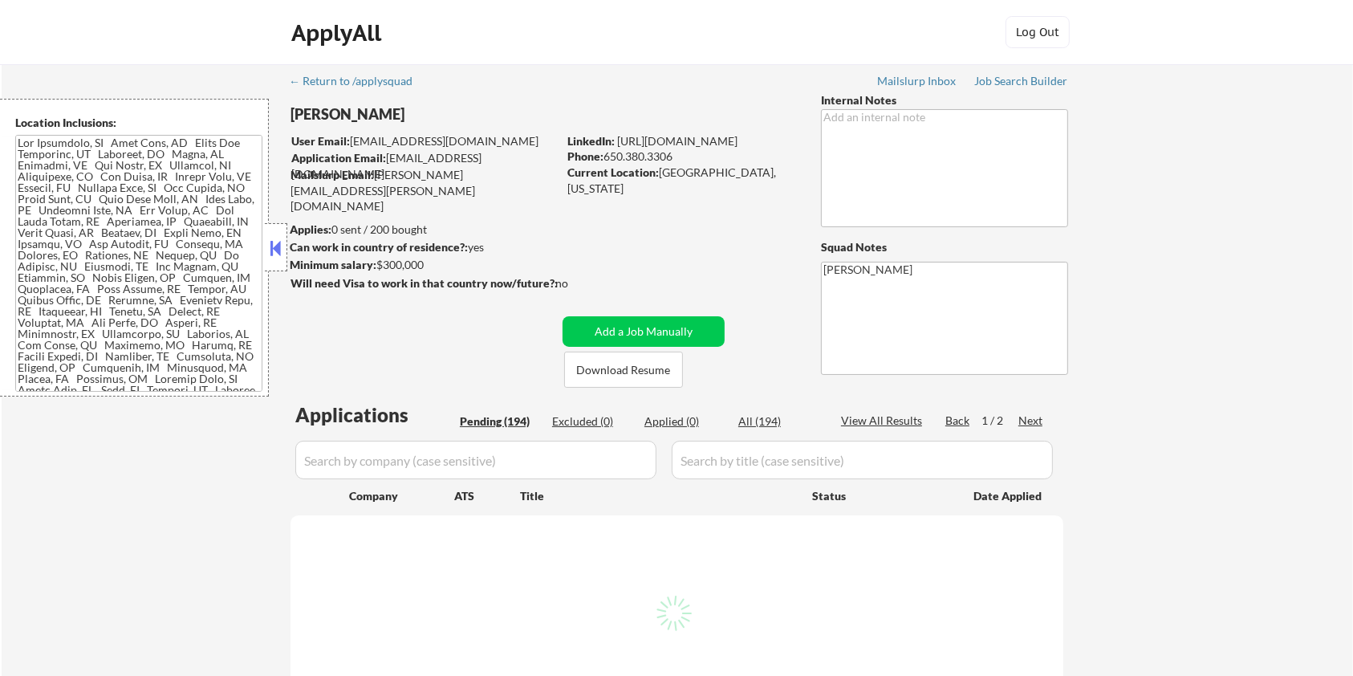
select select ""pending""
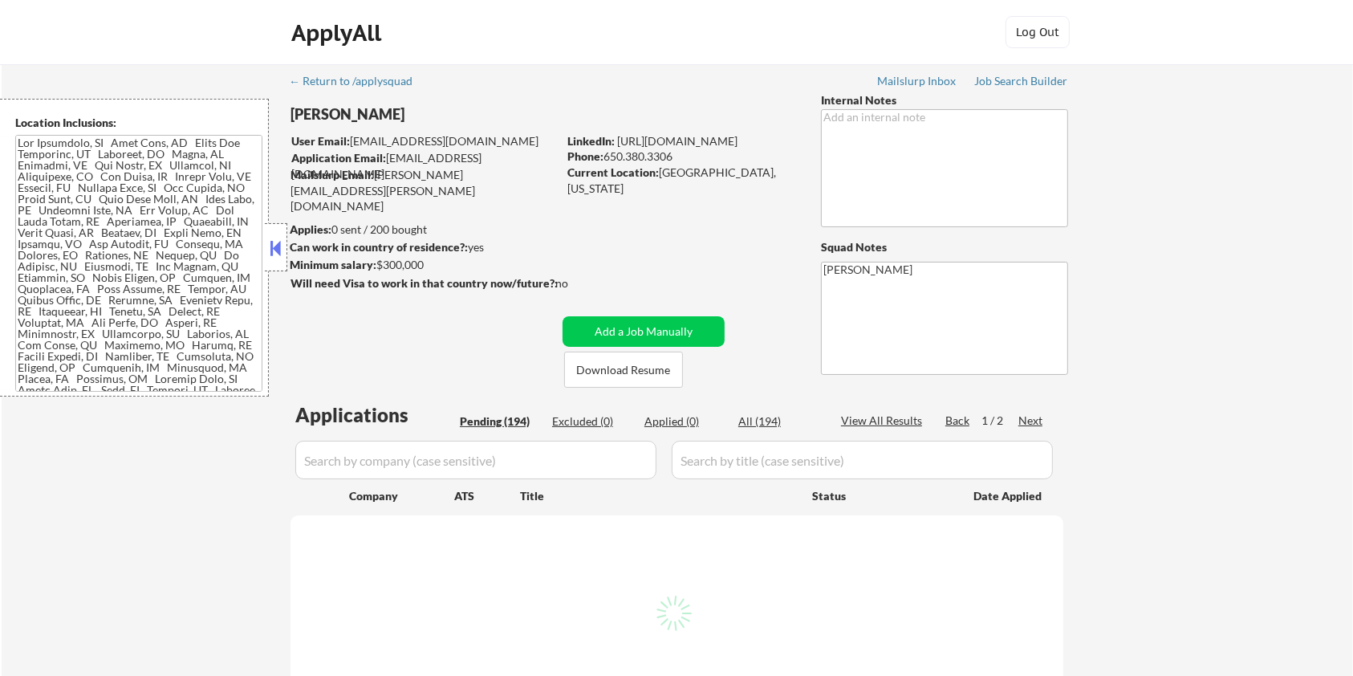
select select ""pending""
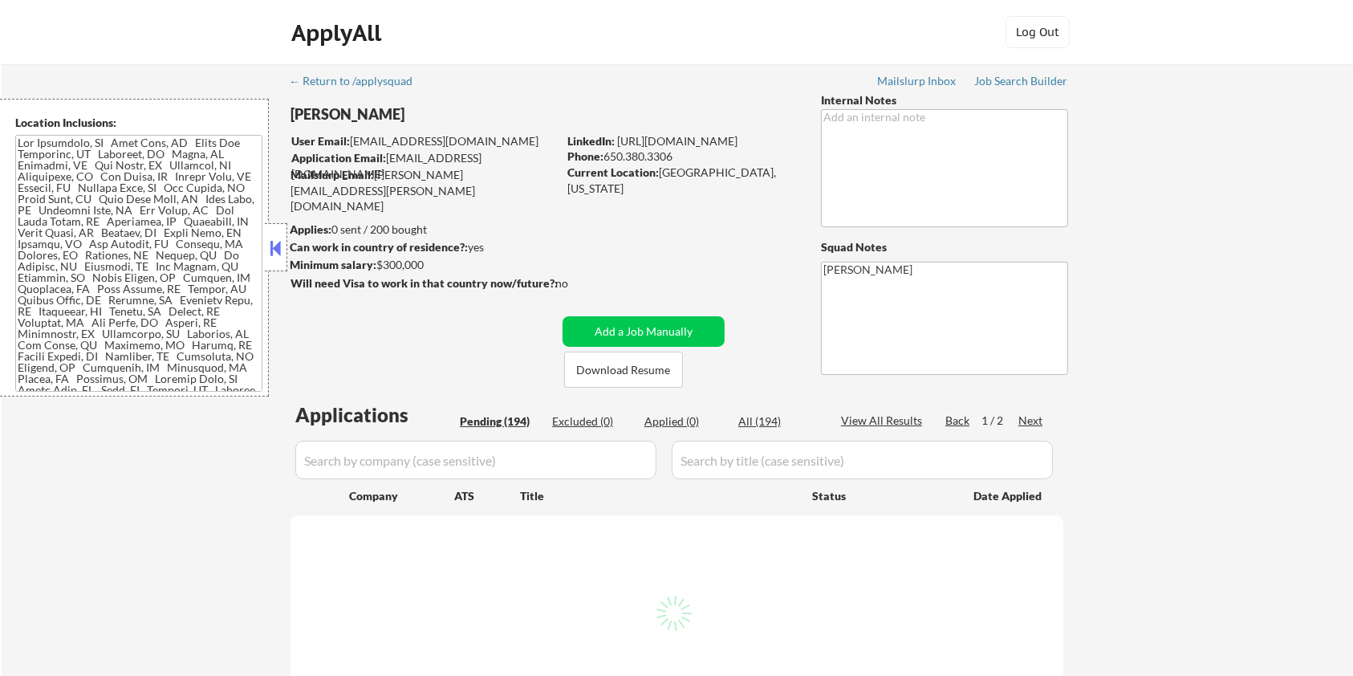
select select ""pending""
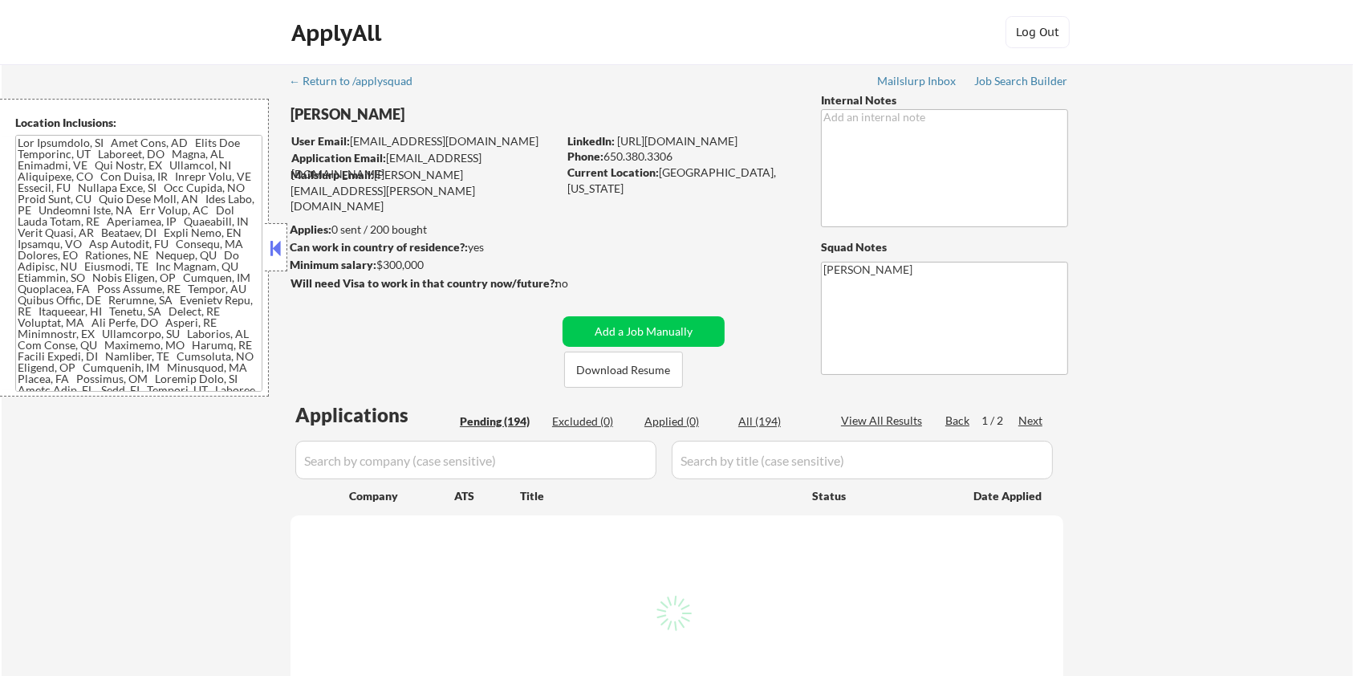
select select ""pending""
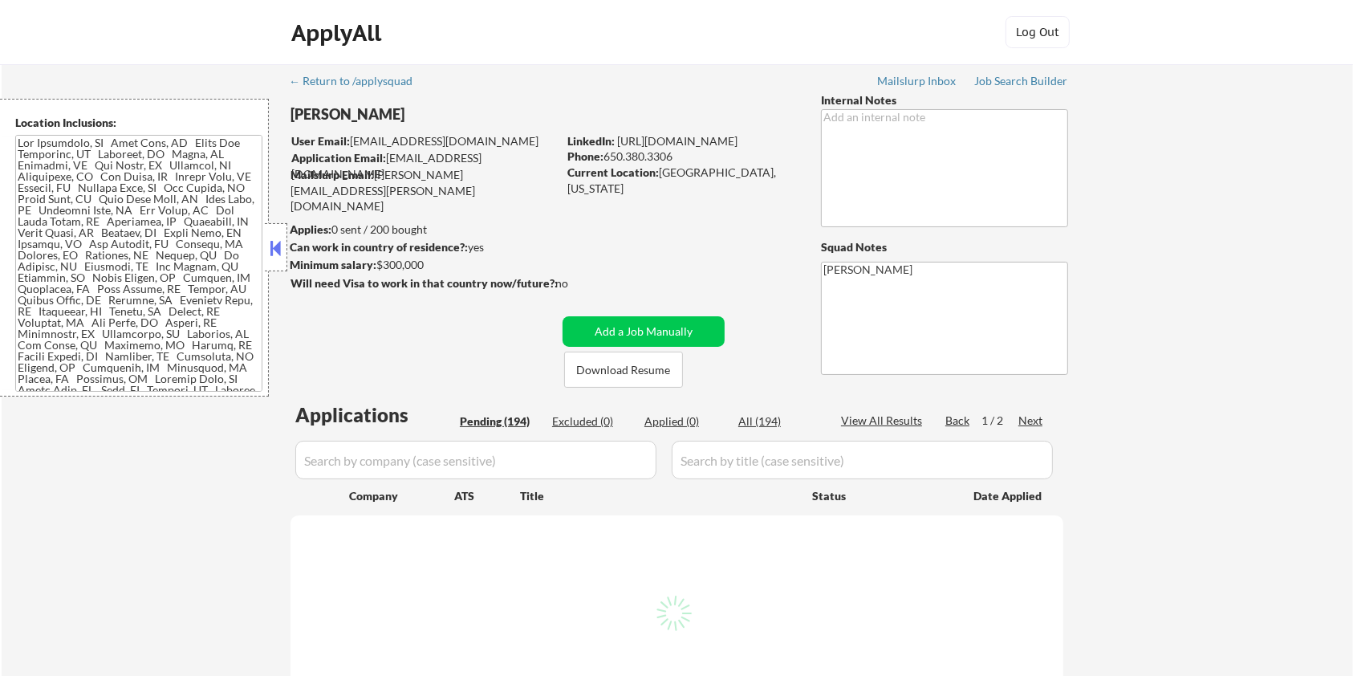
select select ""pending""
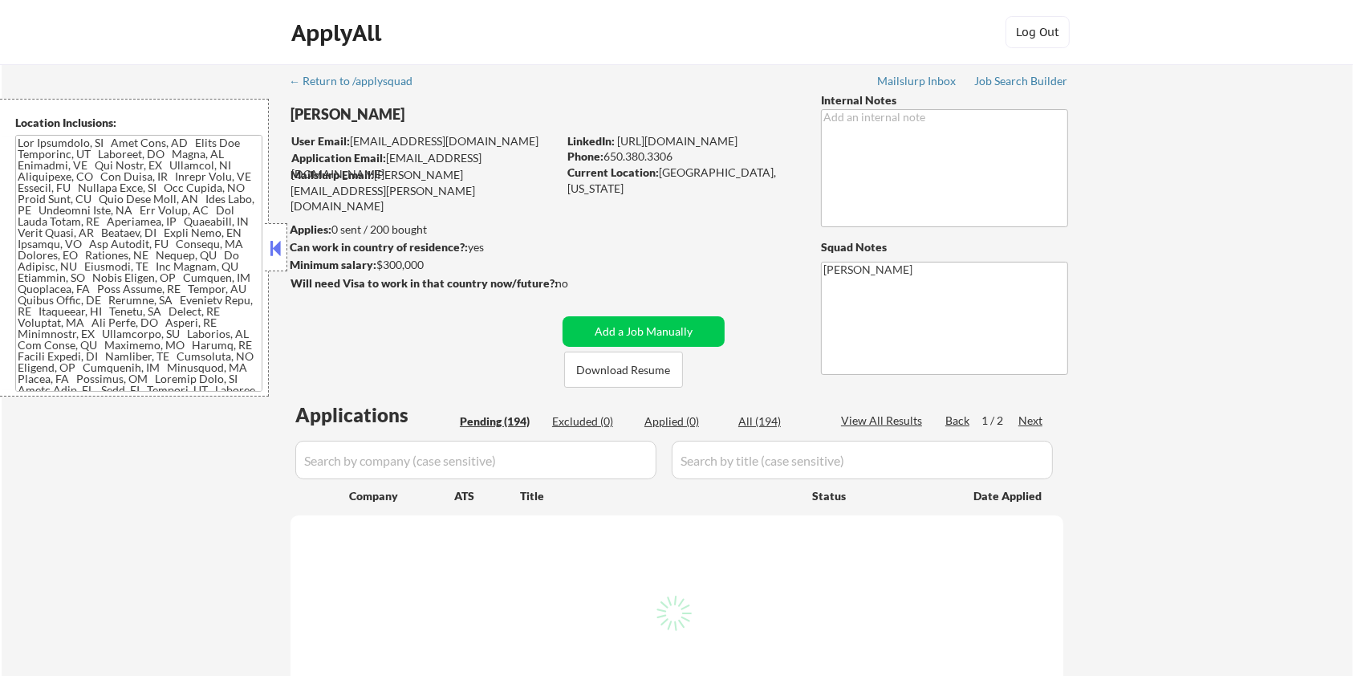
select select ""pending""
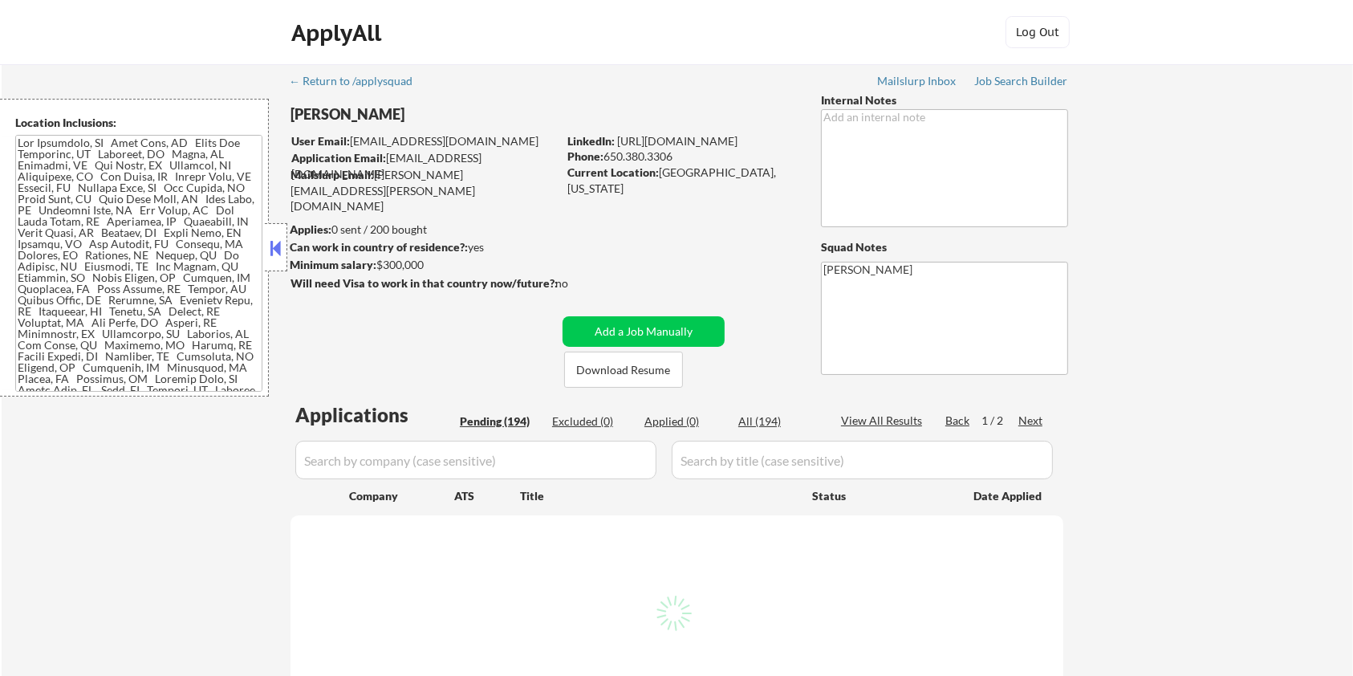
select select ""pending""
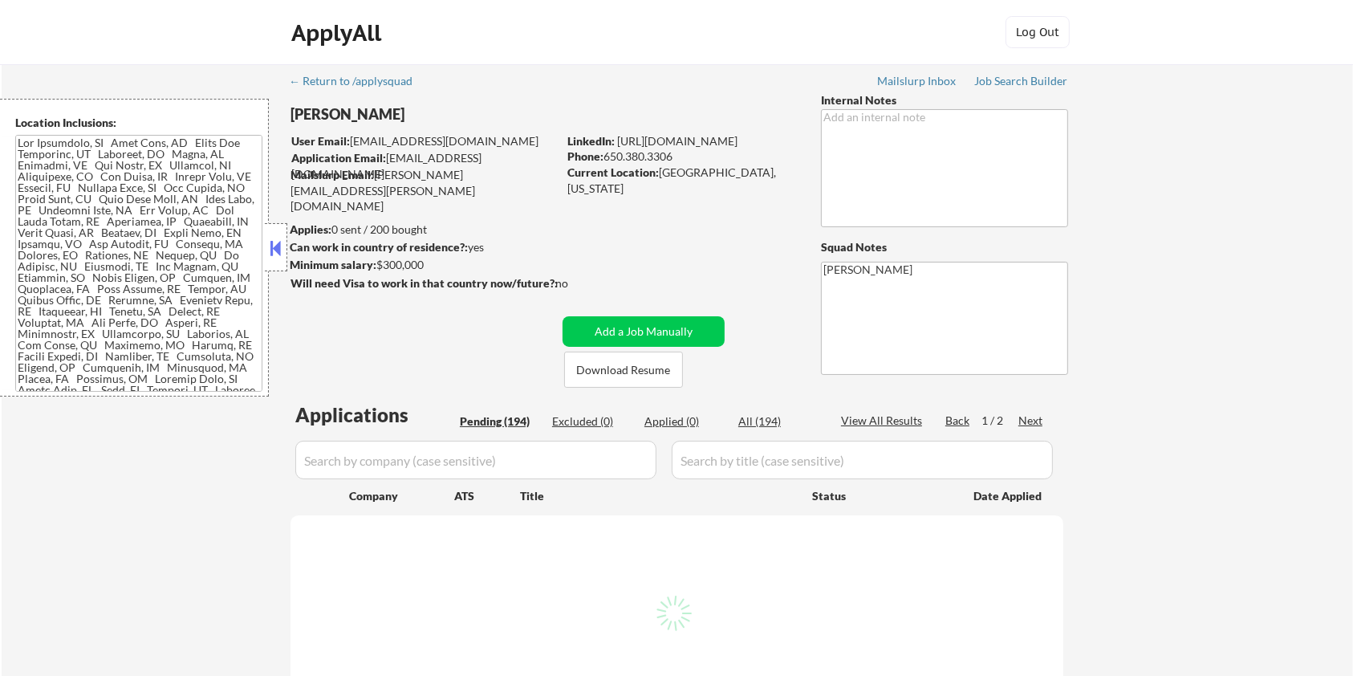
select select ""pending""
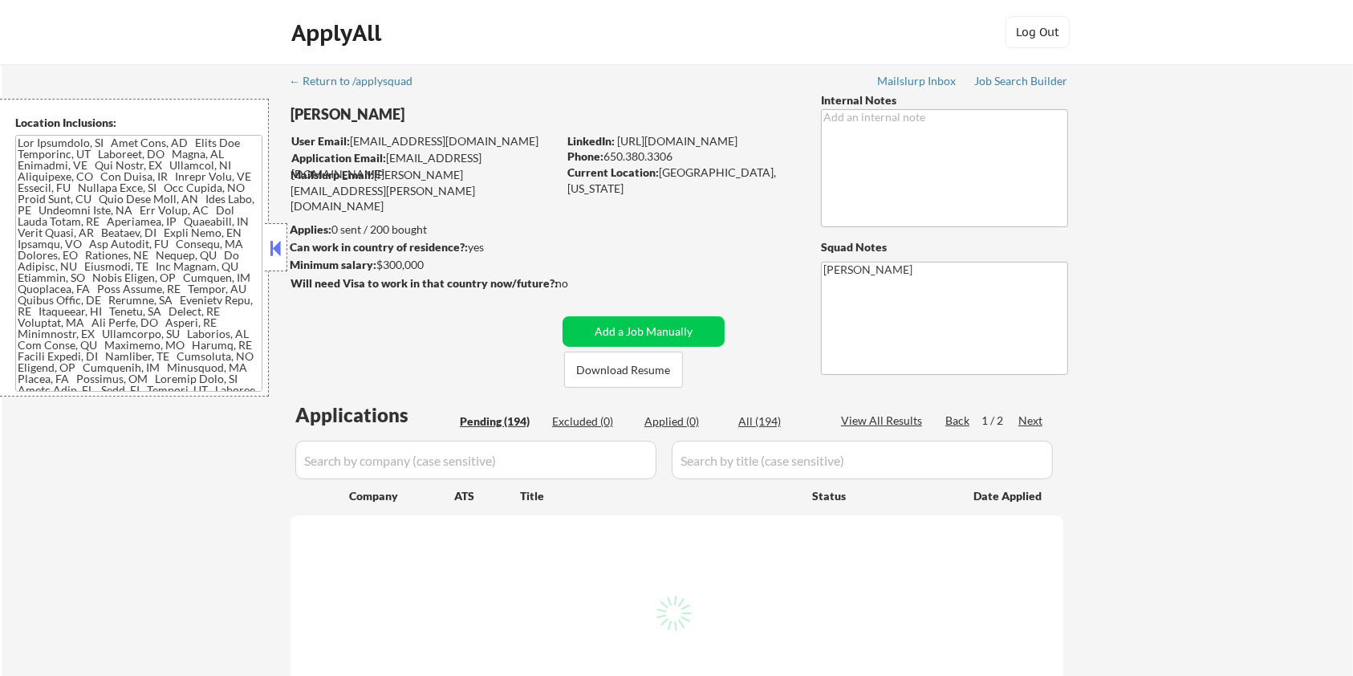
select select ""pending""
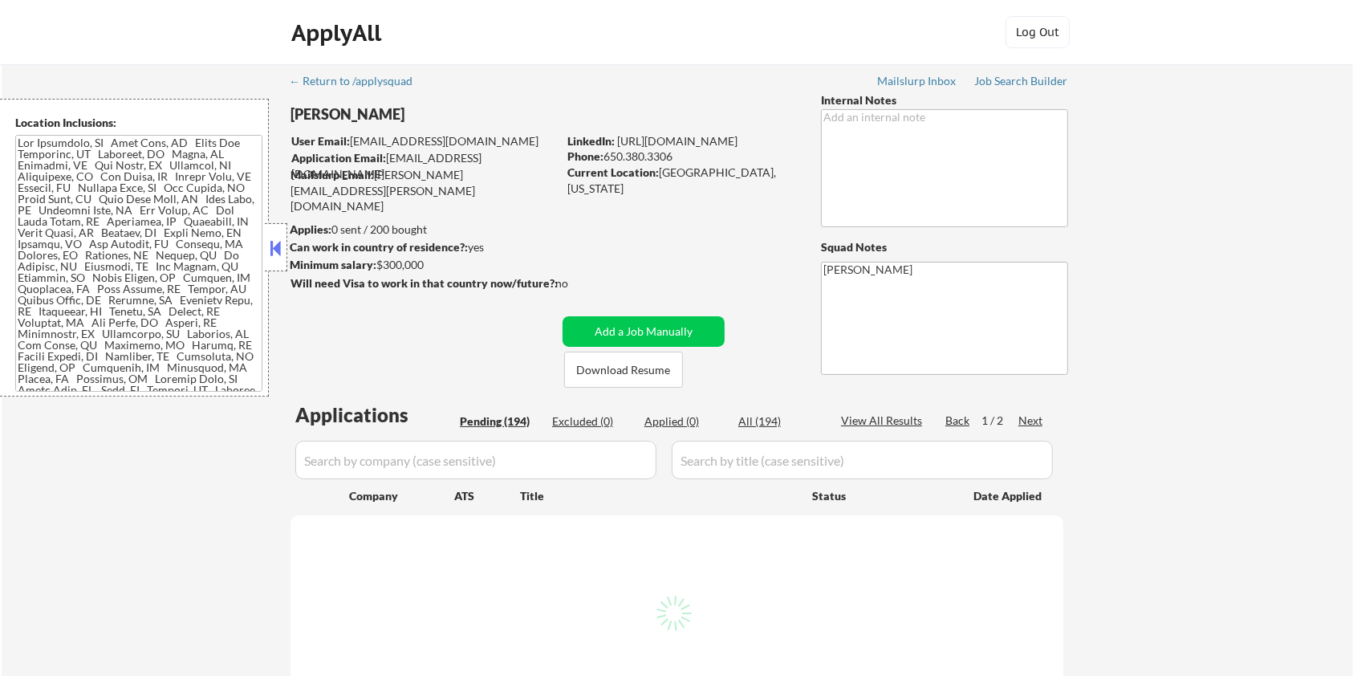
select select ""pending""
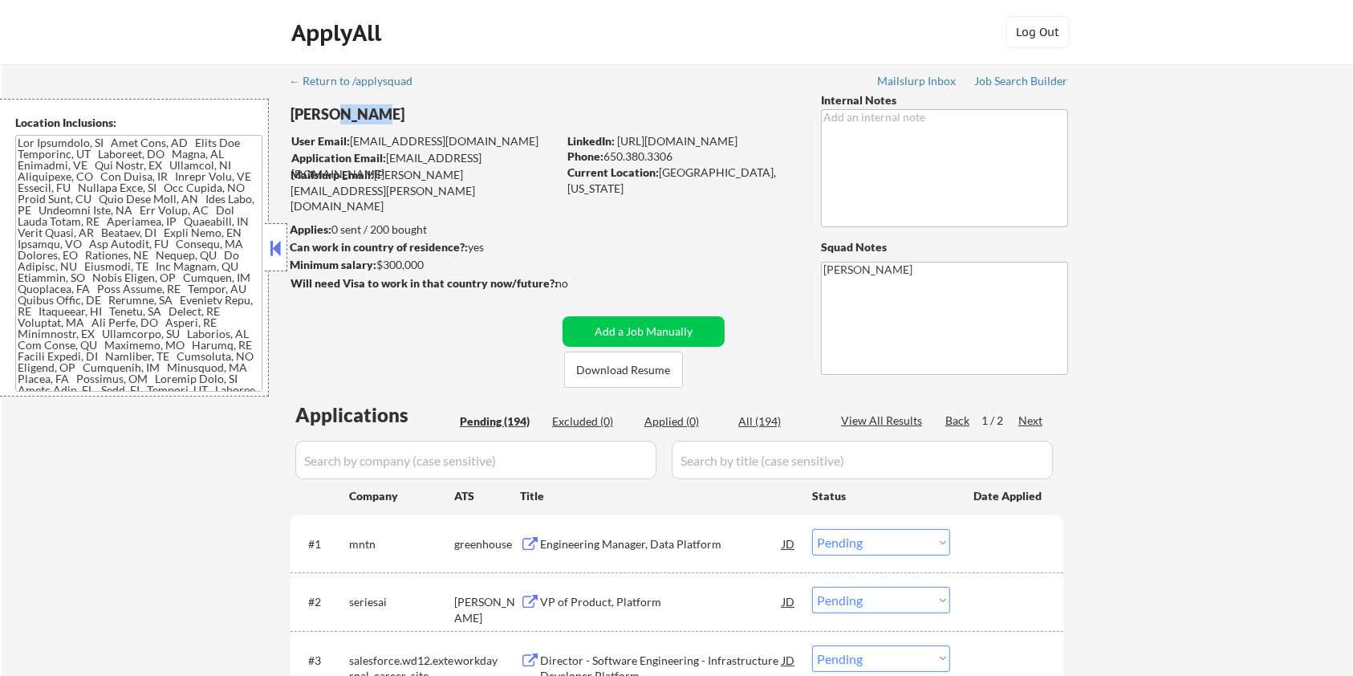
drag, startPoint x: 379, startPoint y: 115, endPoint x: 334, endPoint y: 112, distance: 45.0
click at [334, 112] on div "Aaron Stone" at bounding box center [456, 114] width 330 height 20
copy div "Stone"
drag, startPoint x: 693, startPoint y: 157, endPoint x: 606, endPoint y: 154, distance: 86.7
click at [606, 154] on div "Phone: 650.380.3306" at bounding box center [680, 156] width 227 height 16
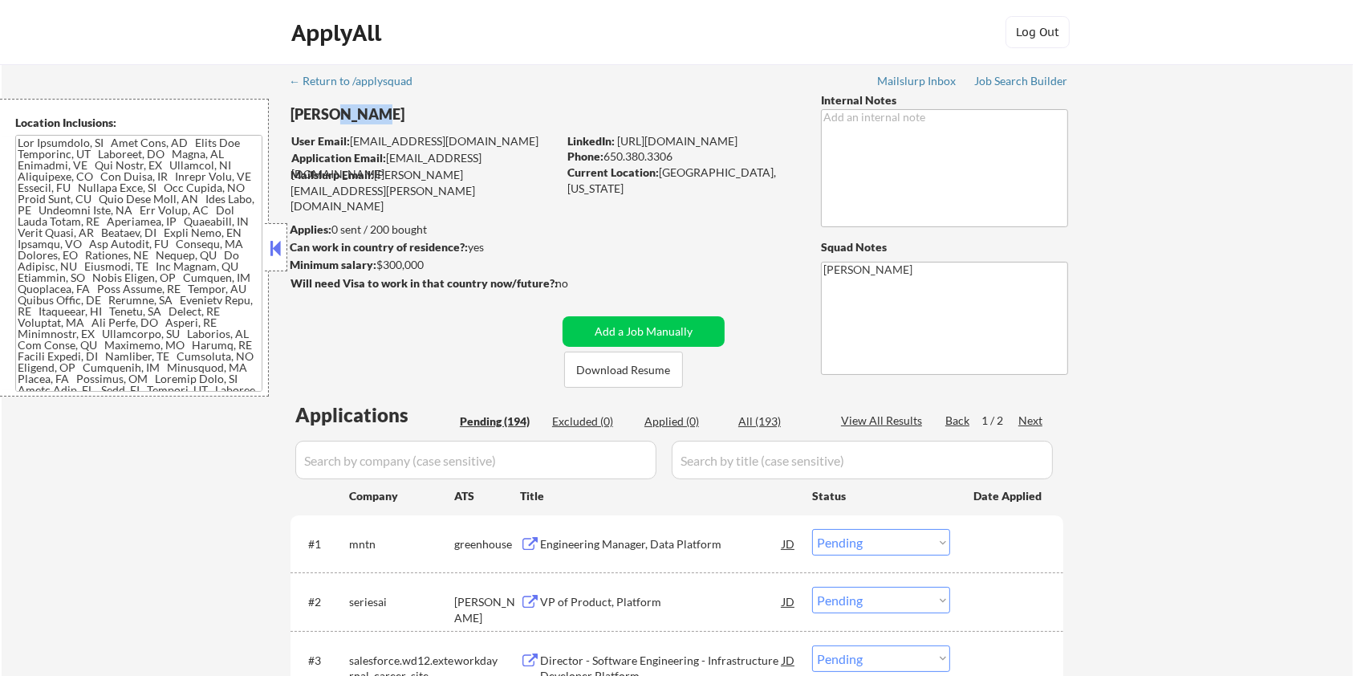
copy div "650.380.3306"
click at [709, 173] on div "Current Location: Lafayette, California" at bounding box center [680, 180] width 227 height 31
drag, startPoint x: 705, startPoint y: 171, endPoint x: 660, endPoint y: 171, distance: 45.7
click at [660, 171] on div "Current Location: Lafayette, California" at bounding box center [680, 180] width 227 height 31
copy div "Lafayette"
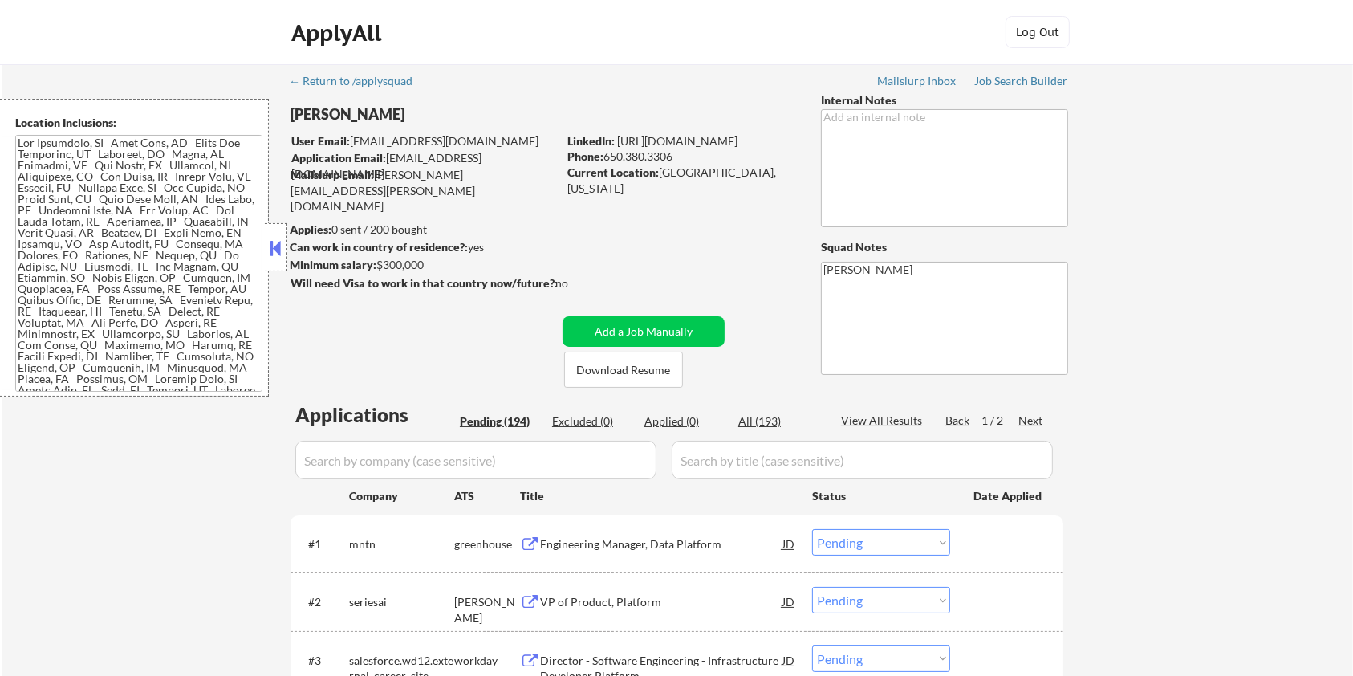
drag, startPoint x: 759, startPoint y: 173, endPoint x: 707, endPoint y: 170, distance: 52.2
click at [707, 170] on div "Current Location: Lafayette, California" at bounding box center [680, 180] width 227 height 31
copy div "California"
drag, startPoint x: 426, startPoint y: 266, endPoint x: 374, endPoint y: 266, distance: 52.2
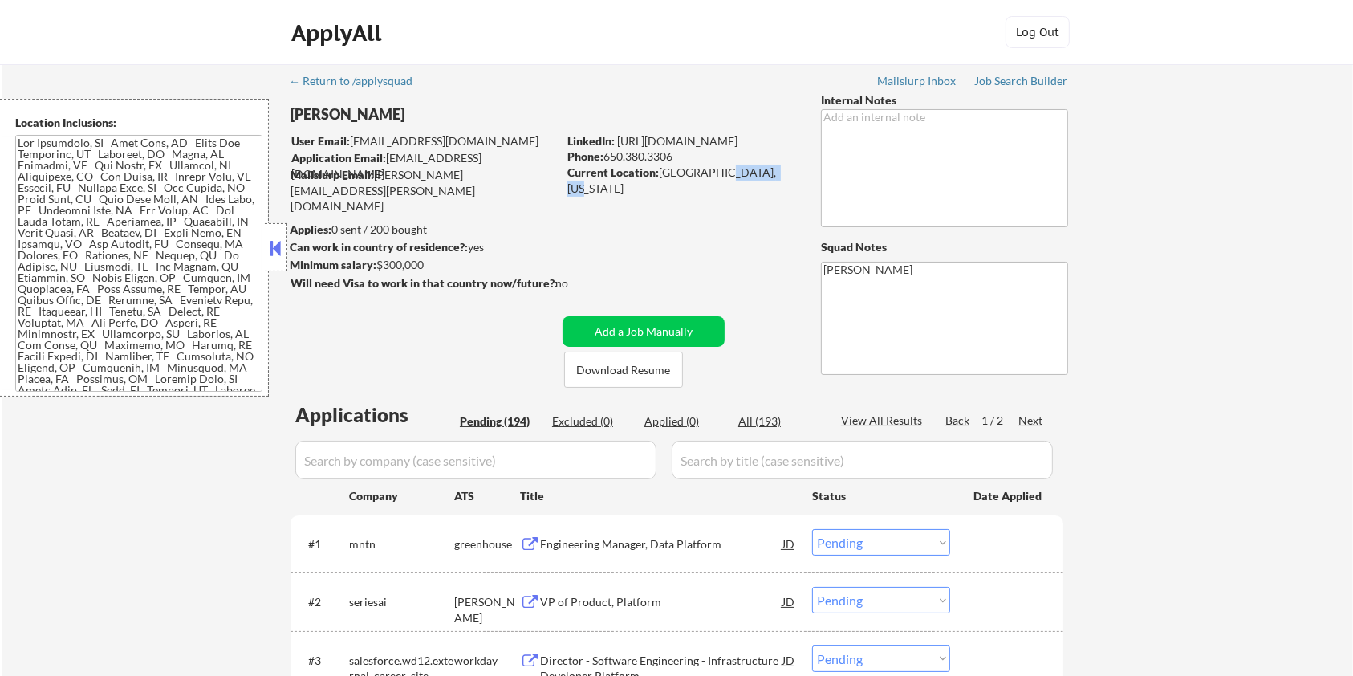
click at [374, 266] on div "Minimum salary: $300,000" at bounding box center [423, 265] width 267 height 16
copy div "$300,000"
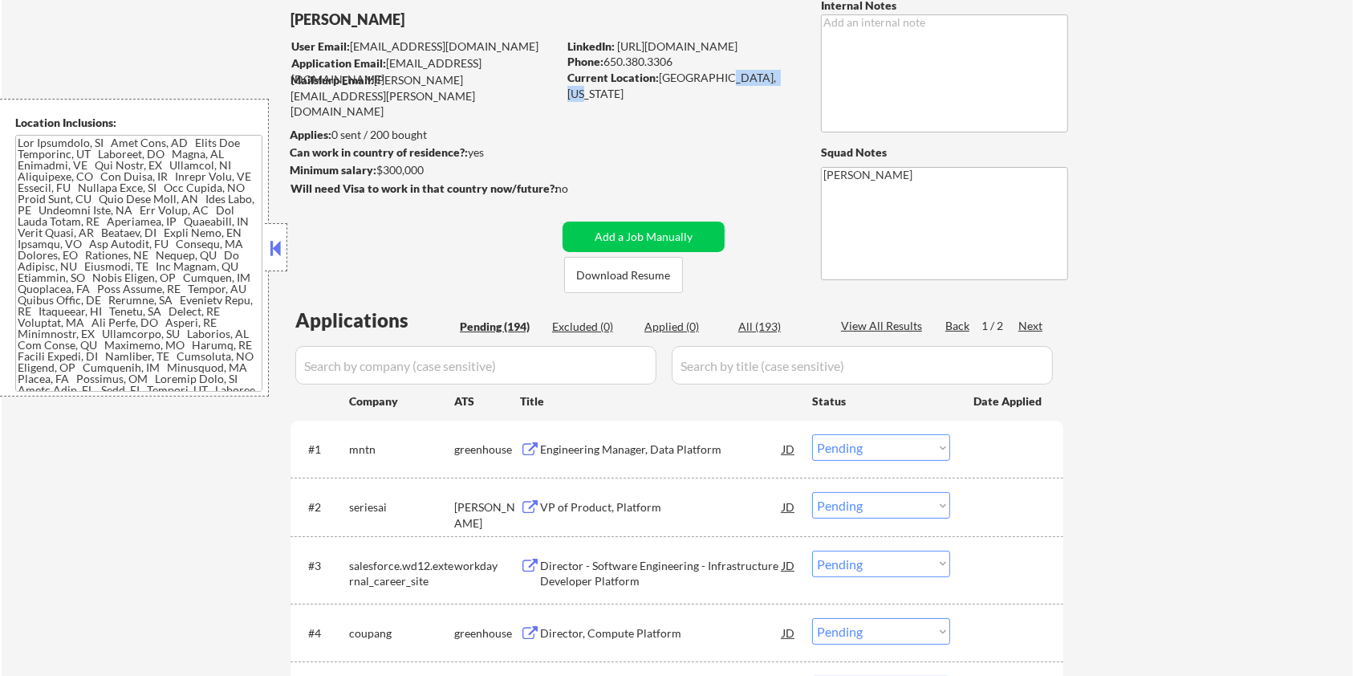
scroll to position [107, 0]
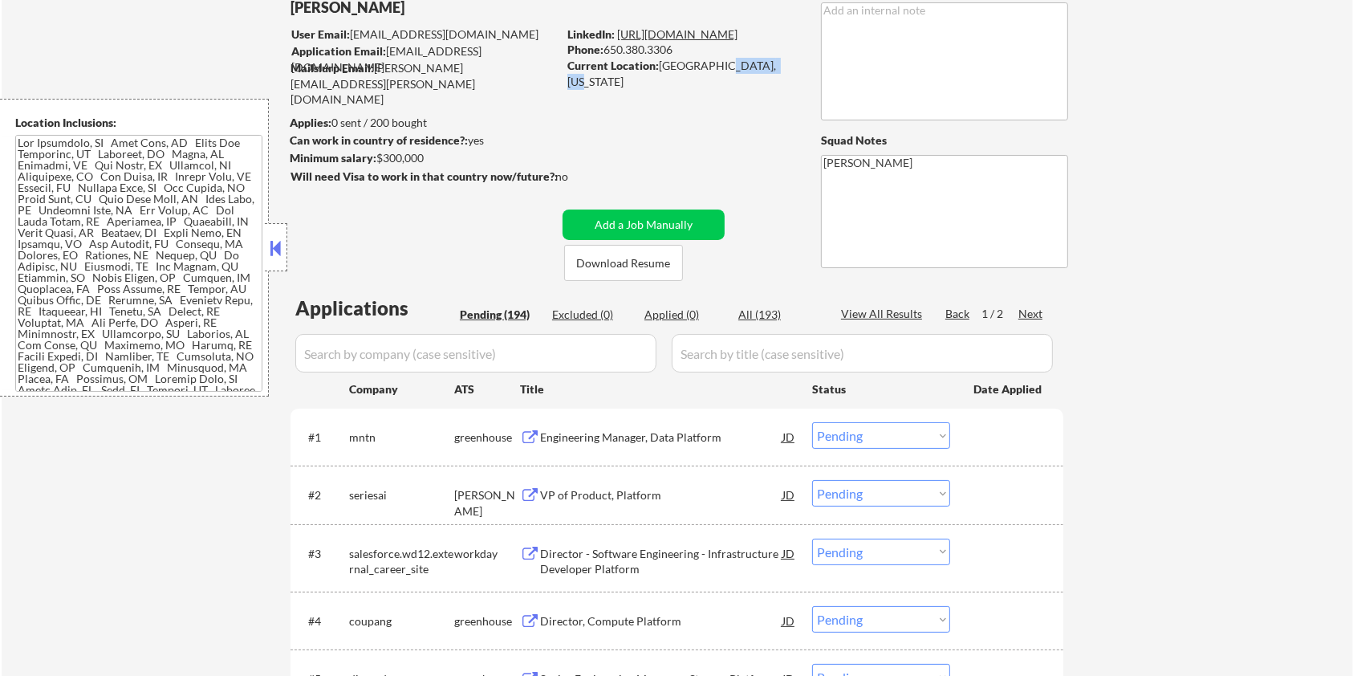
drag, startPoint x: 790, startPoint y: 30, endPoint x: 618, endPoint y: 39, distance: 172.0
click at [618, 39] on div "LinkedIn: https://linkedin.com/in/aaronstone" at bounding box center [682, 34] width 230 height 16
copy link "https://linkedin.com/in/aaronstone"
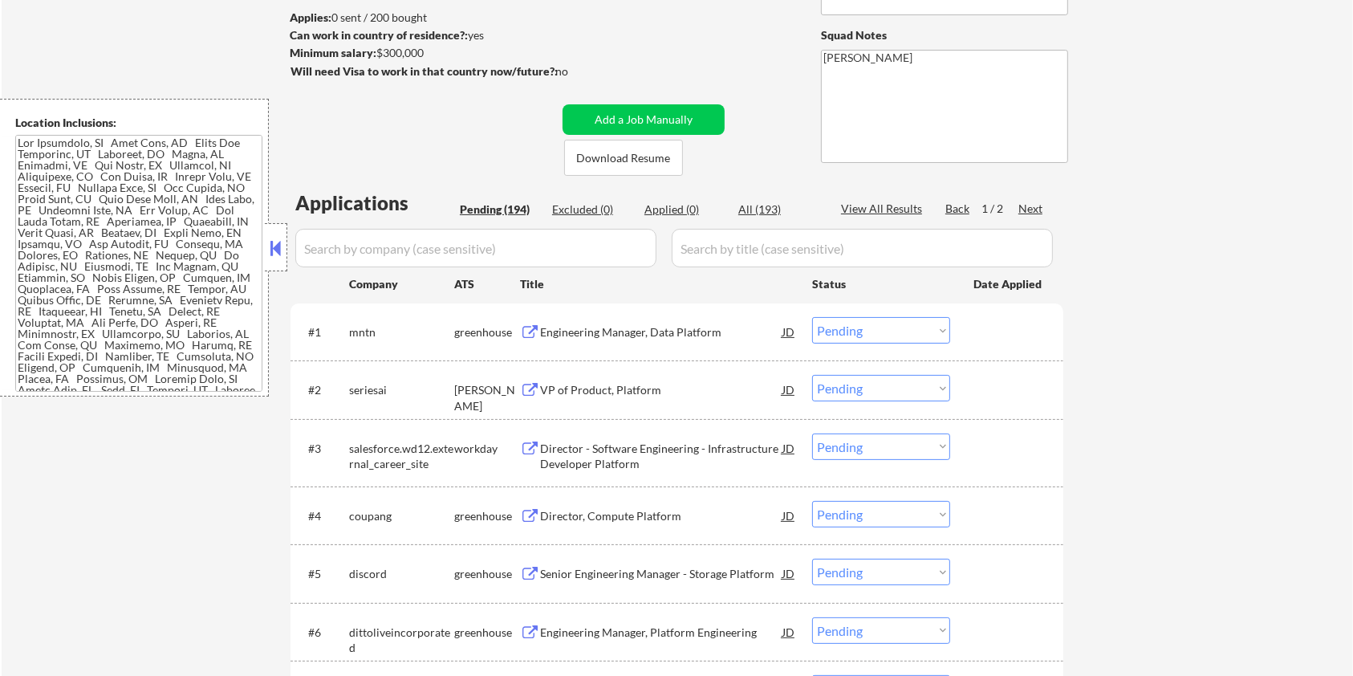
scroll to position [213, 0]
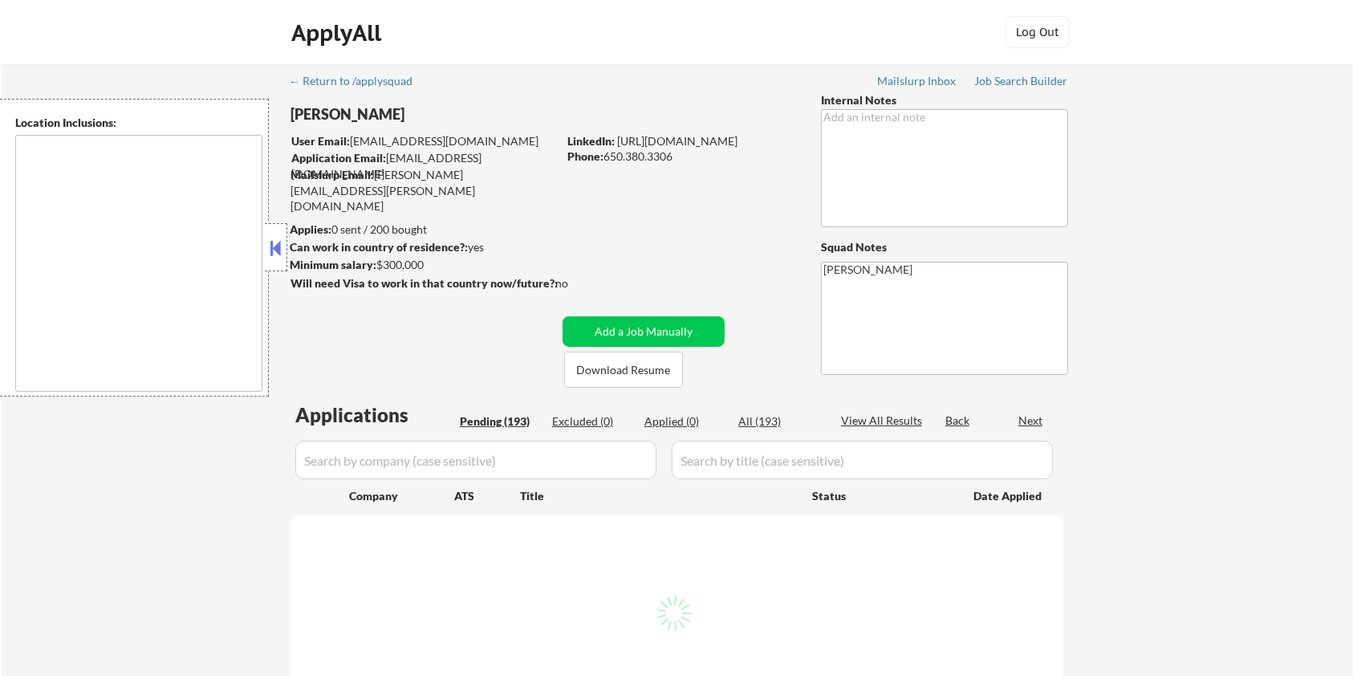
type textarea "[GEOGRAPHIC_DATA], [GEOGRAPHIC_DATA] [GEOGRAPHIC_DATA], [GEOGRAPHIC_DATA] [GEOG…"
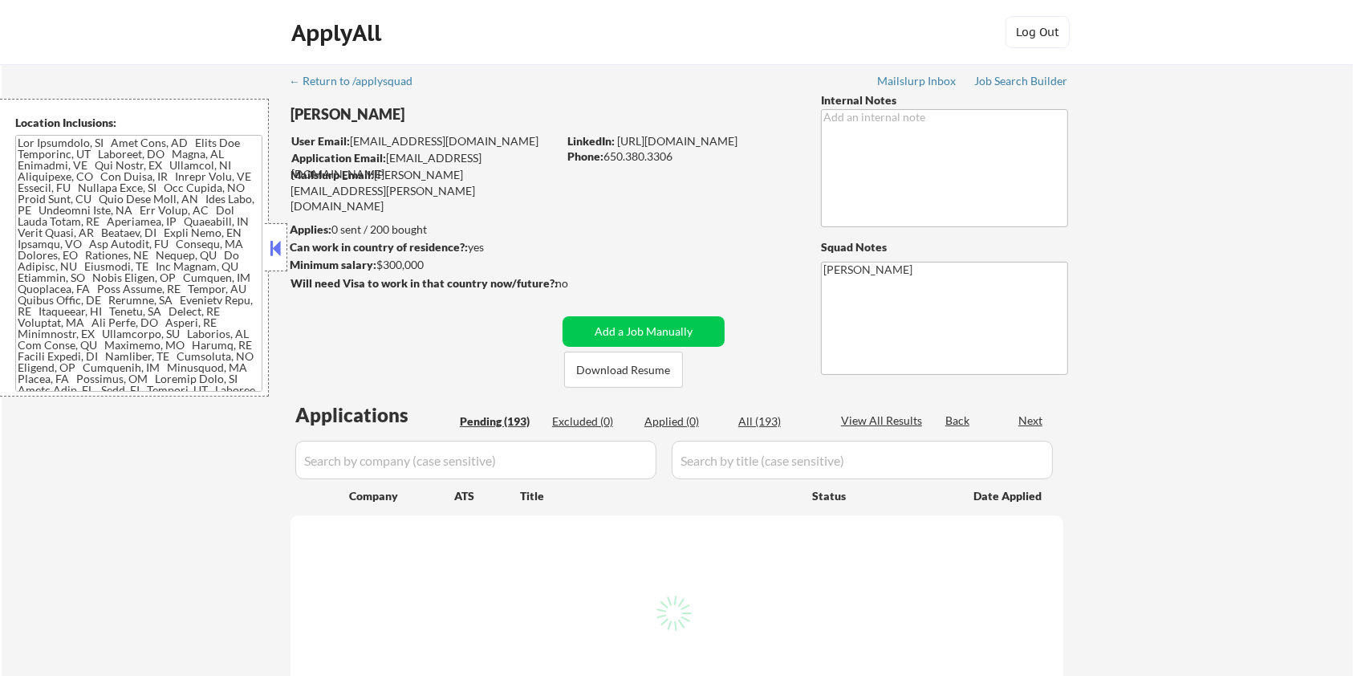
select select ""pending""
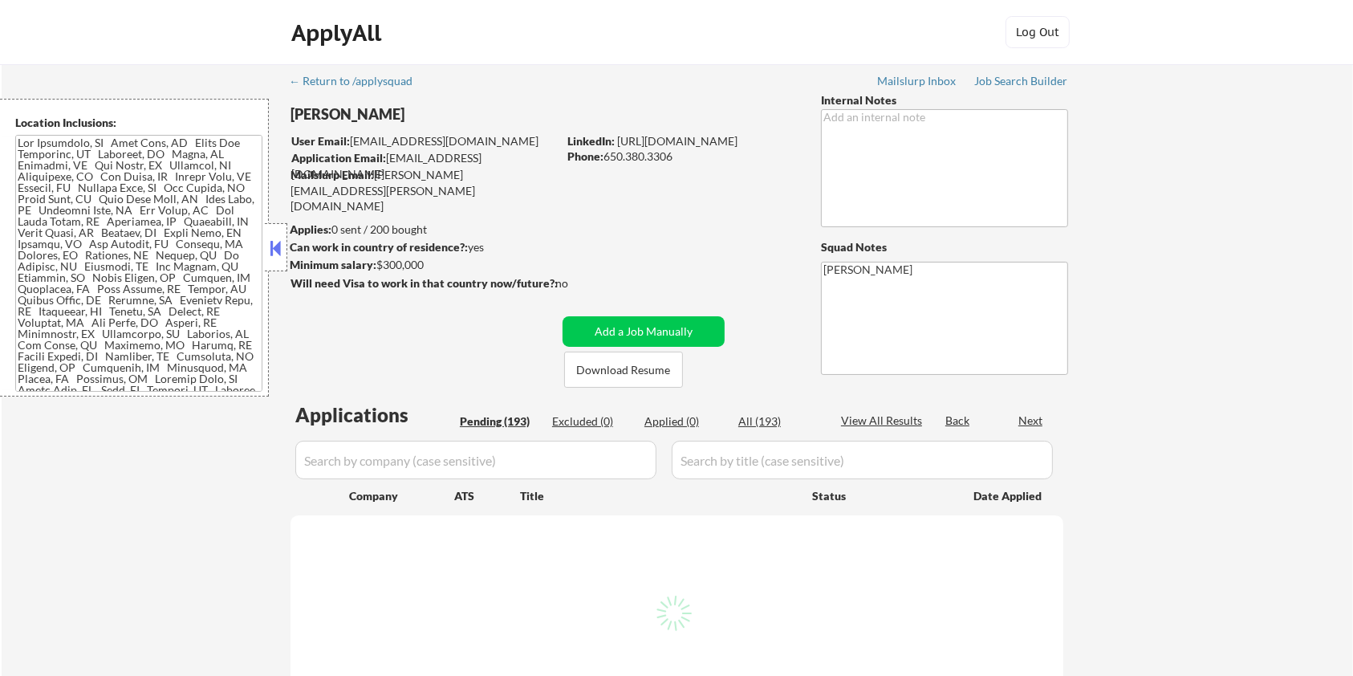
select select ""pending""
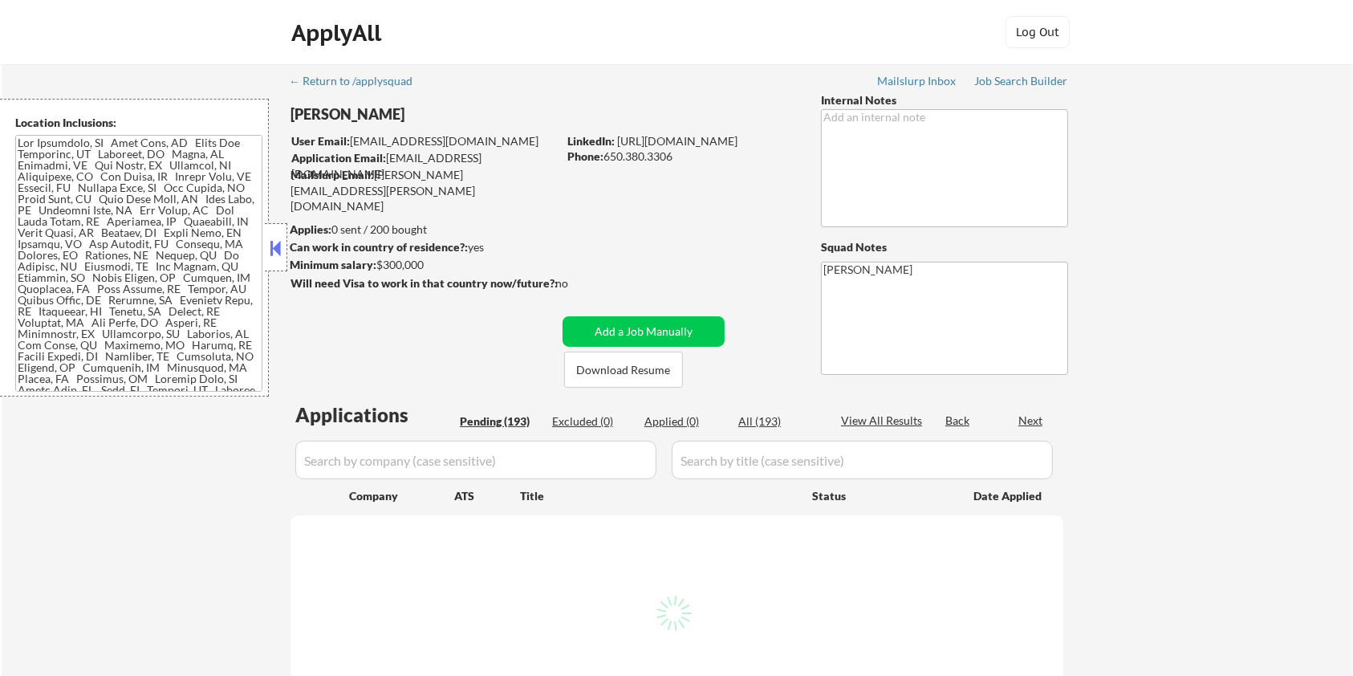
select select ""pending""
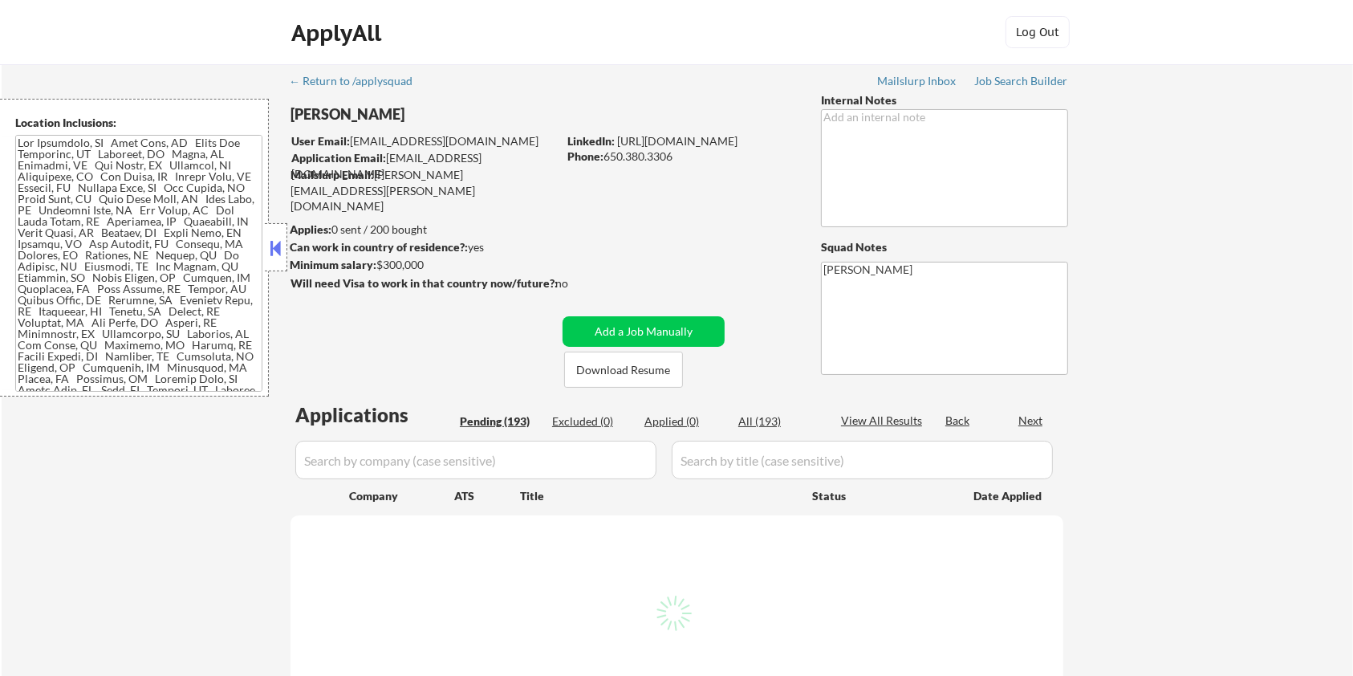
select select ""pending""
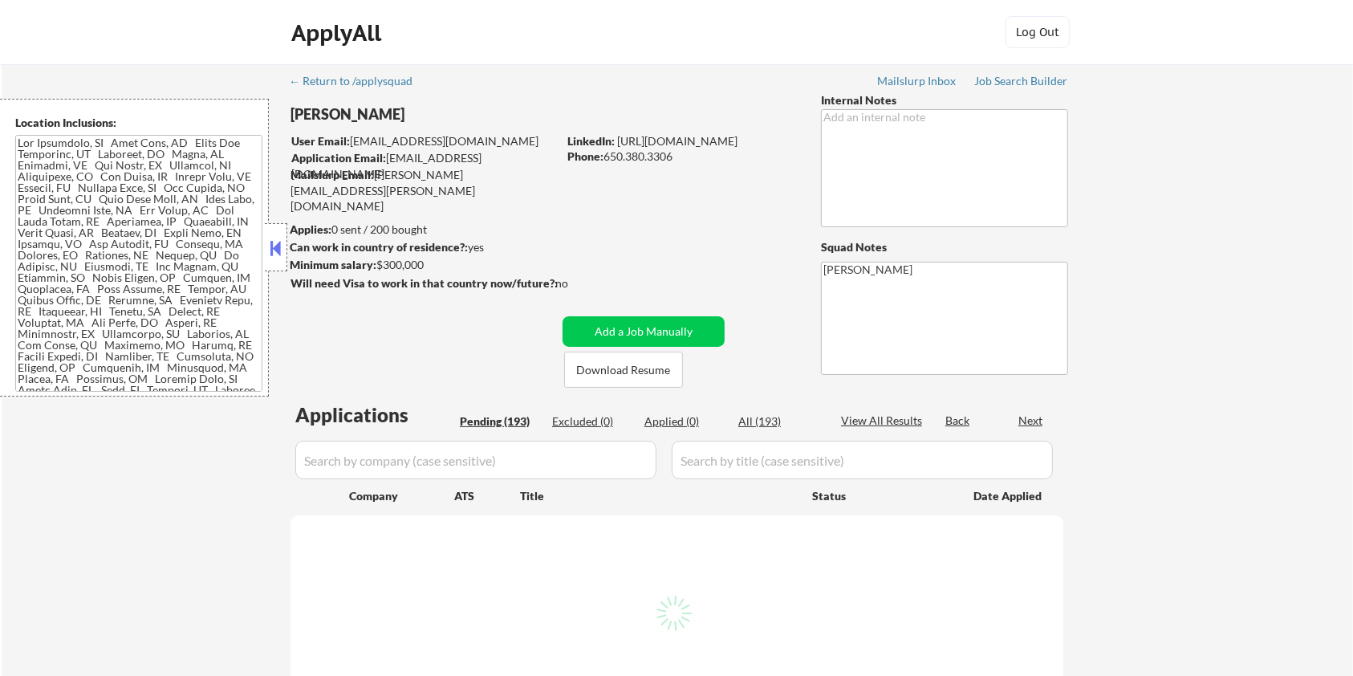
select select ""pending""
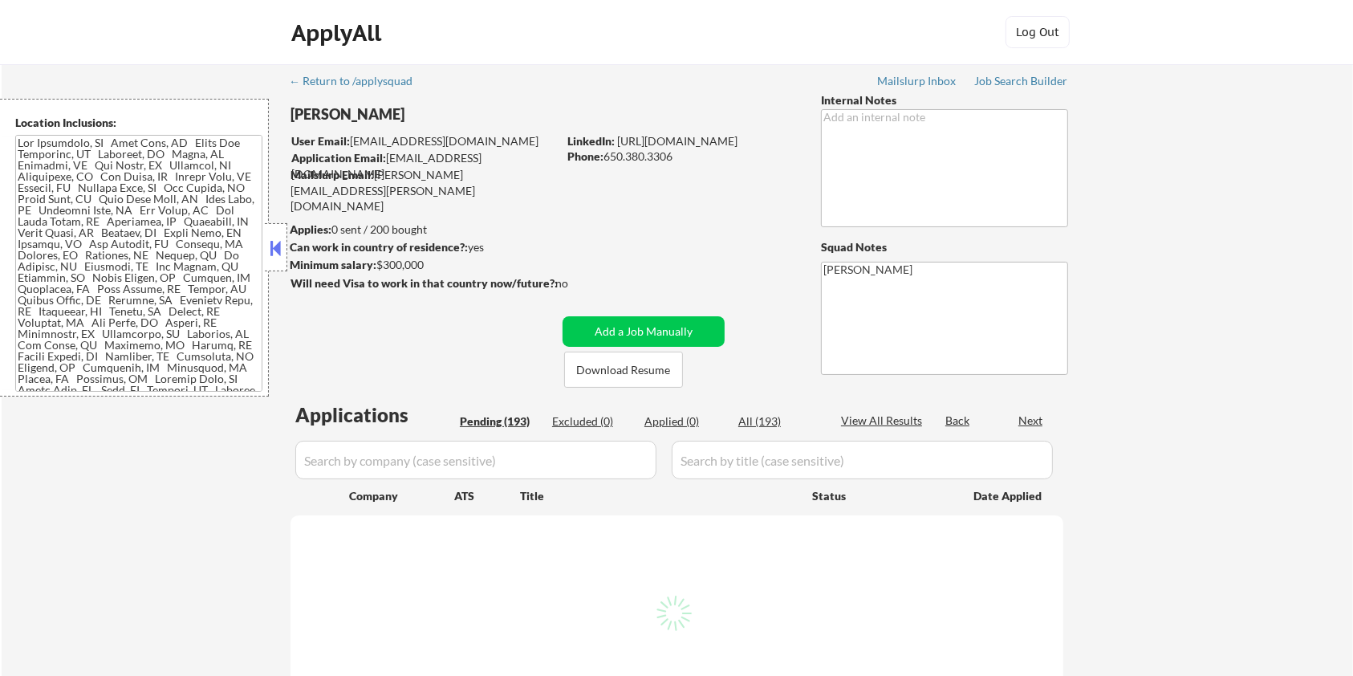
select select ""pending""
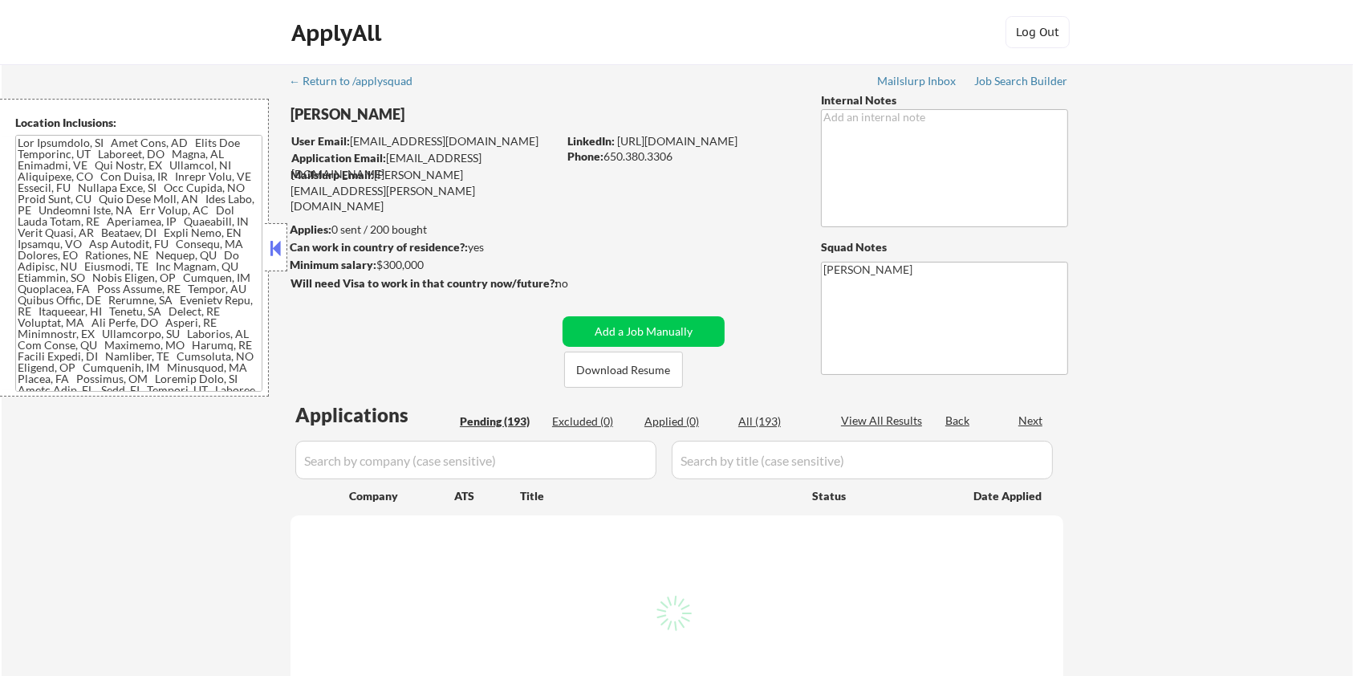
select select ""pending""
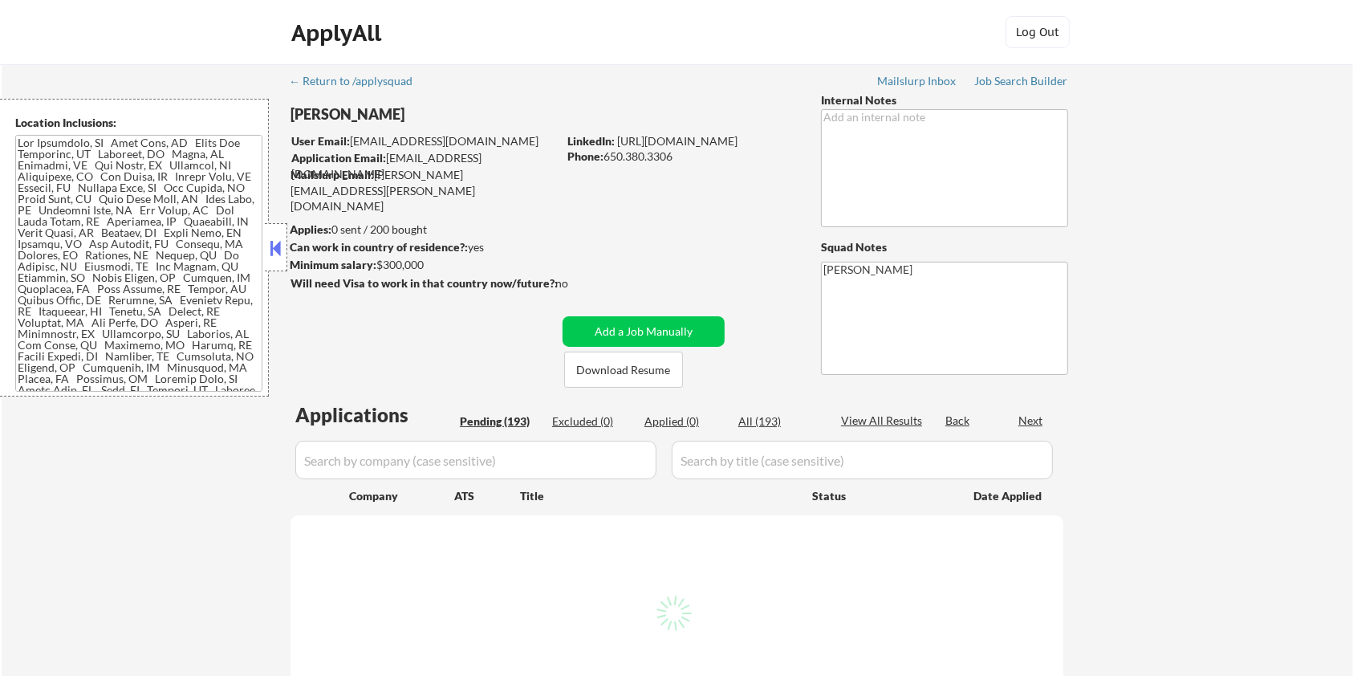
select select ""pending""
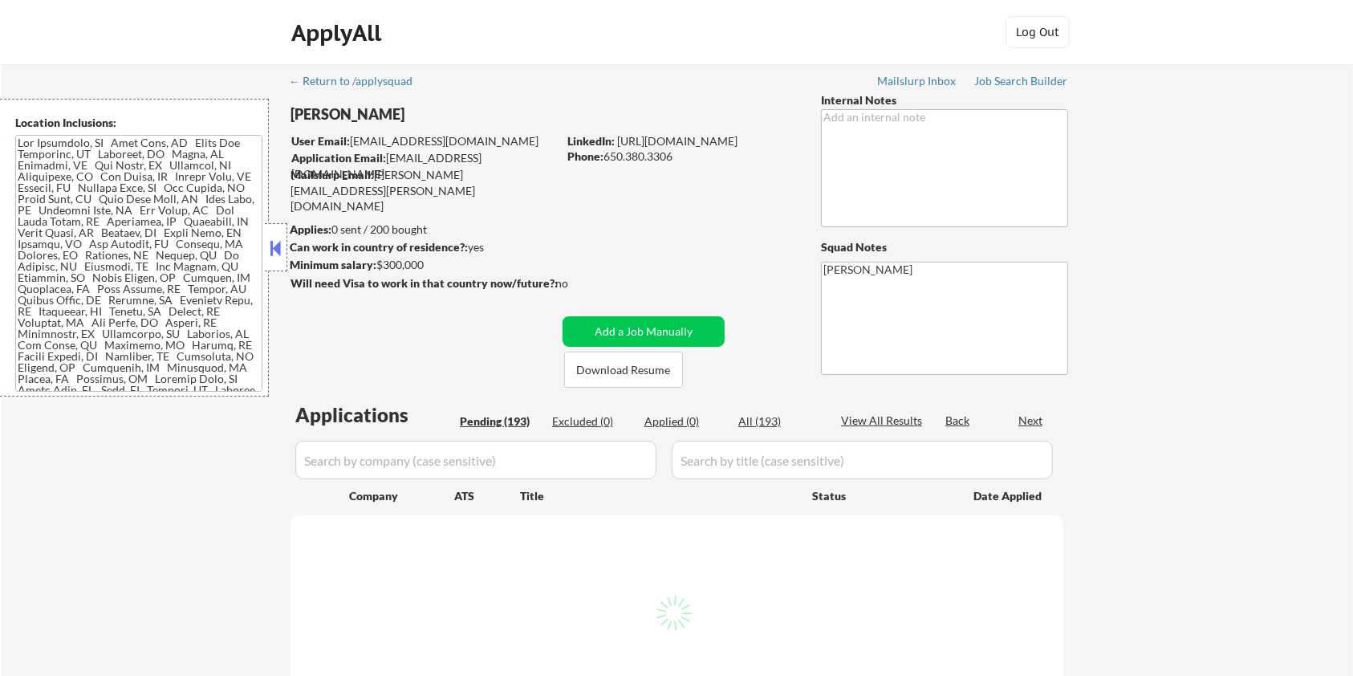
select select ""pending""
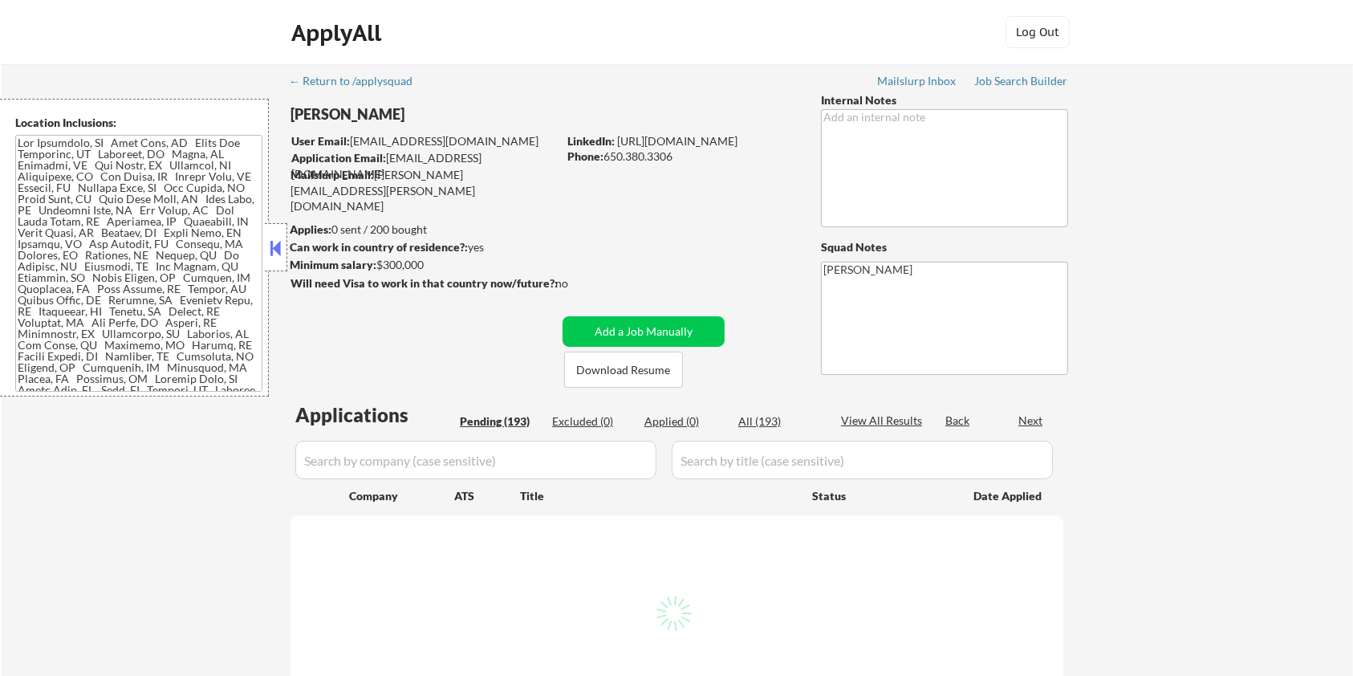
select select ""pending""
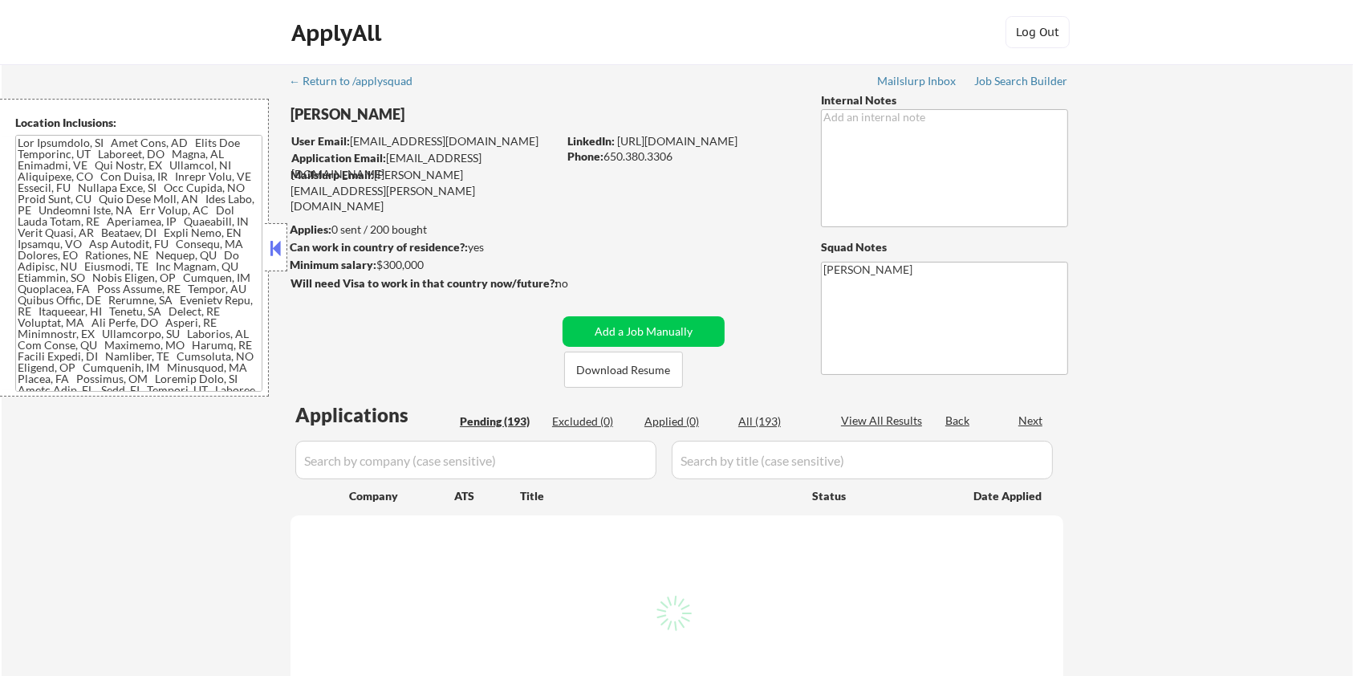
select select ""pending""
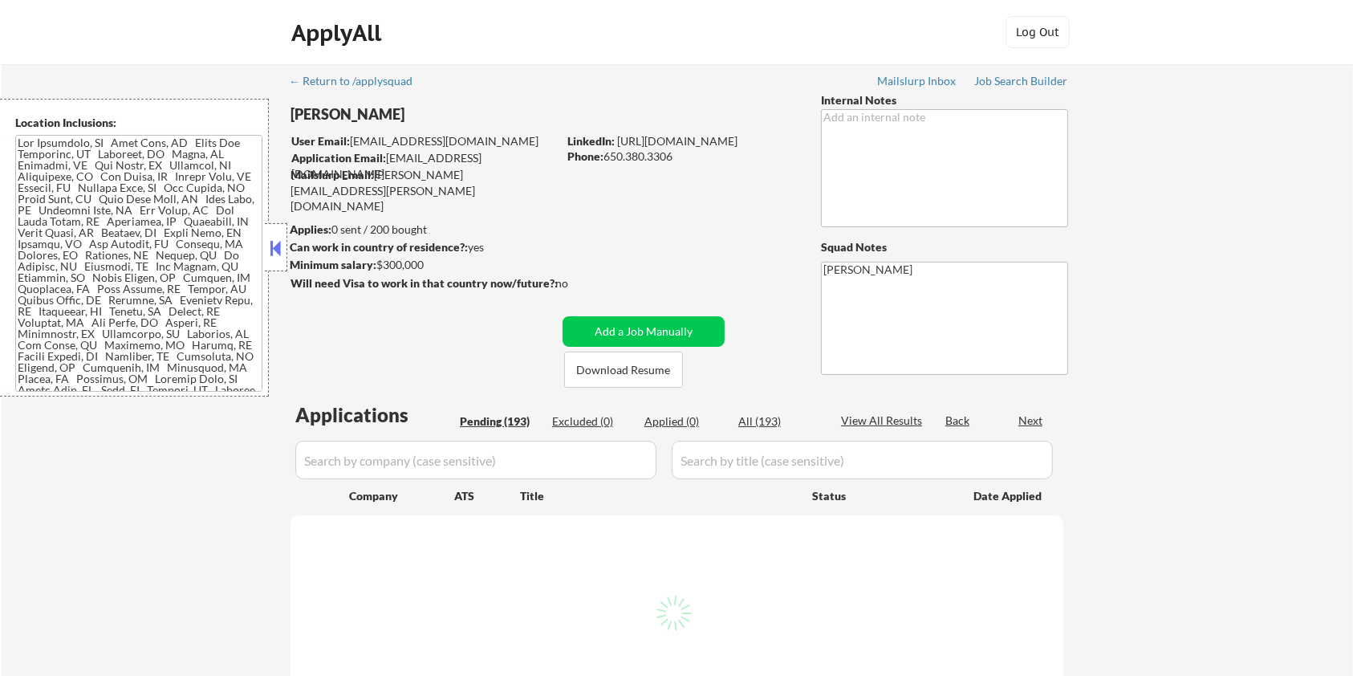
select select ""pending""
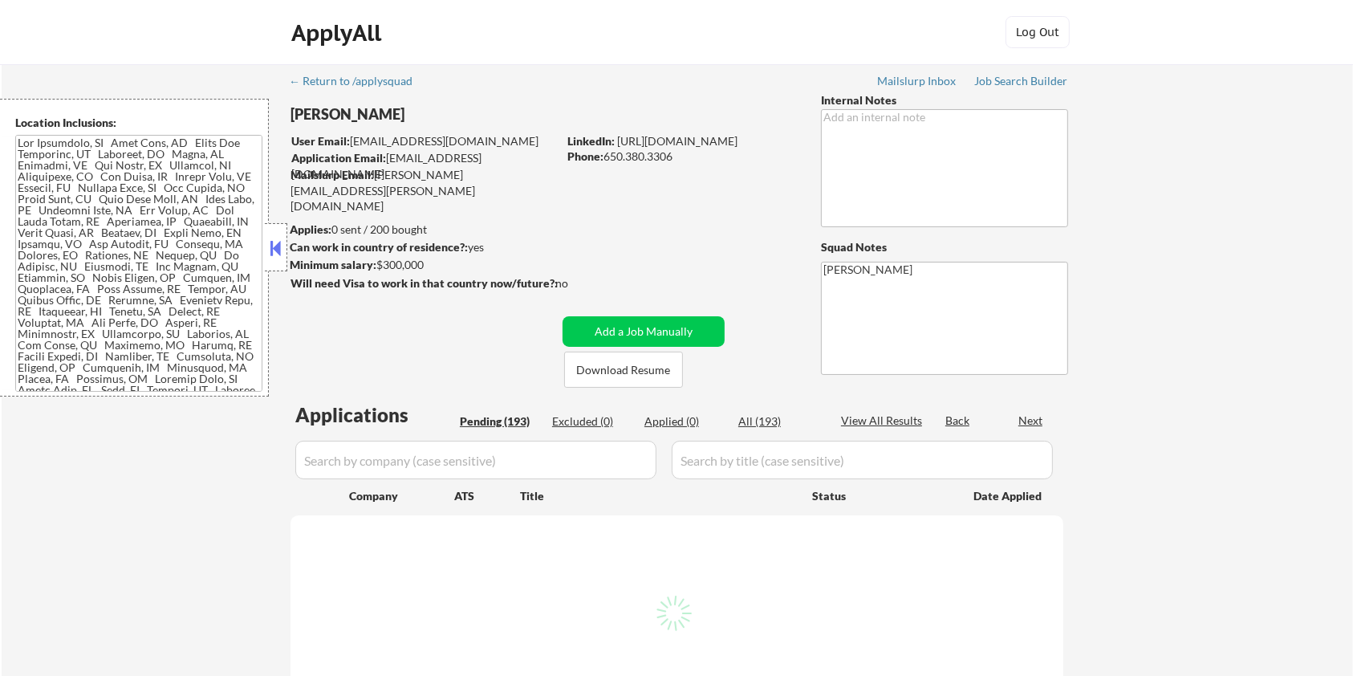
select select ""pending""
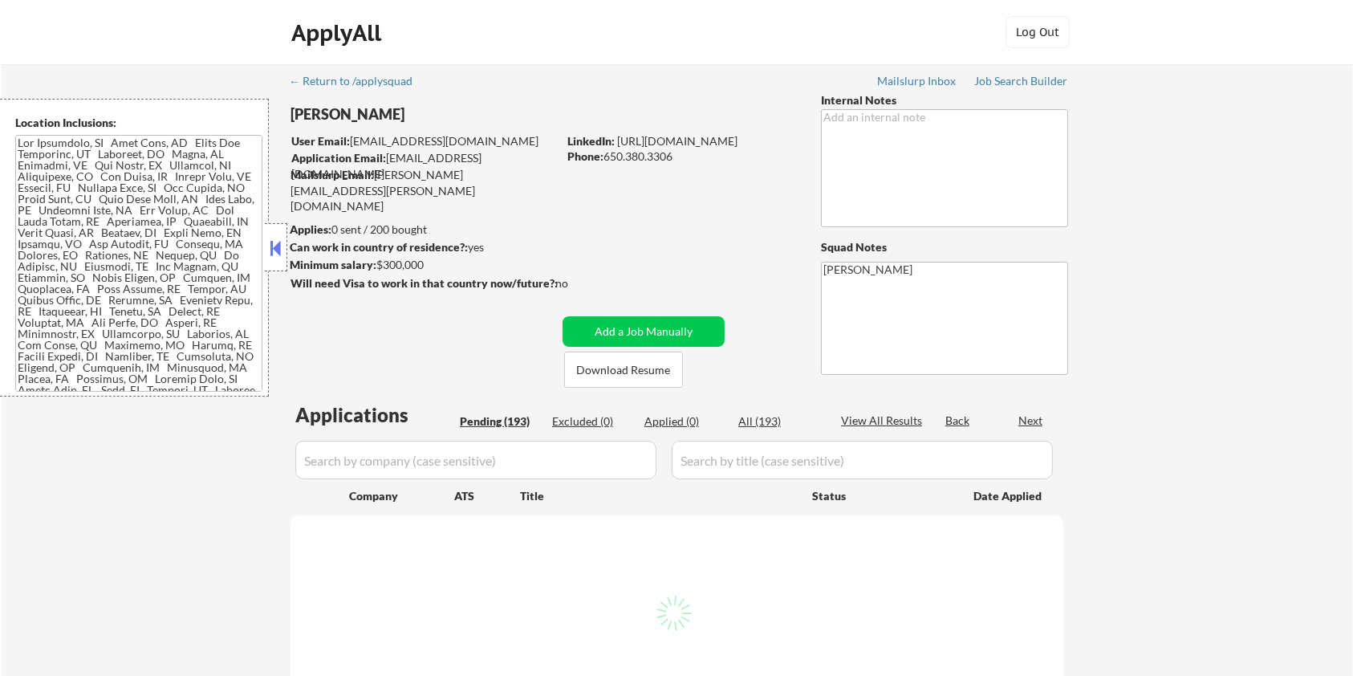
select select ""pending""
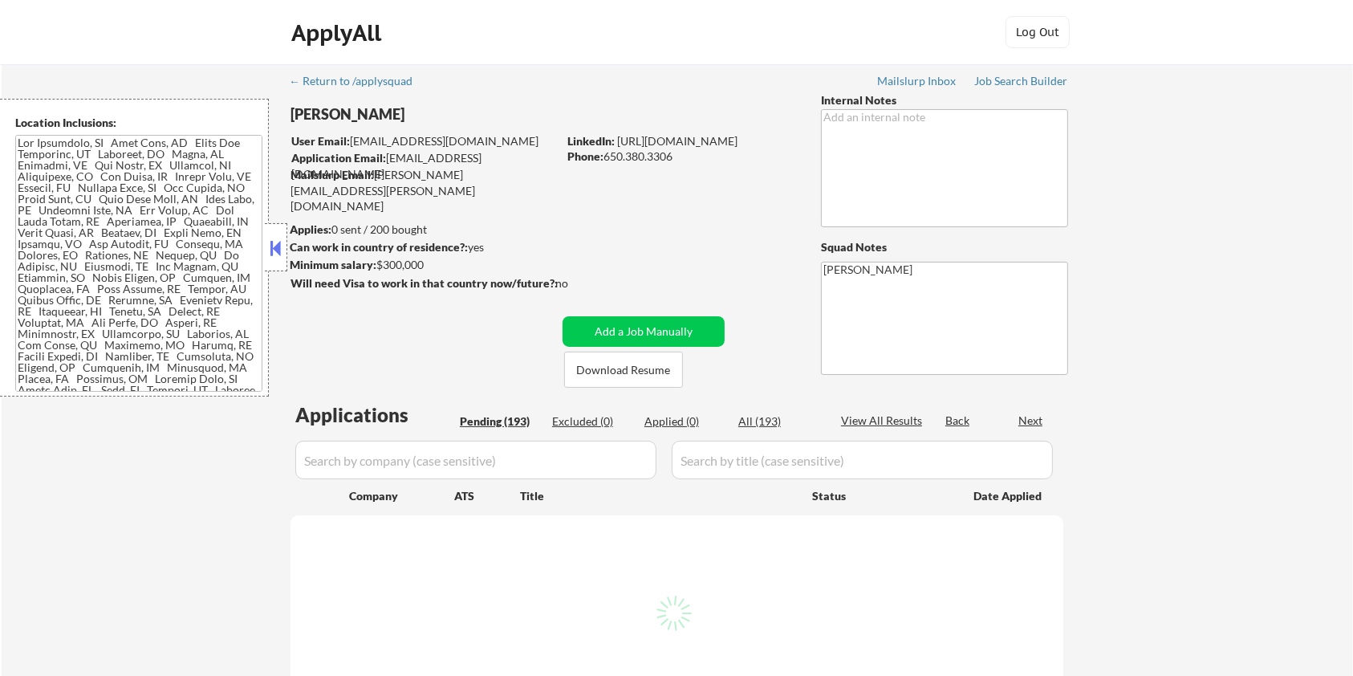
select select ""pending""
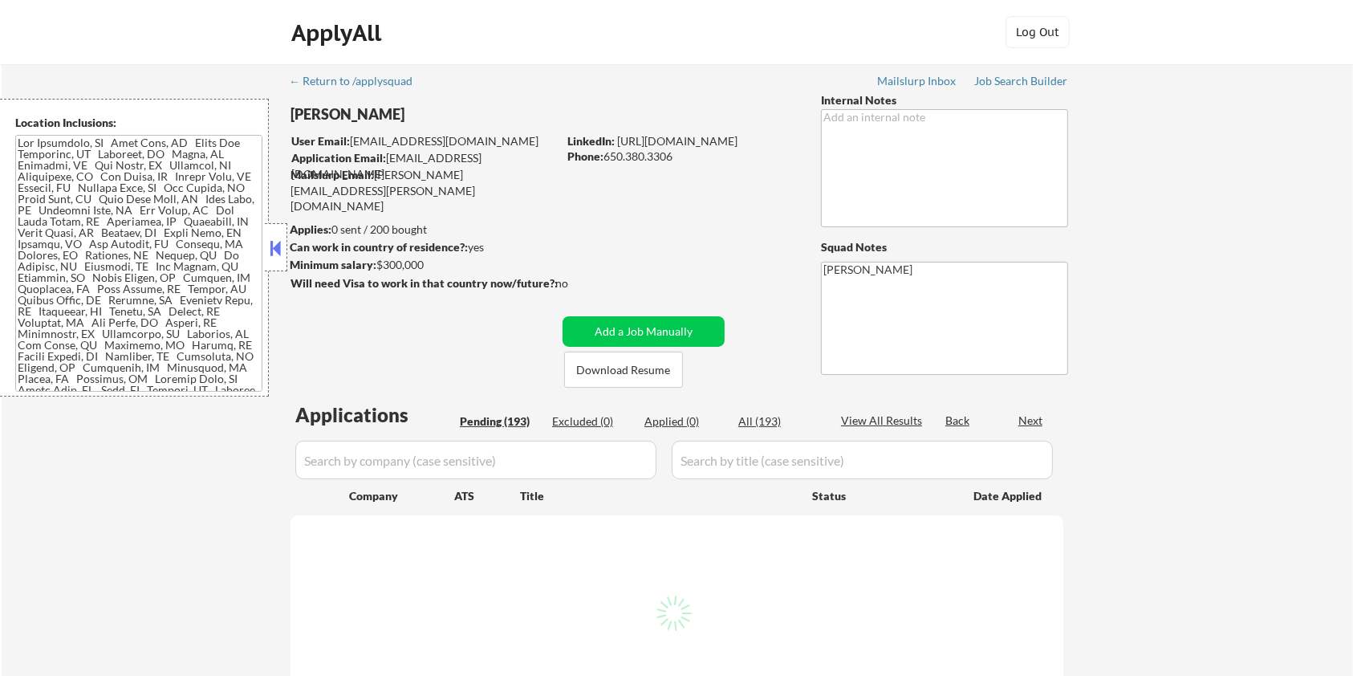
select select ""pending""
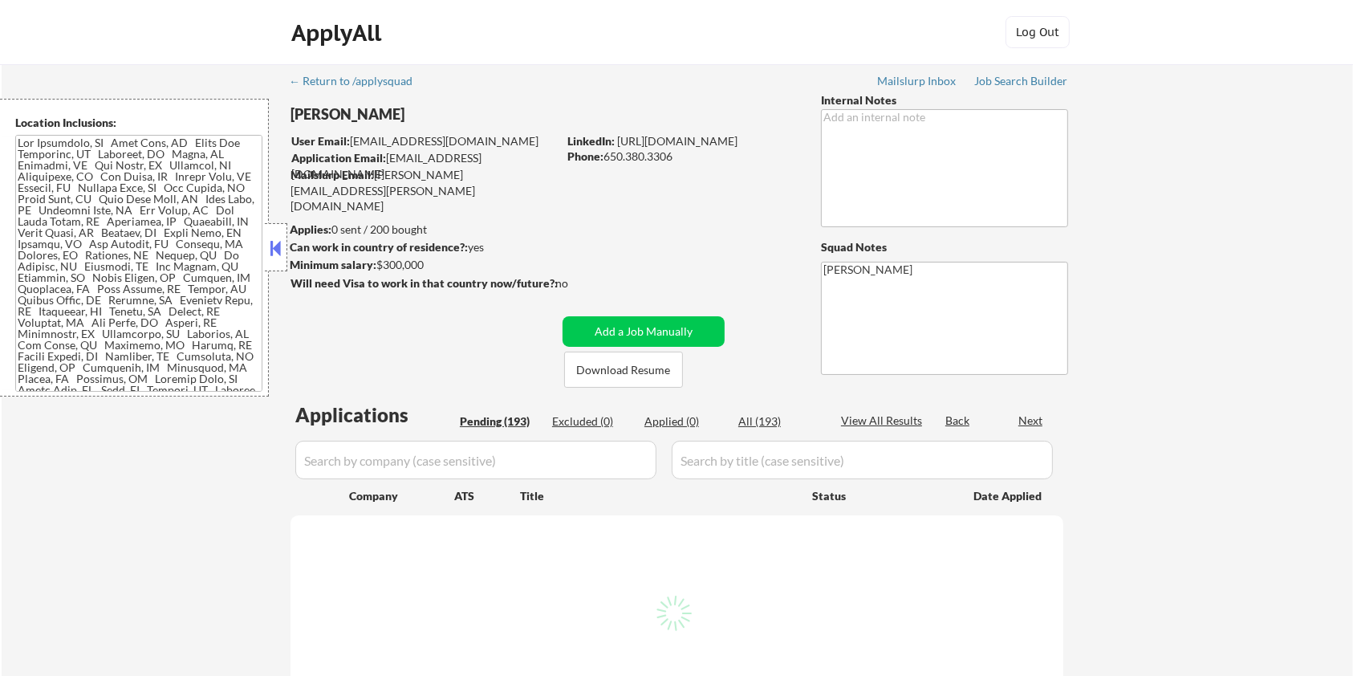
select select ""pending""
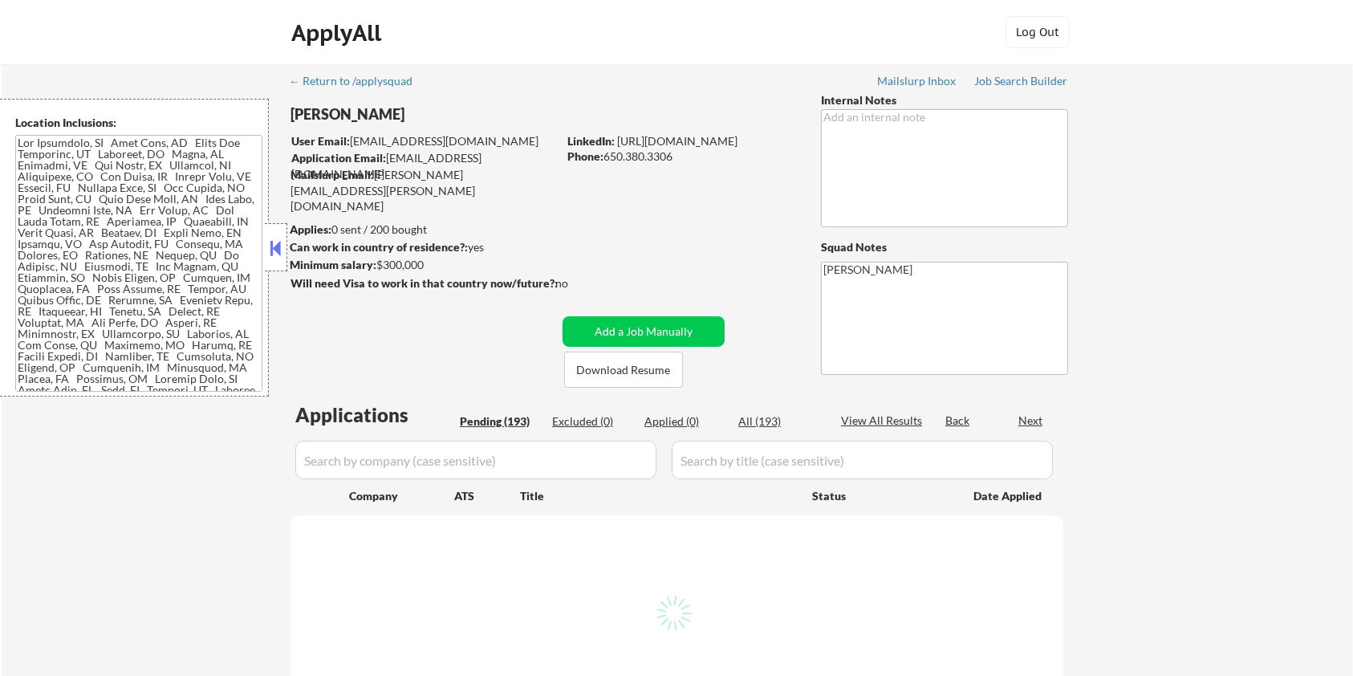
select select ""pending""
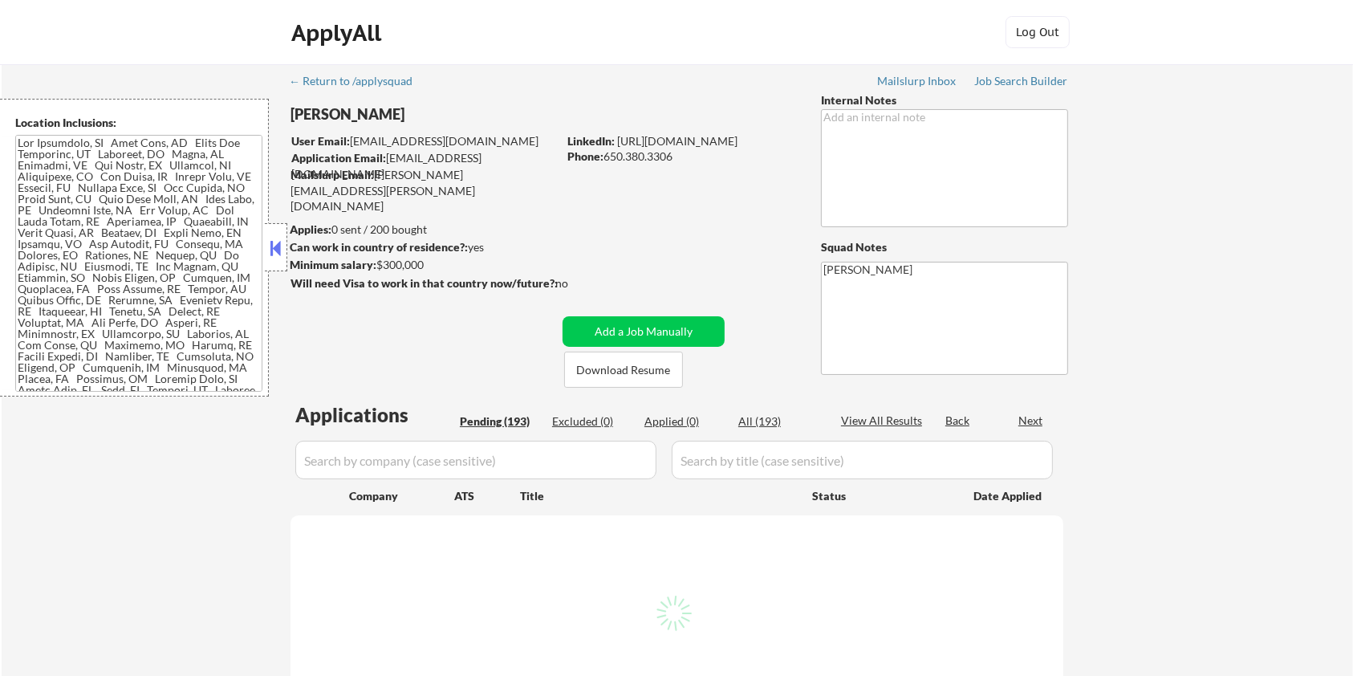
select select ""pending""
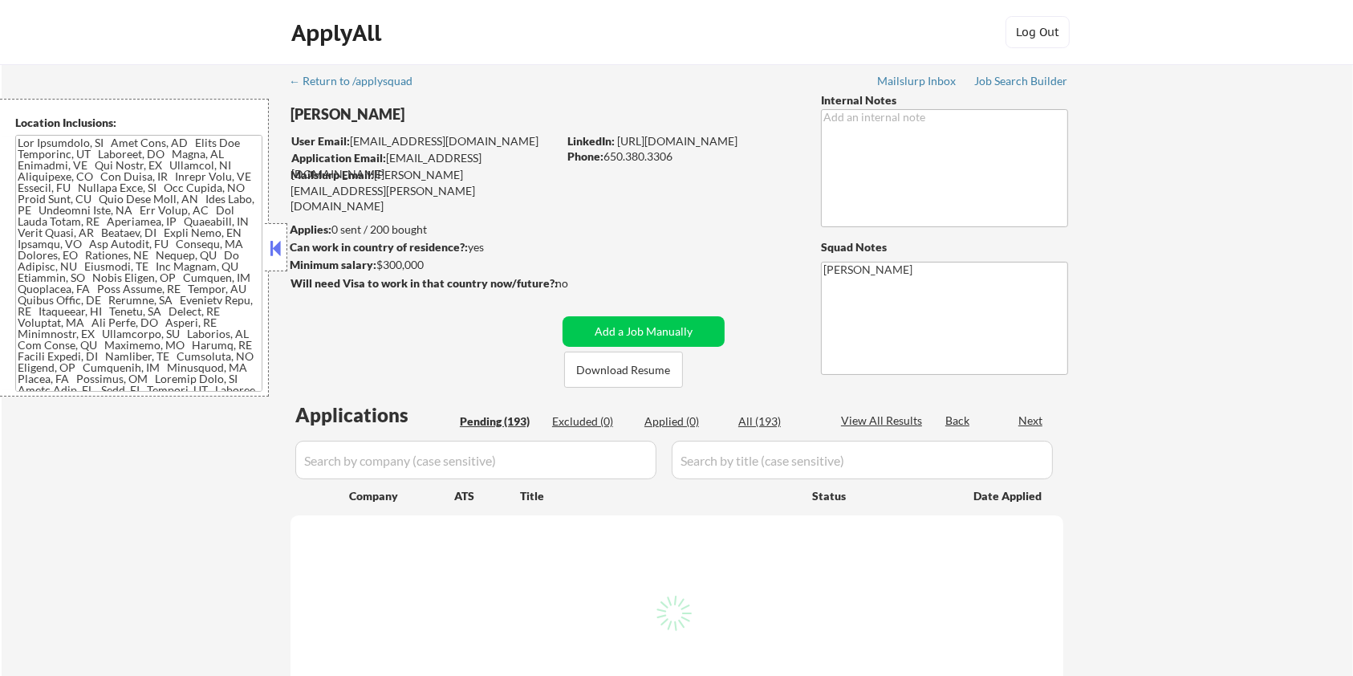
select select ""pending""
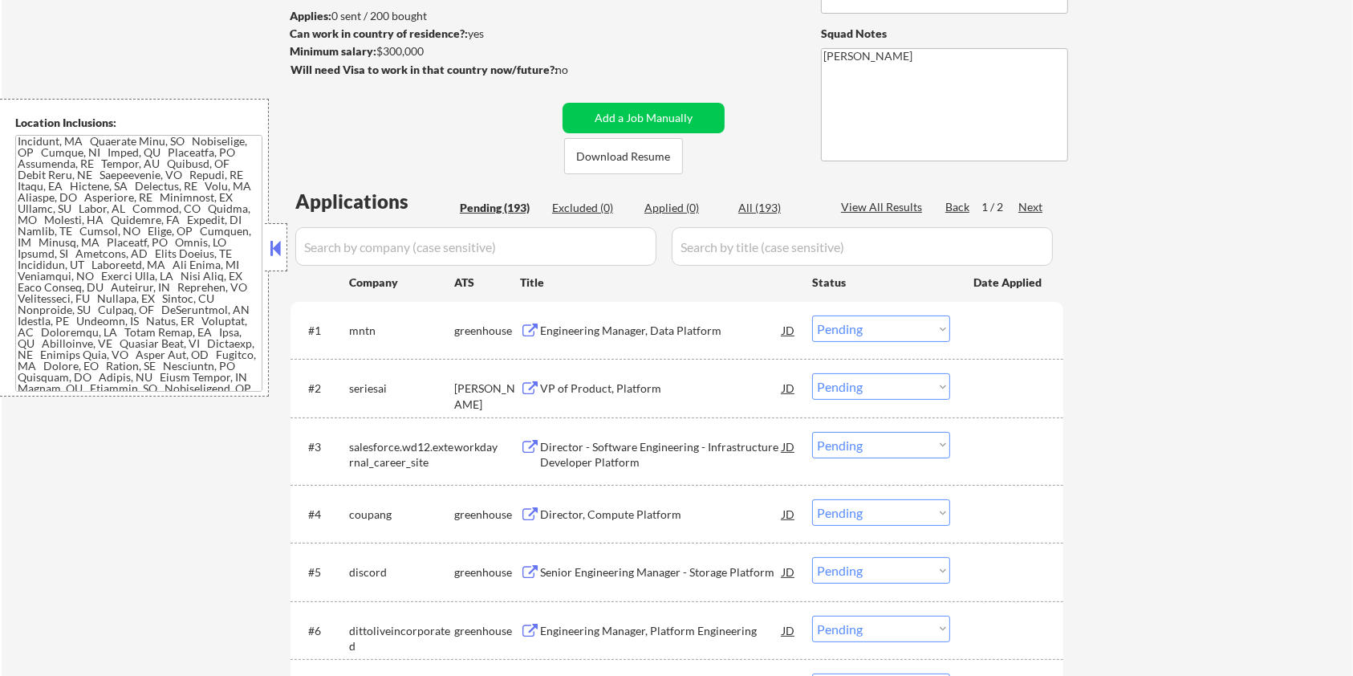
scroll to position [927, 0]
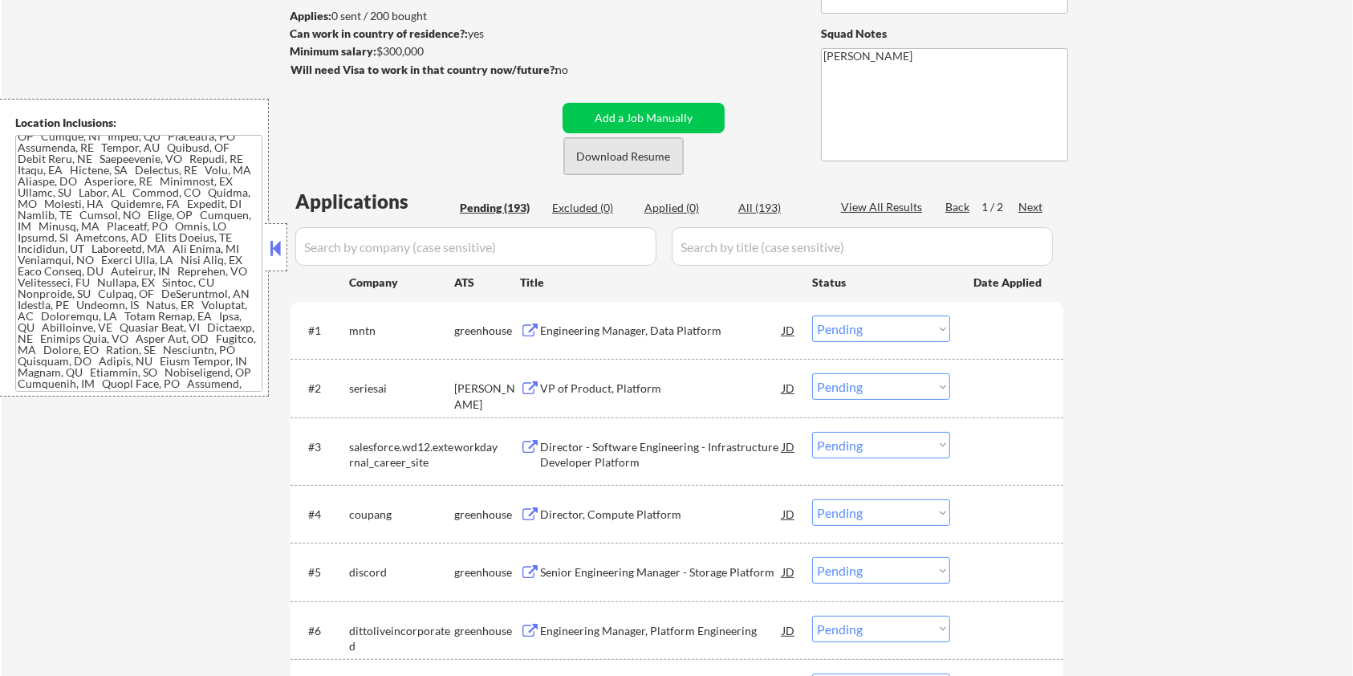
click at [585, 149] on button "Download Resume" at bounding box center [623, 156] width 119 height 36
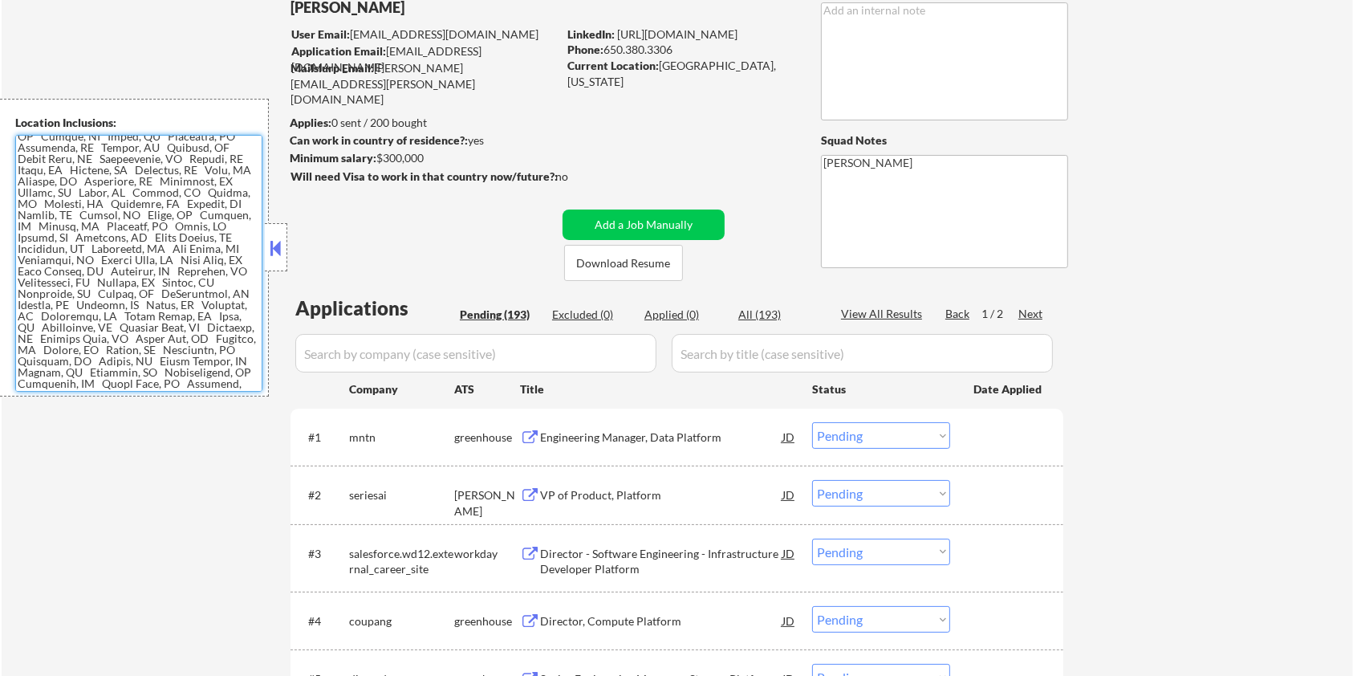
drag, startPoint x: 16, startPoint y: 142, endPoint x: 251, endPoint y: 382, distance: 336.0
click at [251, 382] on textarea at bounding box center [138, 263] width 247 height 257
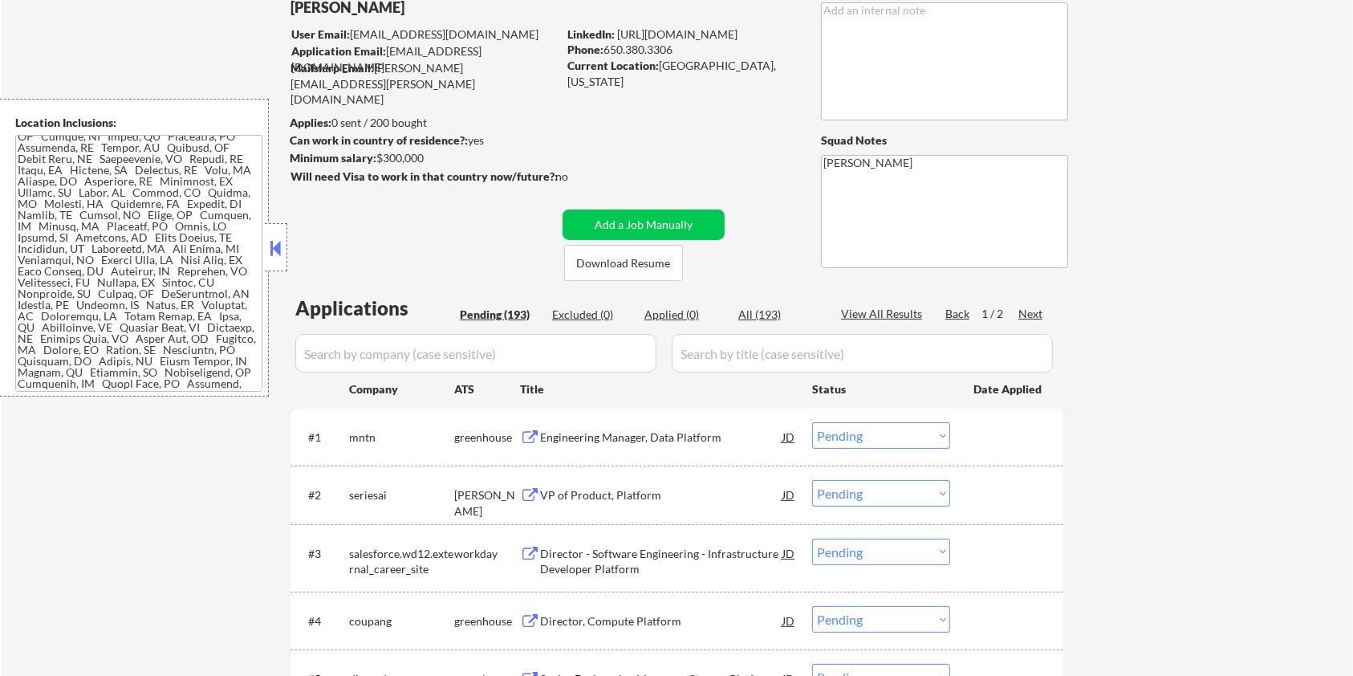
click at [539, 492] on button at bounding box center [530, 495] width 20 height 15
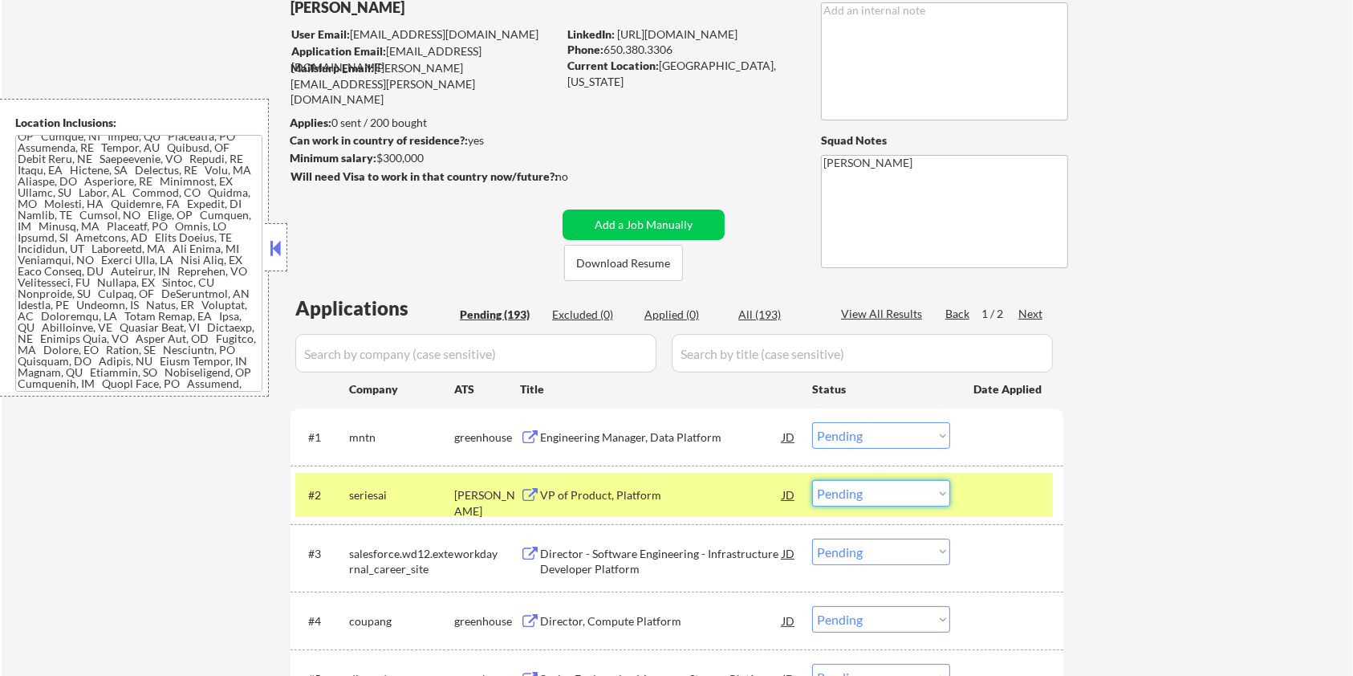
click at [921, 499] on select "Choose an option... Pending Applied Excluded (Questions) Excluded (Expired) Exc…" at bounding box center [881, 493] width 138 height 26
click at [812, 480] on select "Choose an option... Pending Applied Excluded (Questions) Excluded (Expired) Exc…" at bounding box center [881, 493] width 138 height 26
select select ""pending""
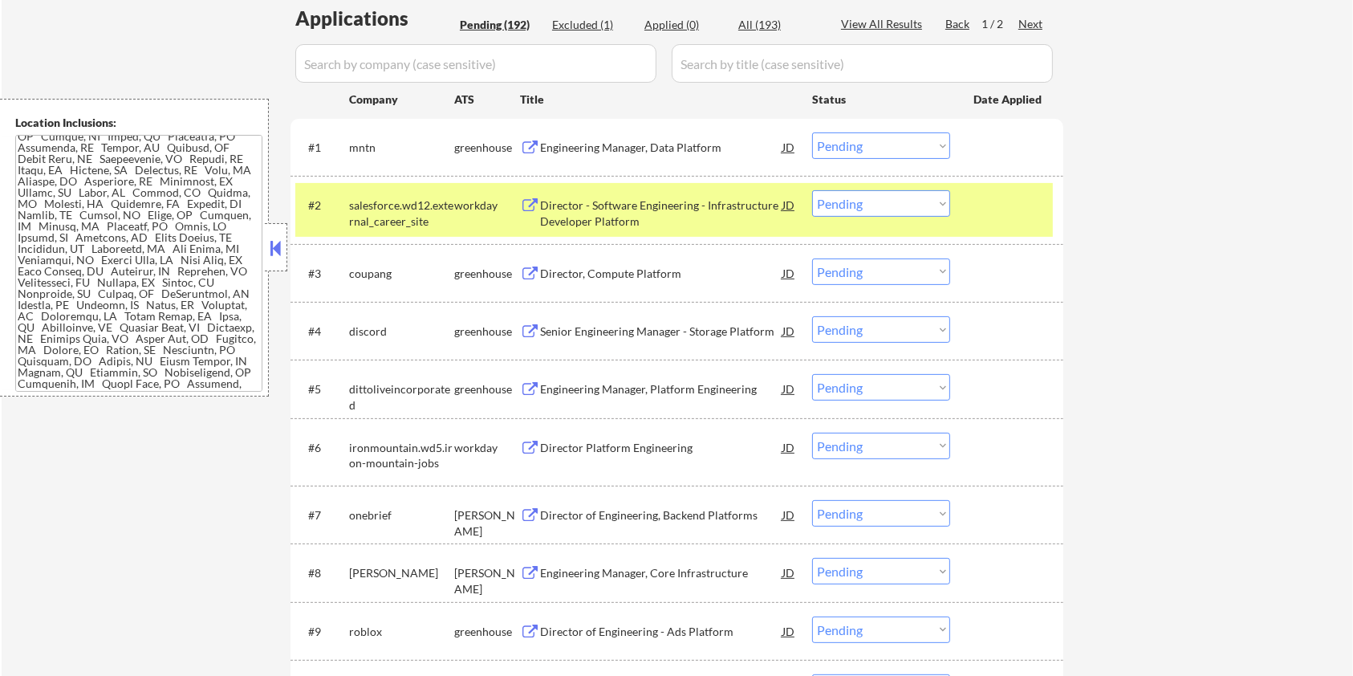
scroll to position [642, 0]
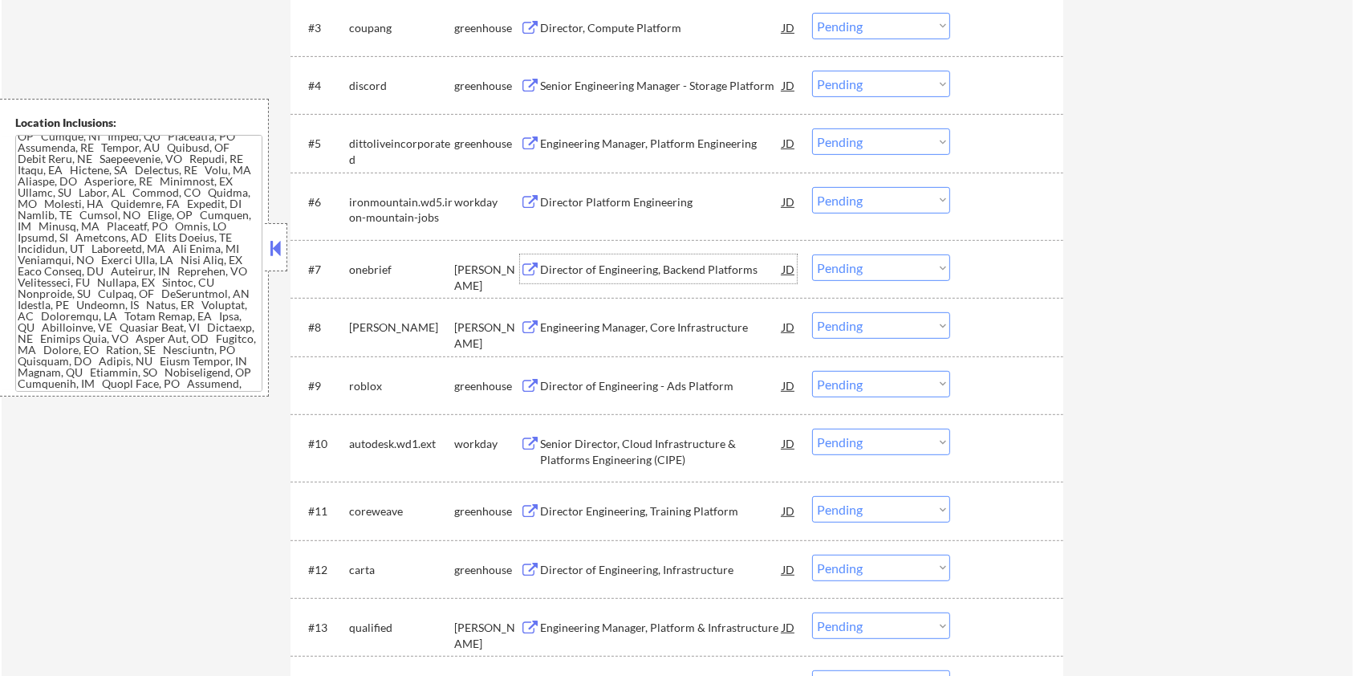
click at [596, 269] on div "Director of Engineering, Backend Platforms" at bounding box center [661, 270] width 242 height 16
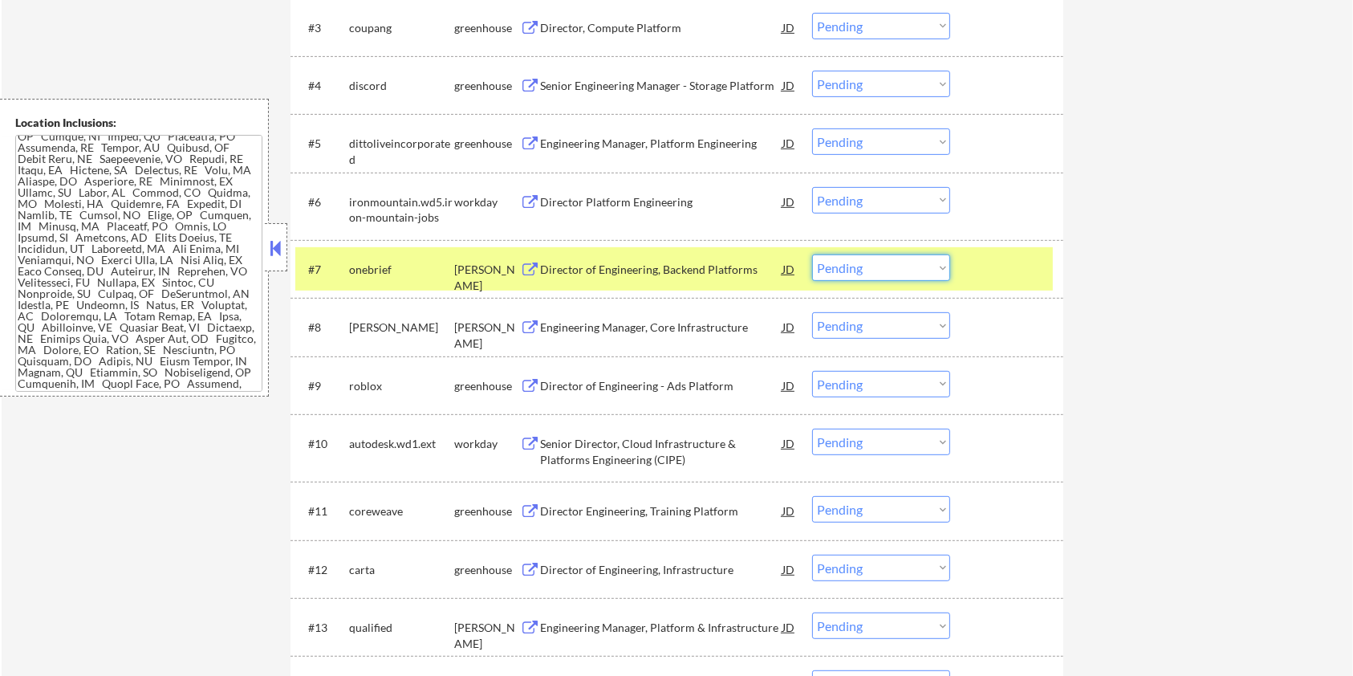
click at [849, 268] on select "Choose an option... Pending Applied Excluded (Questions) Excluded (Expired) Exc…" at bounding box center [881, 267] width 138 height 26
click at [812, 254] on select "Choose an option... Pending Applied Excluded (Questions) Excluded (Expired) Exc…" at bounding box center [881, 267] width 138 height 26
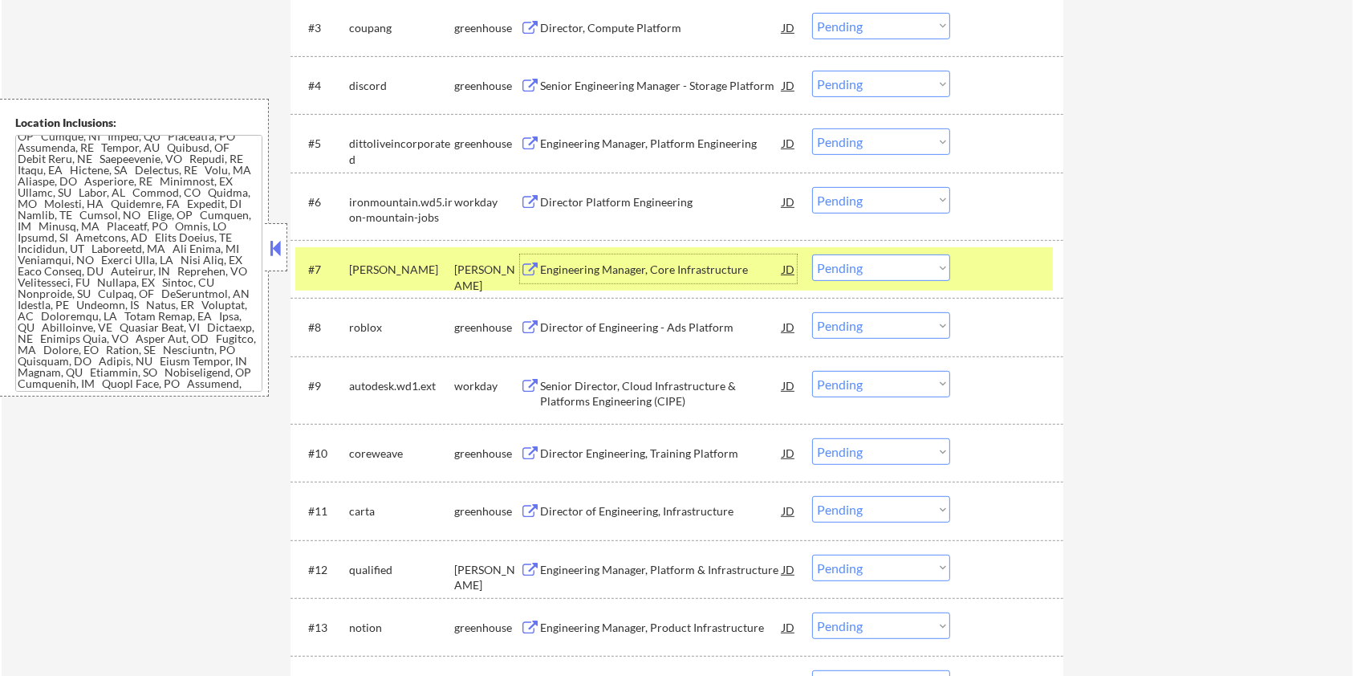
click at [553, 270] on div "Engineering Manager, Core Infrastructure" at bounding box center [661, 270] width 242 height 16
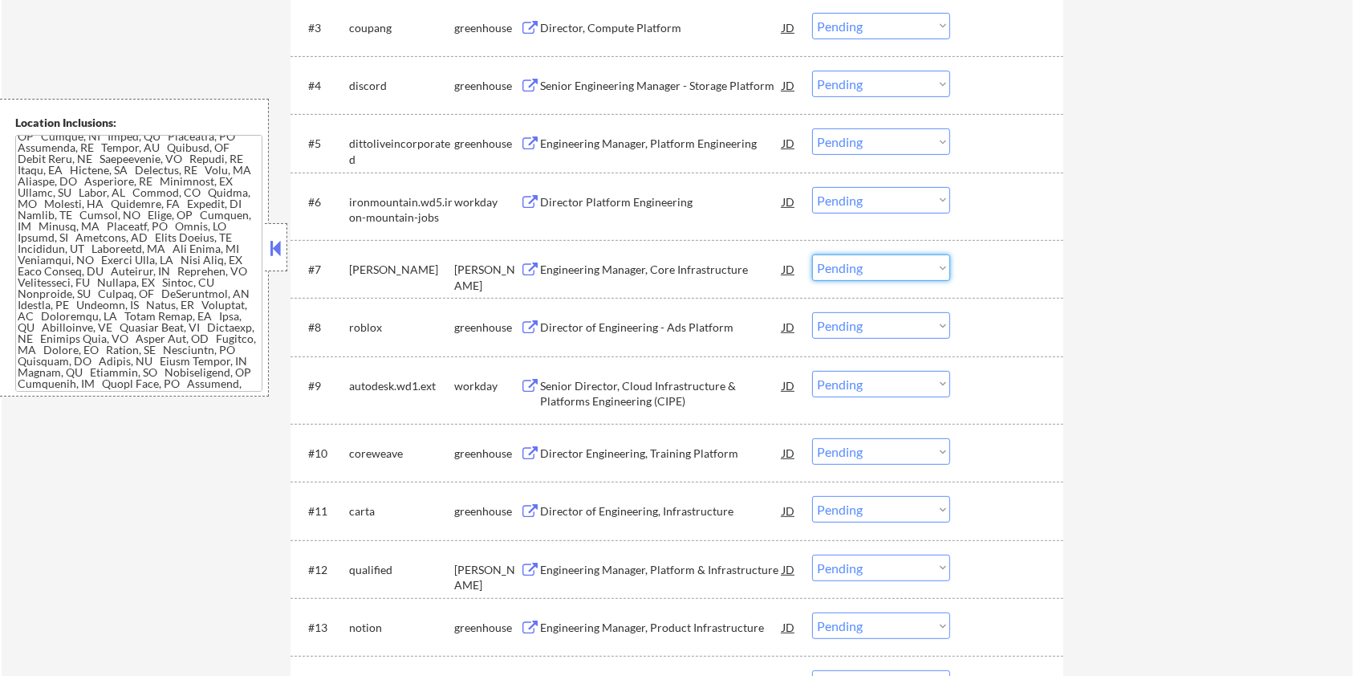
click at [882, 269] on select "Choose an option... Pending Applied Excluded (Questions) Excluded (Expired) Exc…" at bounding box center [881, 267] width 138 height 26
click at [812, 254] on select "Choose an option... Pending Applied Excluded (Questions) Excluded (Expired) Exc…" at bounding box center [881, 267] width 138 height 26
select select ""pending""
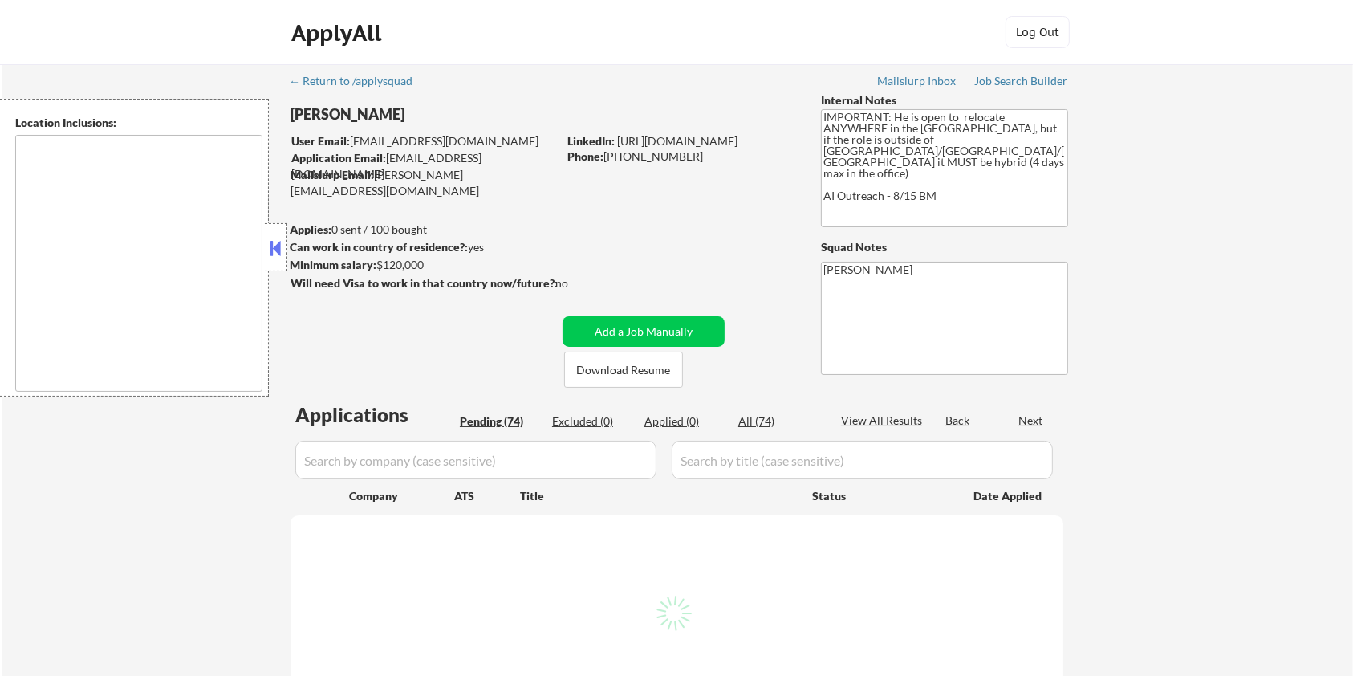
type textarea "country:[GEOGRAPHIC_DATA]"
select select ""pending""
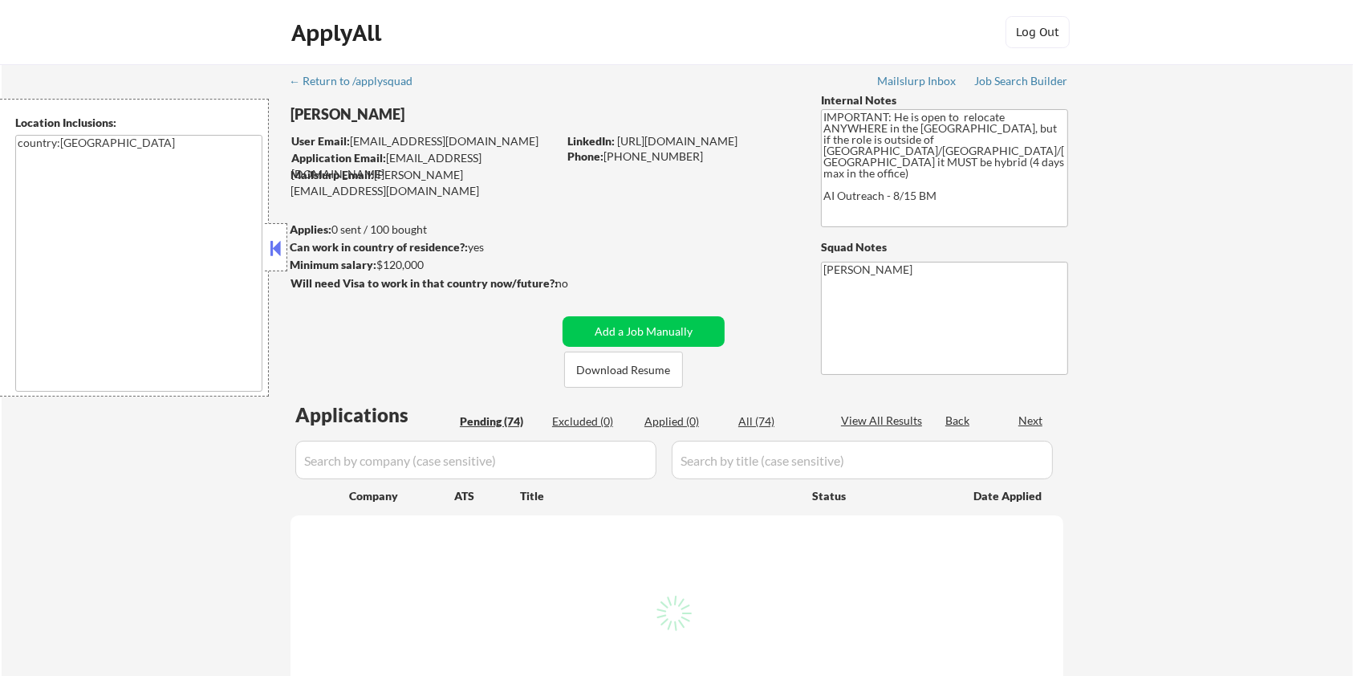
select select ""pending""
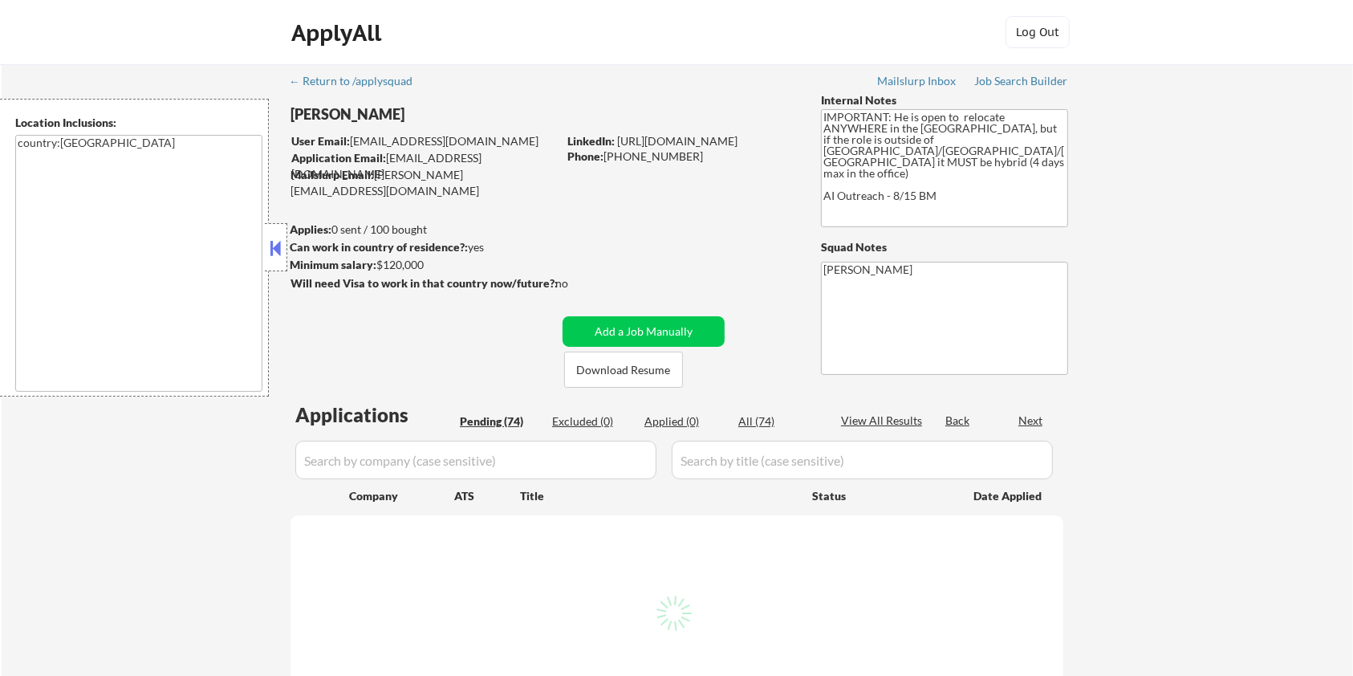
select select ""pending""
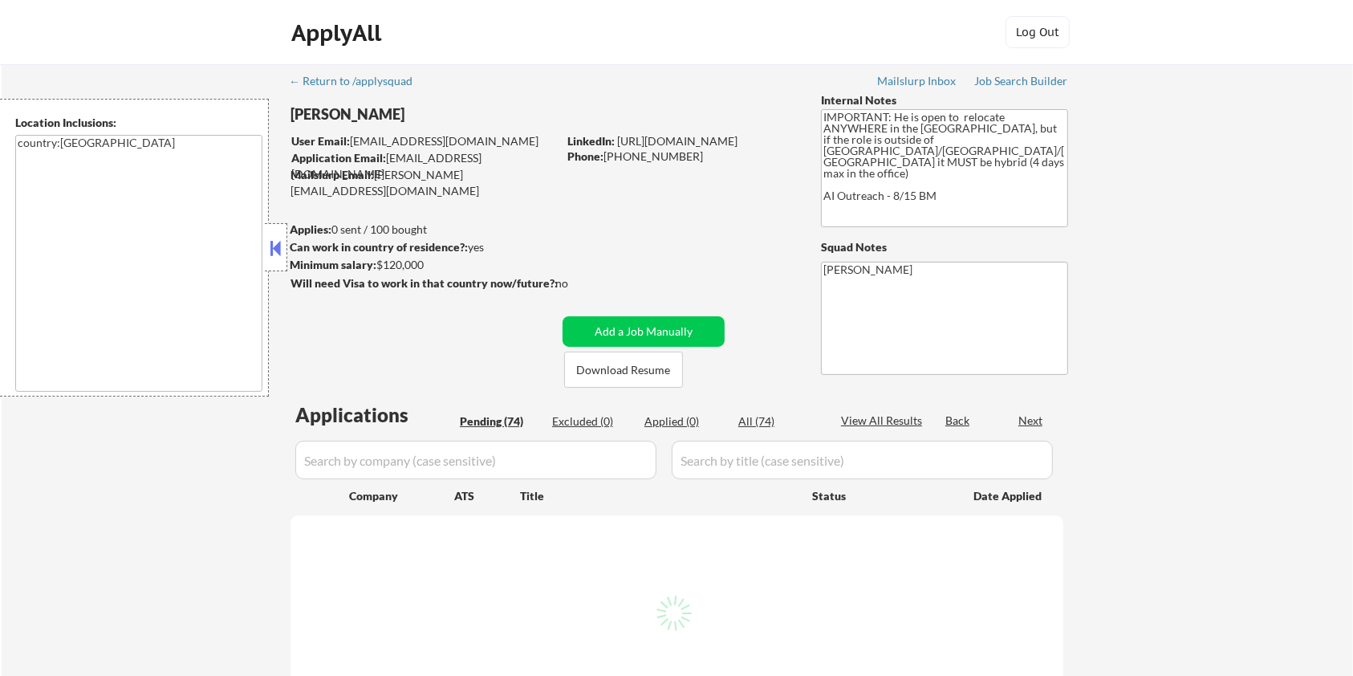
select select ""pending""
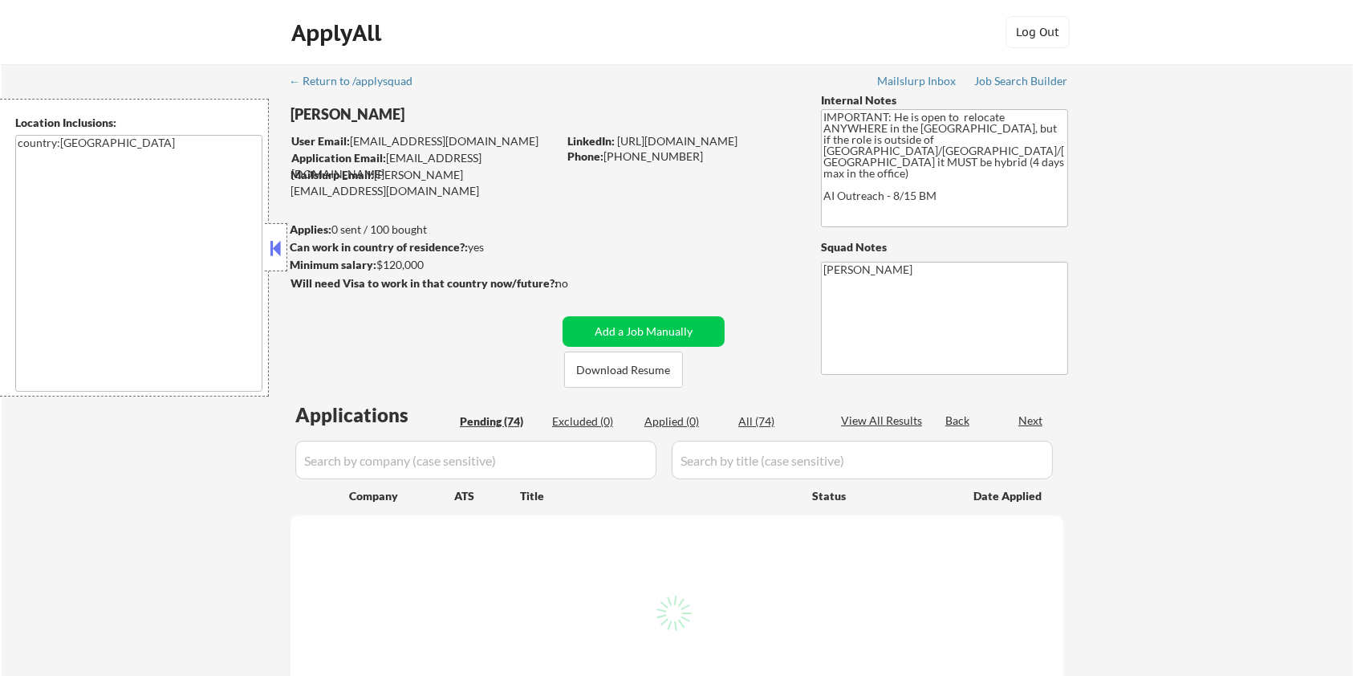
select select ""pending""
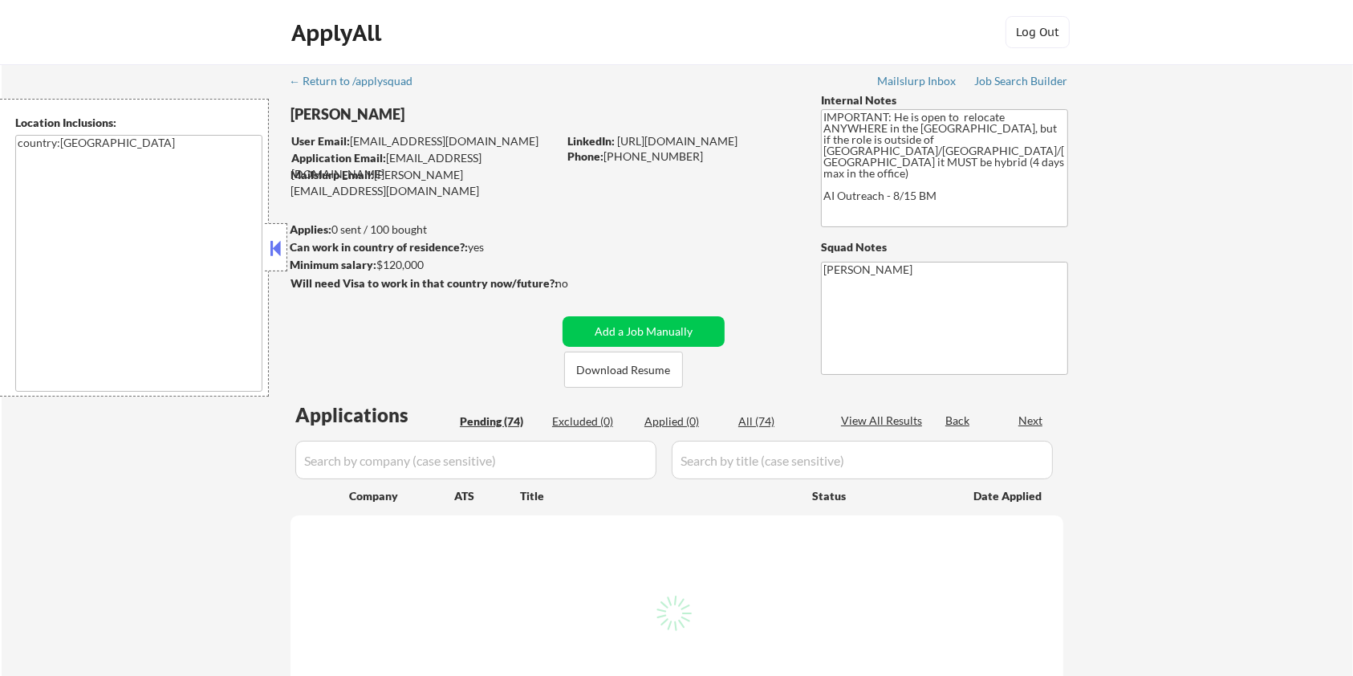
select select ""pending""
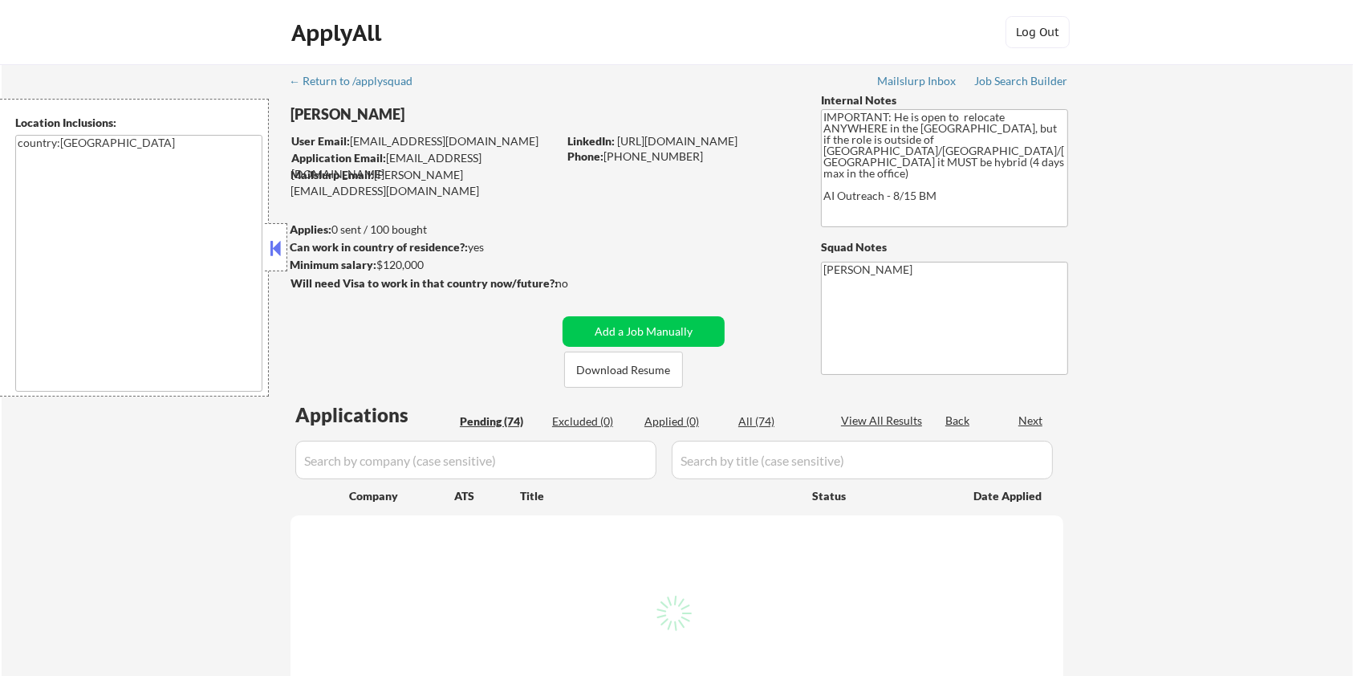
select select ""pending""
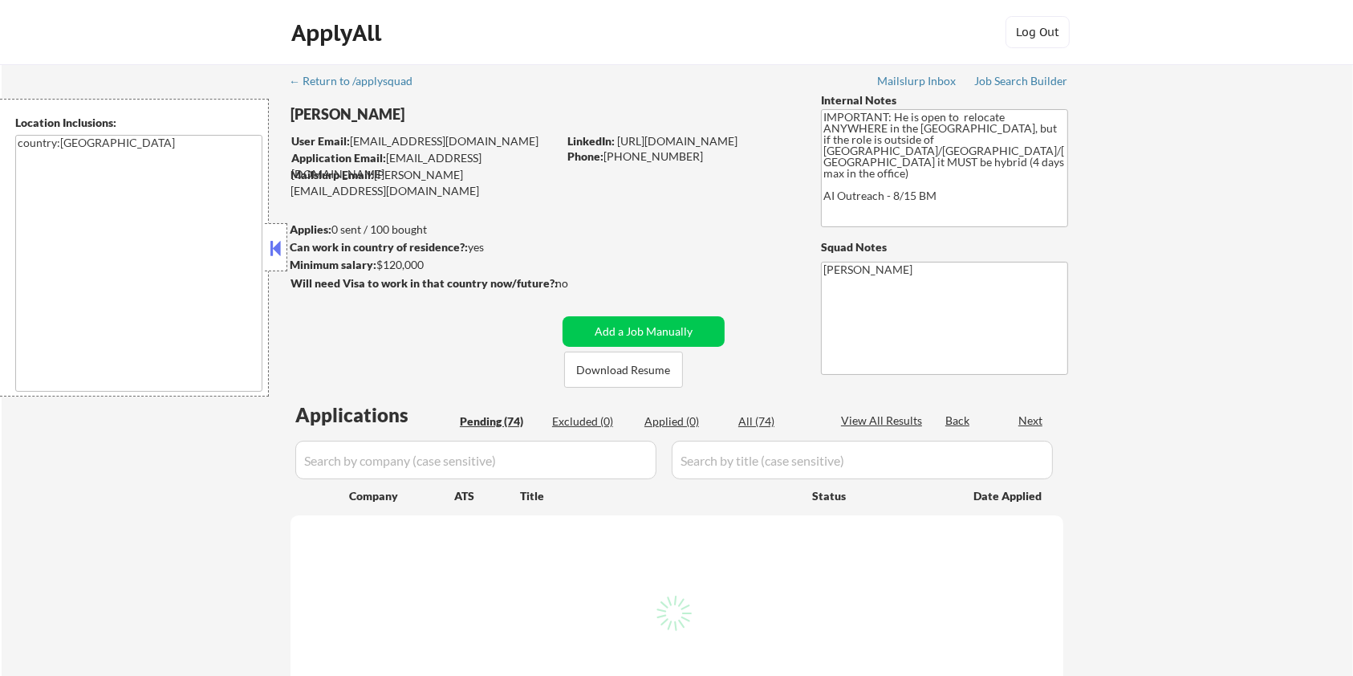
select select ""pending""
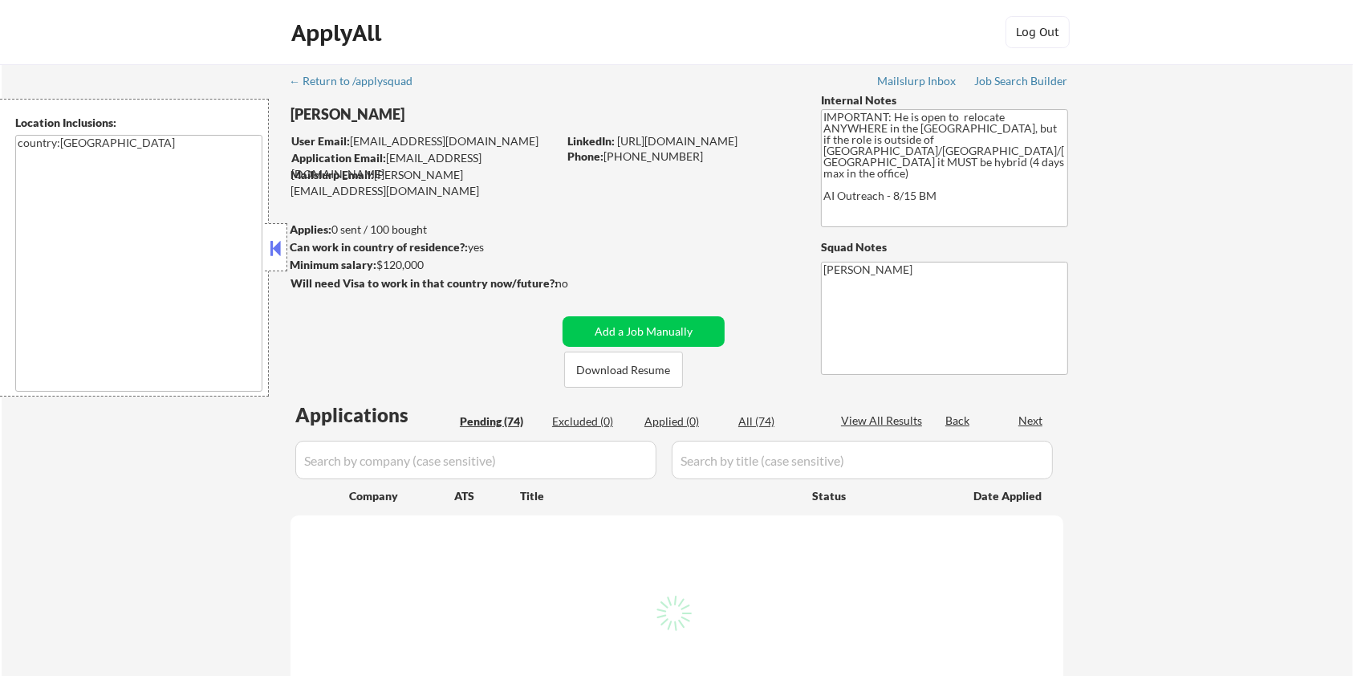
select select ""pending""
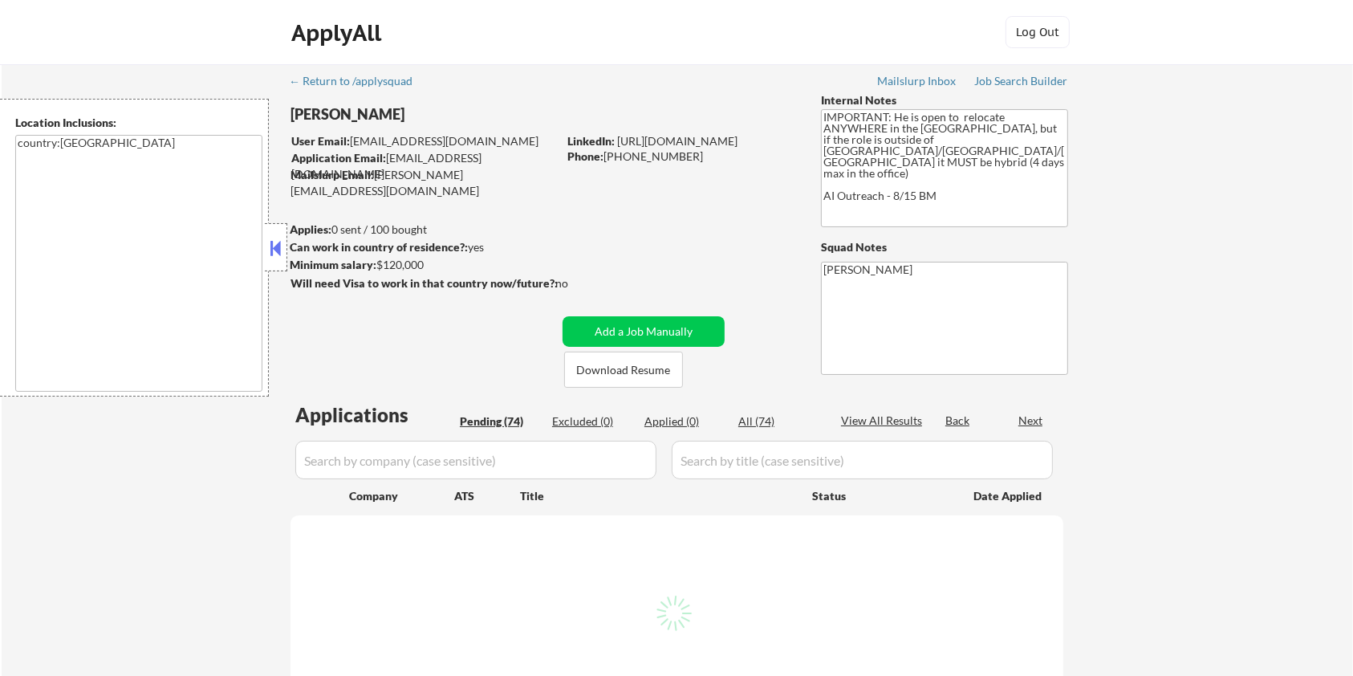
select select ""pending""
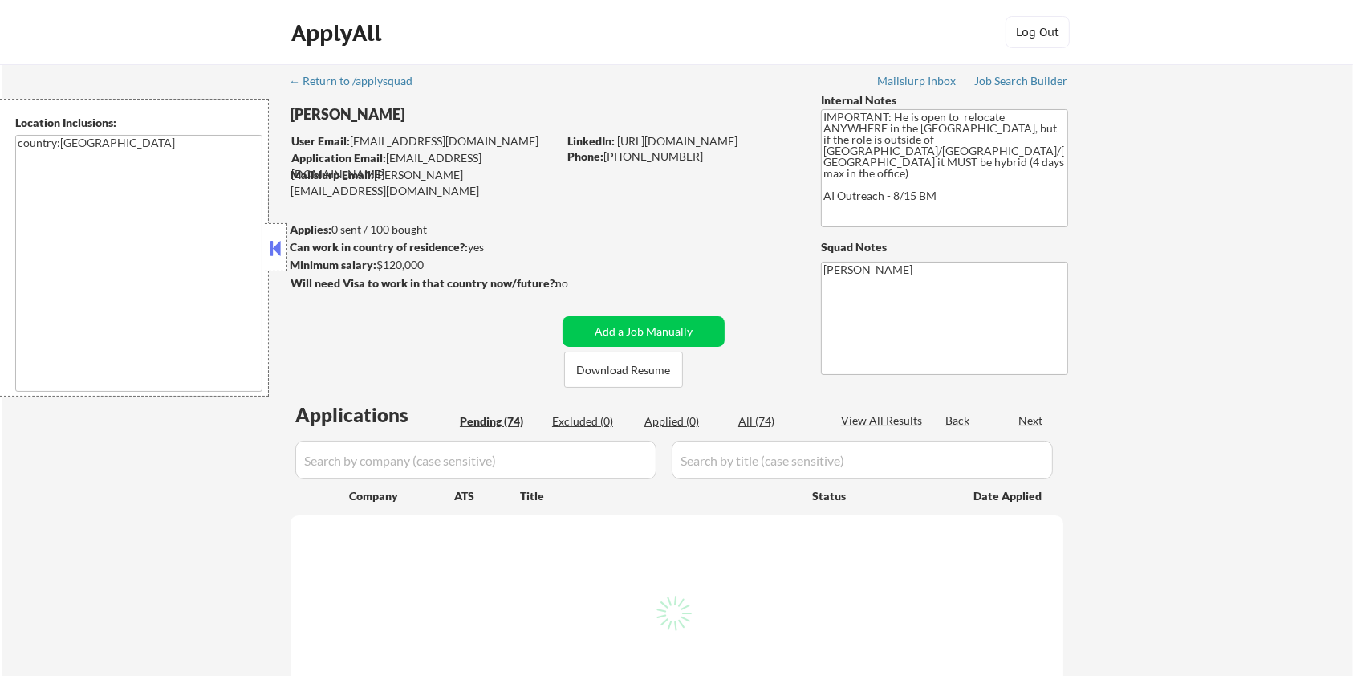
select select ""pending""
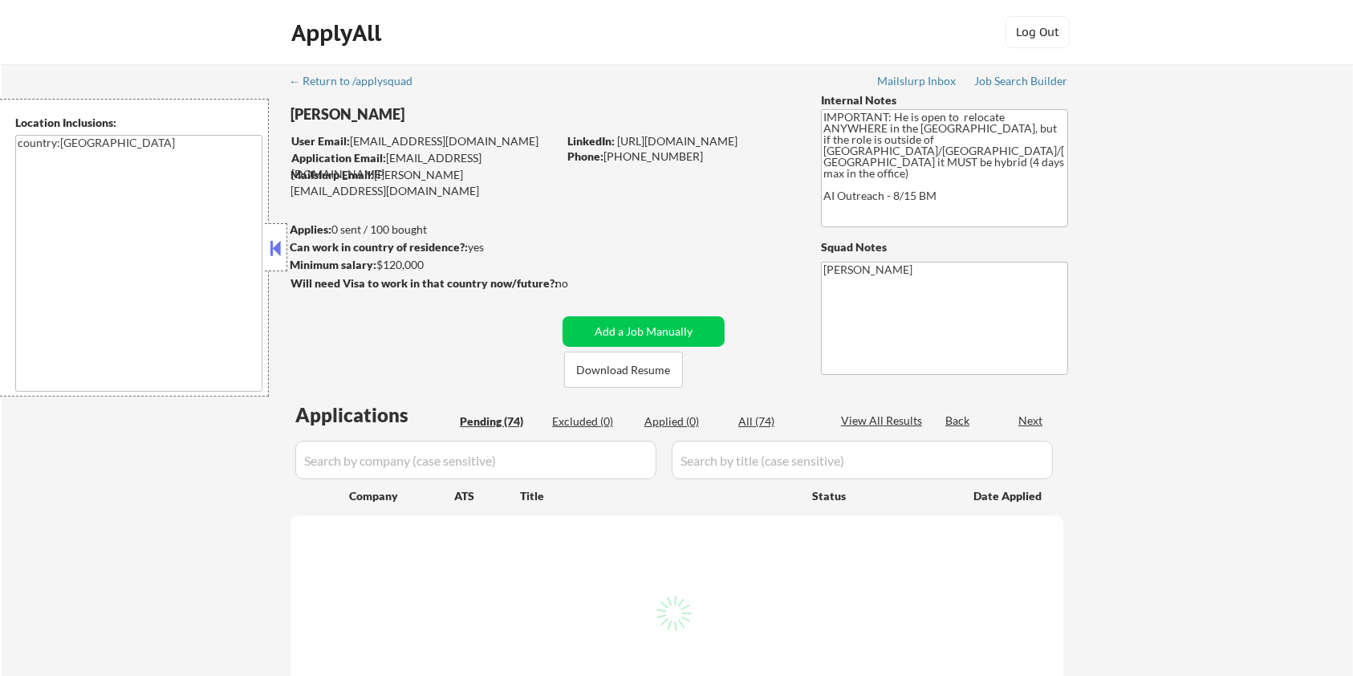
select select ""pending""
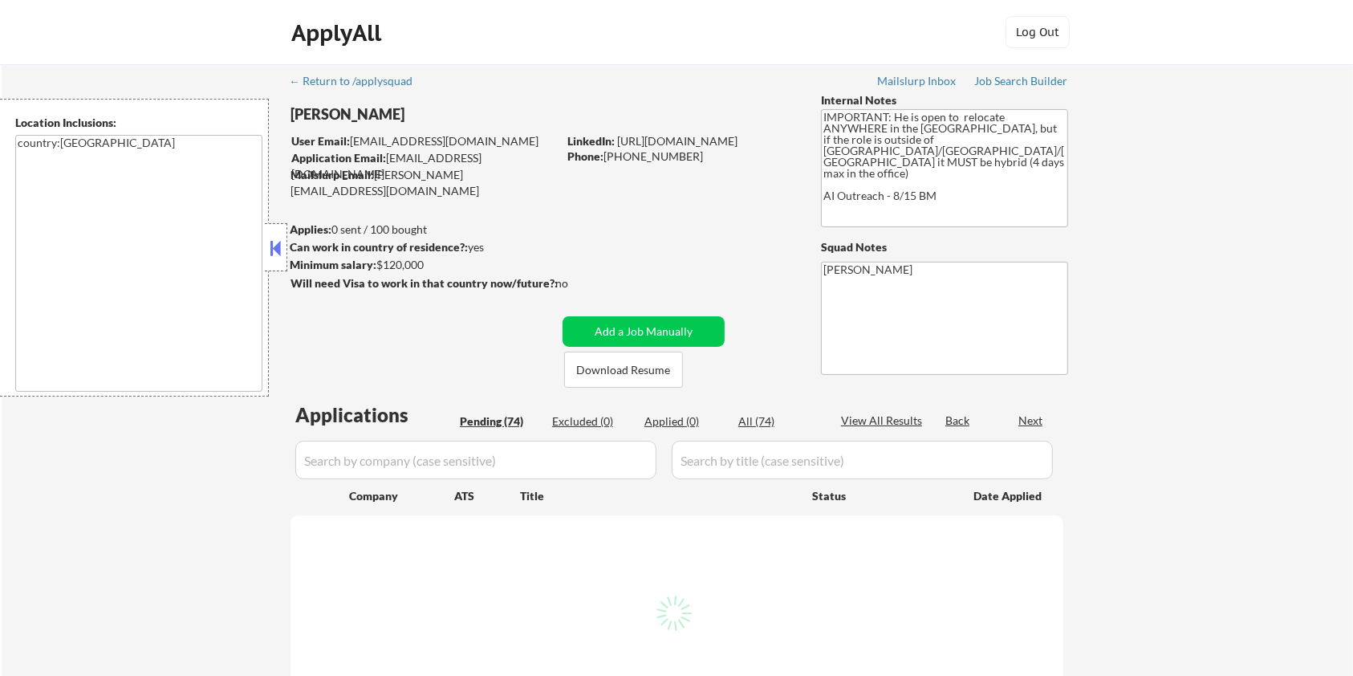
select select ""pending""
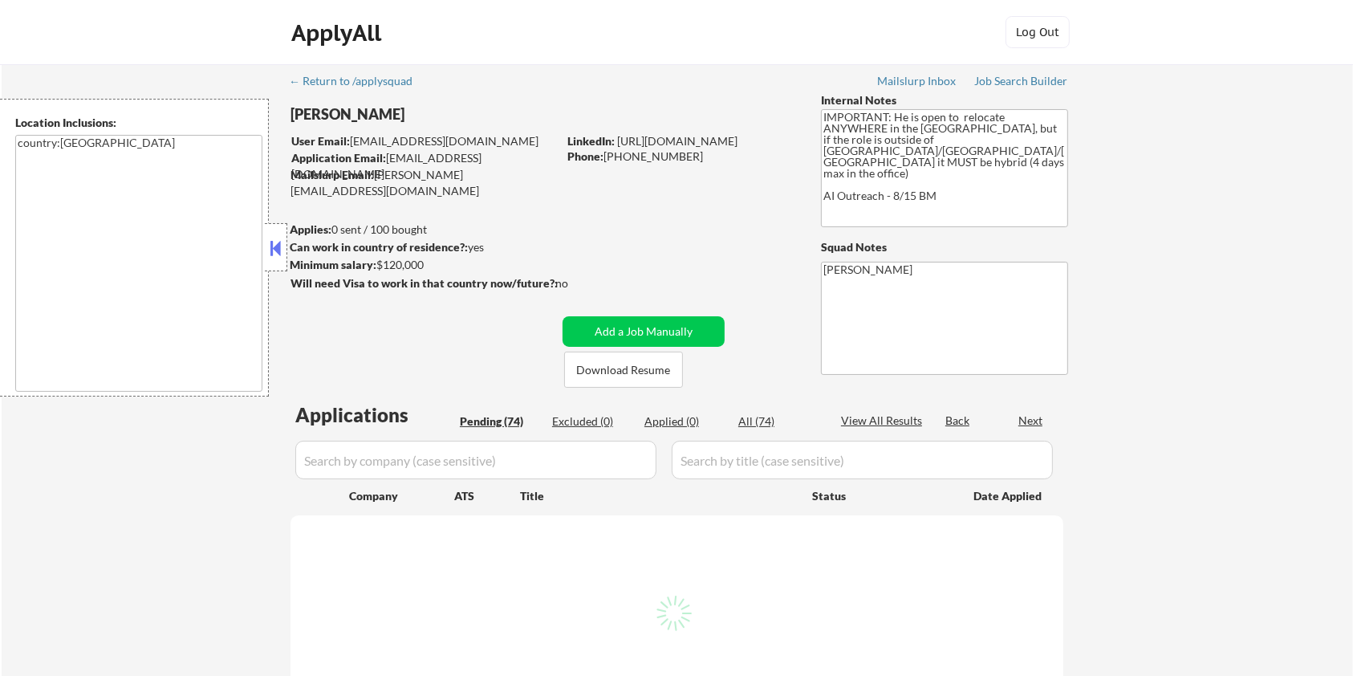
select select ""pending""
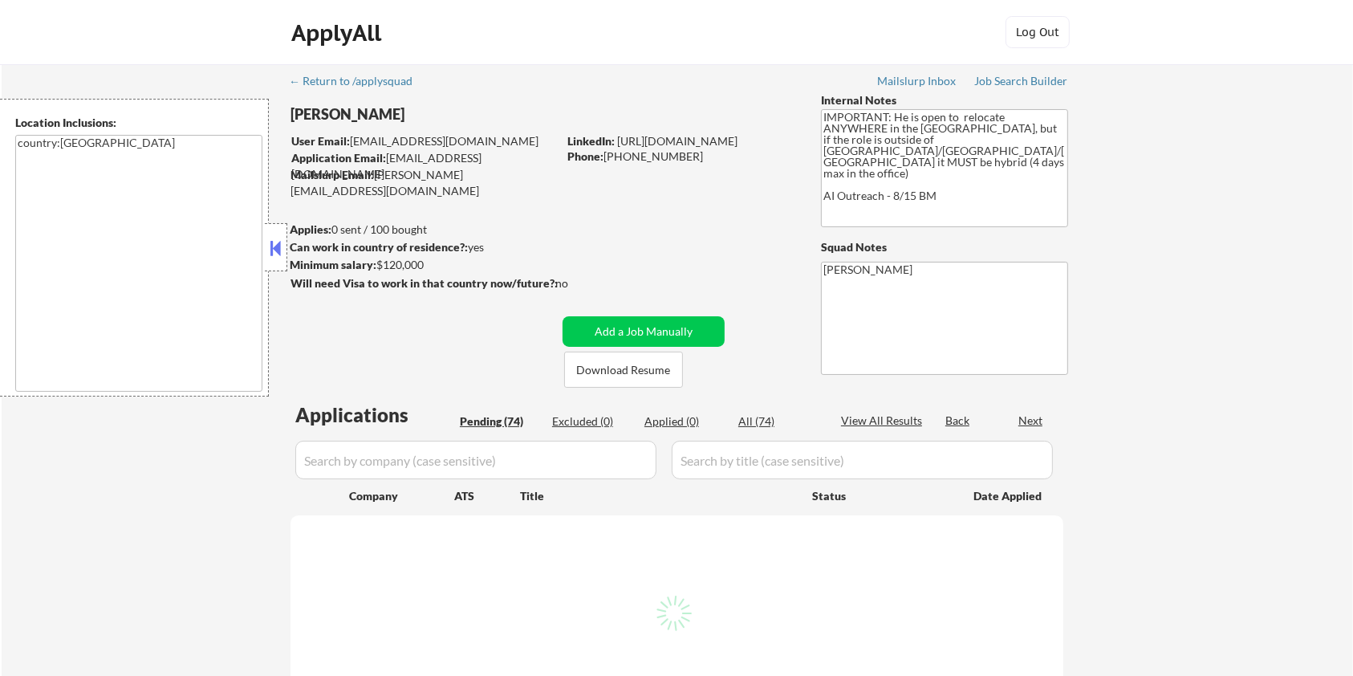
select select ""pending""
